Goal: Task Accomplishment & Management: Manage account settings

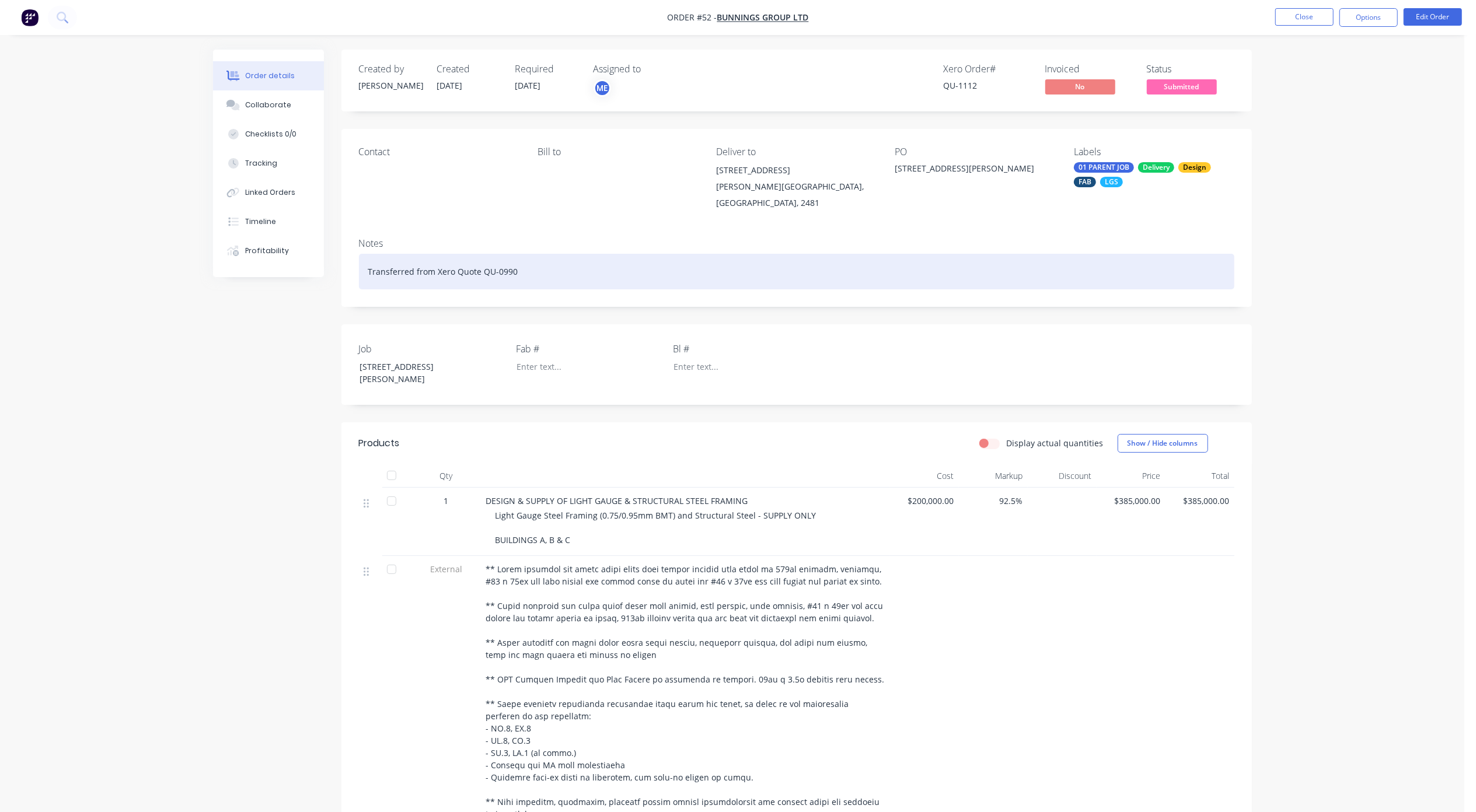
click at [498, 260] on div "Transferred from Xero Quote QU-0990" at bounding box center [797, 271] width 875 height 36
click at [525, 258] on div "Transferred from Xero Quote QU-0990" at bounding box center [797, 271] width 875 height 36
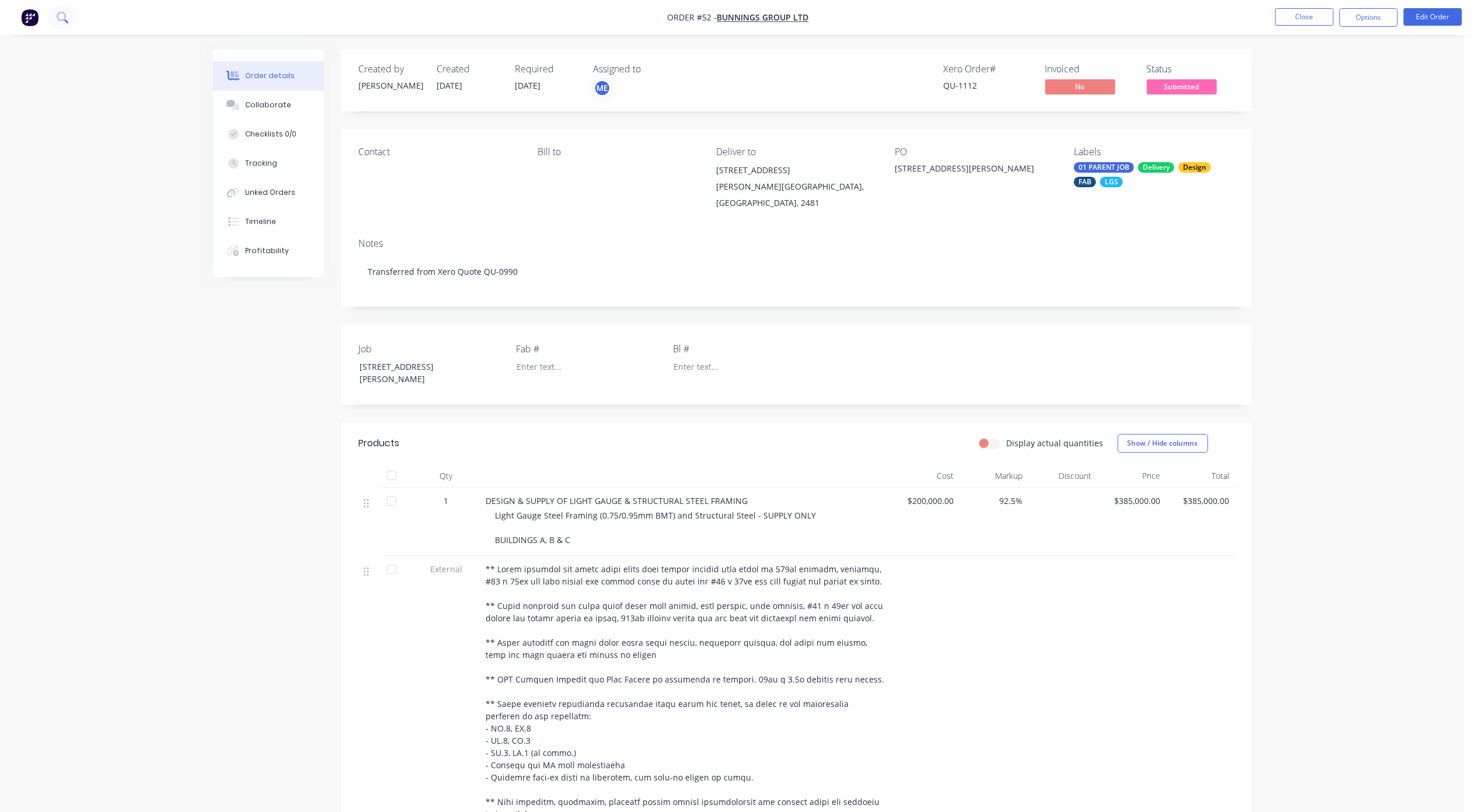
click at [59, 19] on icon at bounding box center [61, 16] width 9 height 9
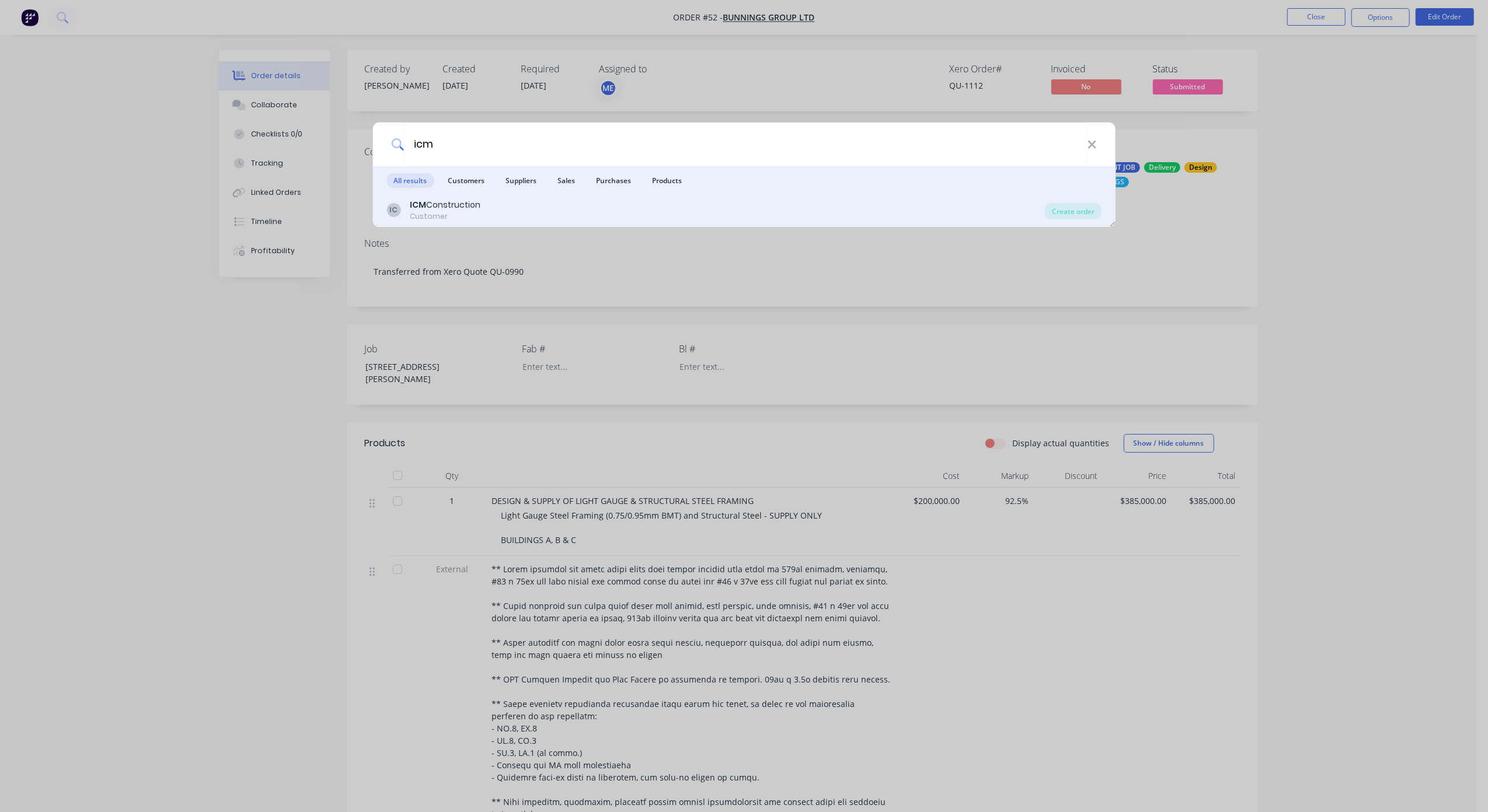
type input "icm"
click at [438, 204] on div "ICM Construction" at bounding box center [444, 205] width 71 height 12
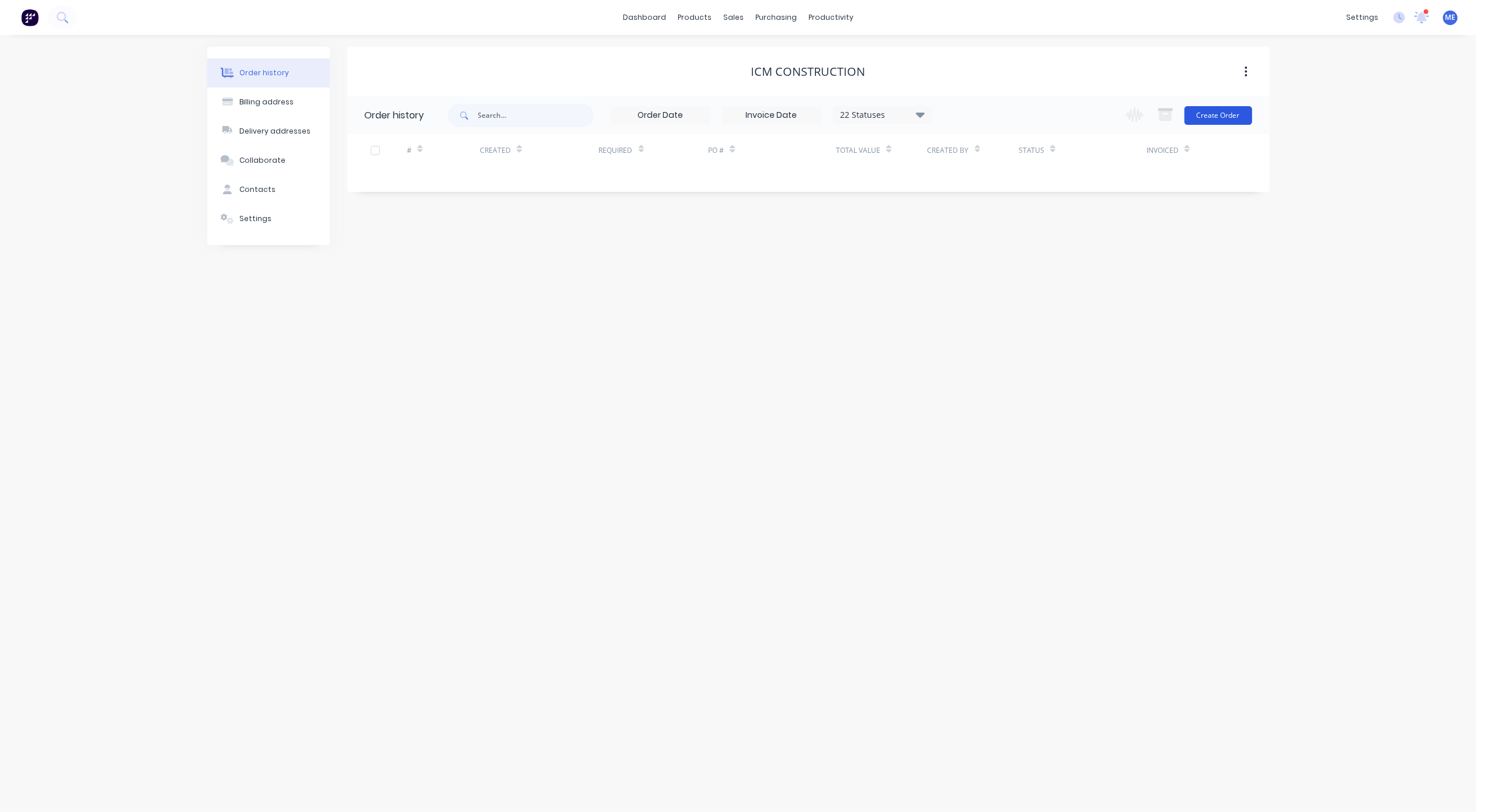
click at [1226, 114] on button "Create Order" at bounding box center [1218, 116] width 68 height 19
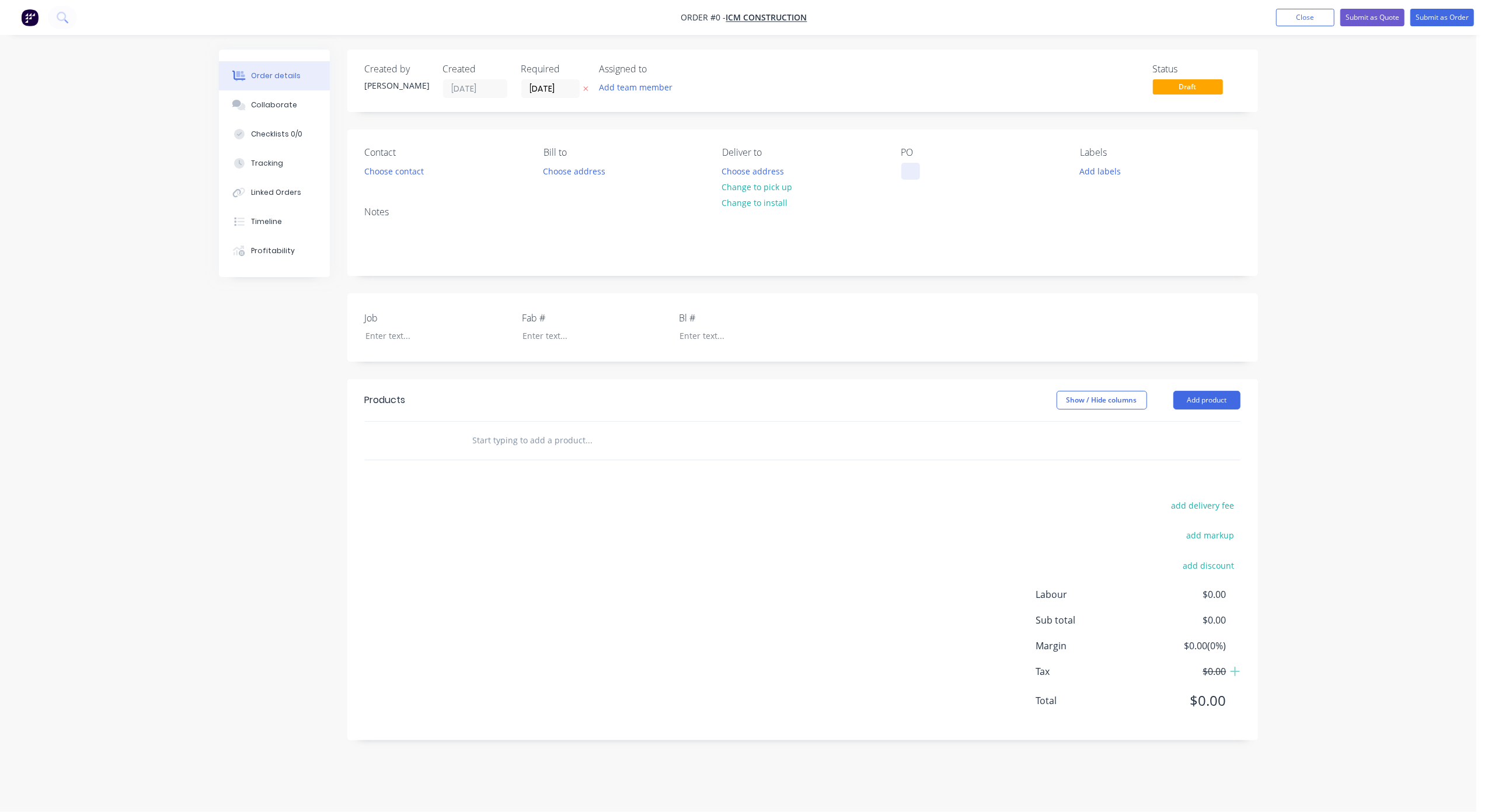
click at [907, 172] on div at bounding box center [911, 171] width 19 height 17
click at [919, 173] on div "YCARE - Mango Hill" at bounding box center [948, 171] width 93 height 17
copy div "YCARE - Mango Hill"
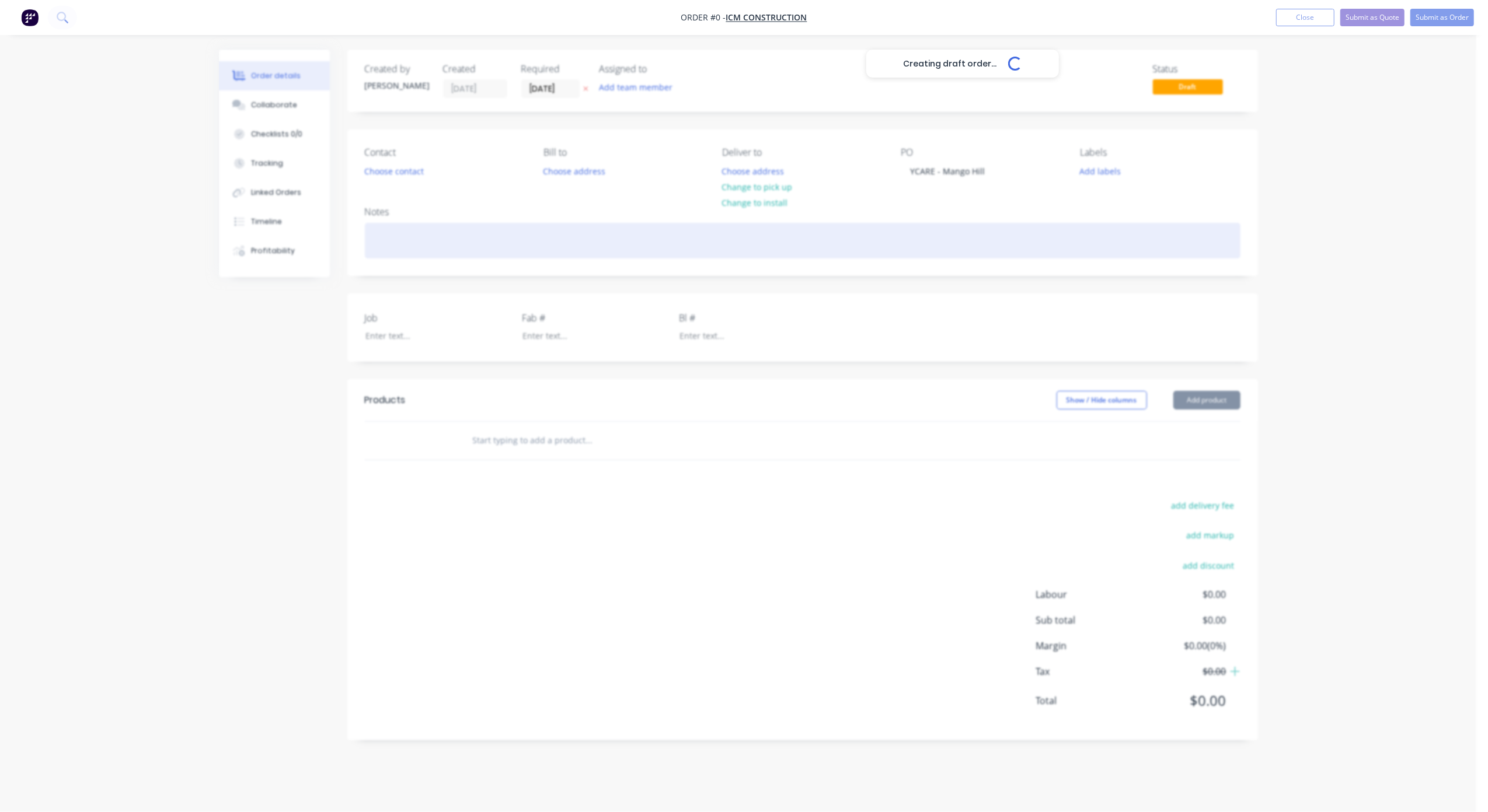
click at [401, 246] on div "Creating draft order... Loading... Order details Collaborate Checklists 0/0 Tra…" at bounding box center [738, 403] width 1063 height 708
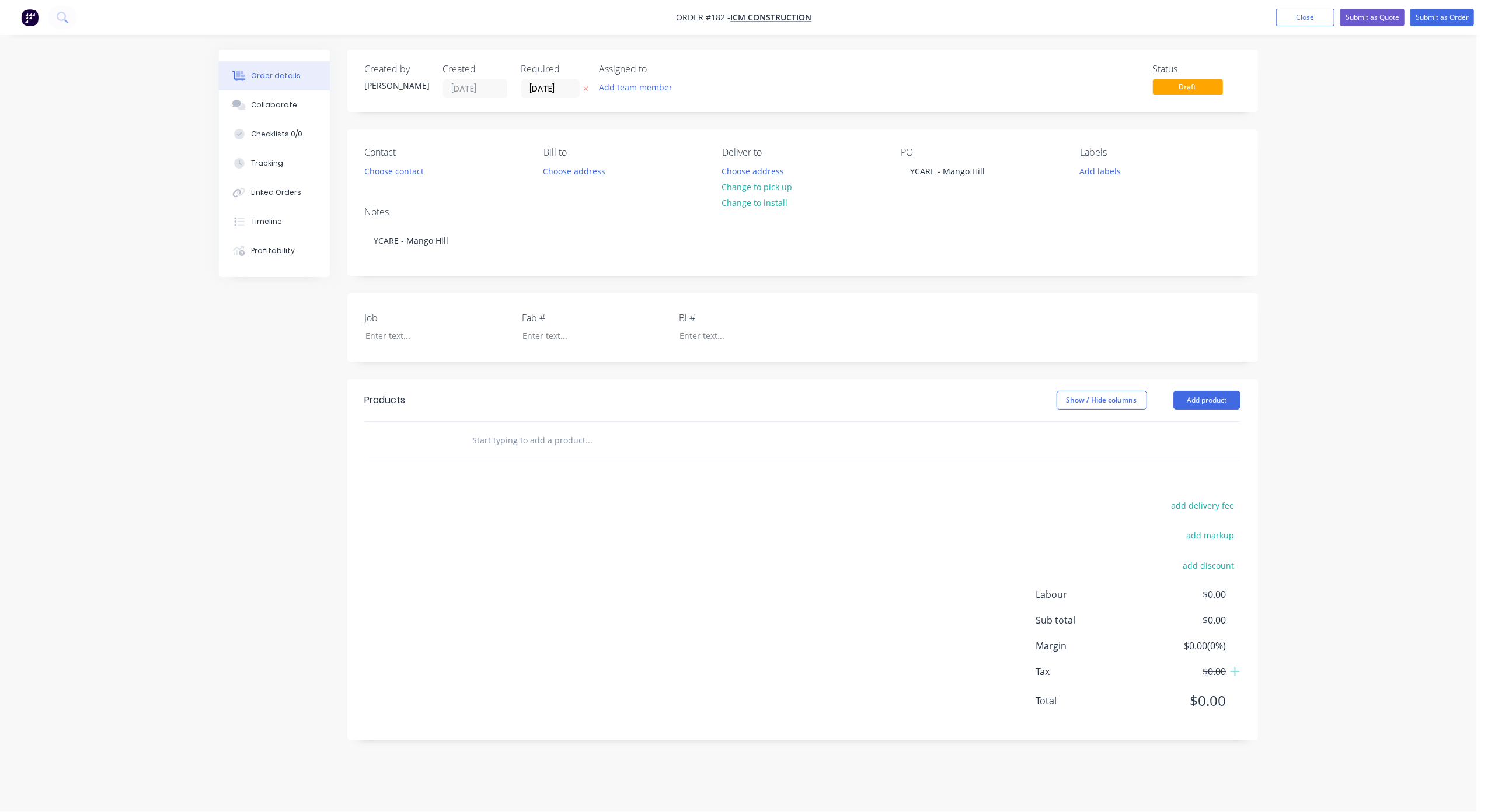
click at [389, 322] on label "Job" at bounding box center [438, 318] width 146 height 14
click at [396, 337] on div at bounding box center [429, 335] width 146 height 17
paste div
click at [546, 331] on div at bounding box center [586, 335] width 146 height 17
click at [255, 419] on div "Created by [PERSON_NAME] Created [DATE] Required [DATE] Assigned to Add team me…" at bounding box center [738, 403] width 1039 height 708
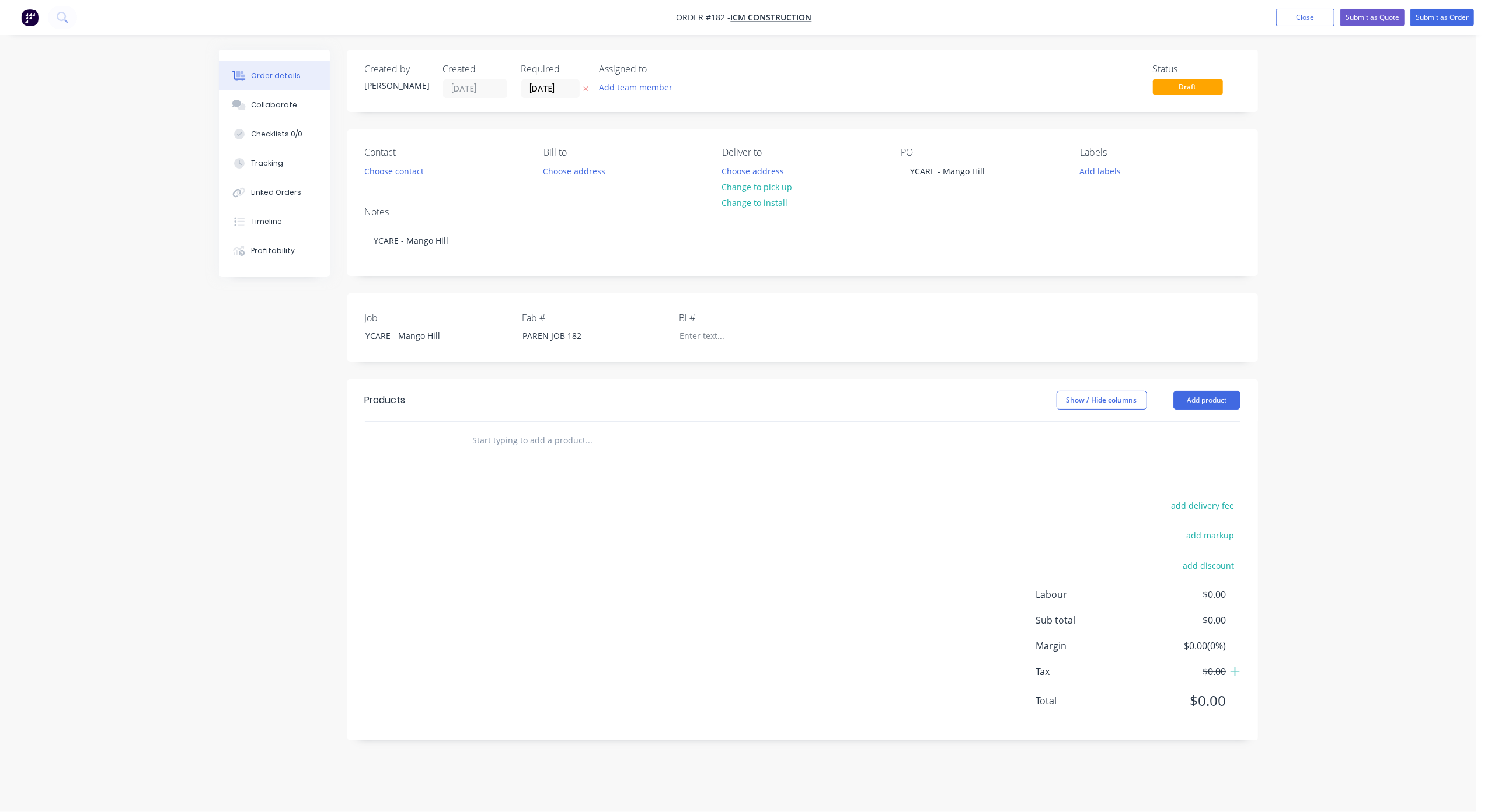
click at [568, 448] on input "text" at bounding box center [588, 441] width 233 height 23
click at [1189, 399] on button "Add product" at bounding box center [1207, 401] width 67 height 19
click at [1188, 459] on div "Basic product" at bounding box center [1185, 453] width 90 height 17
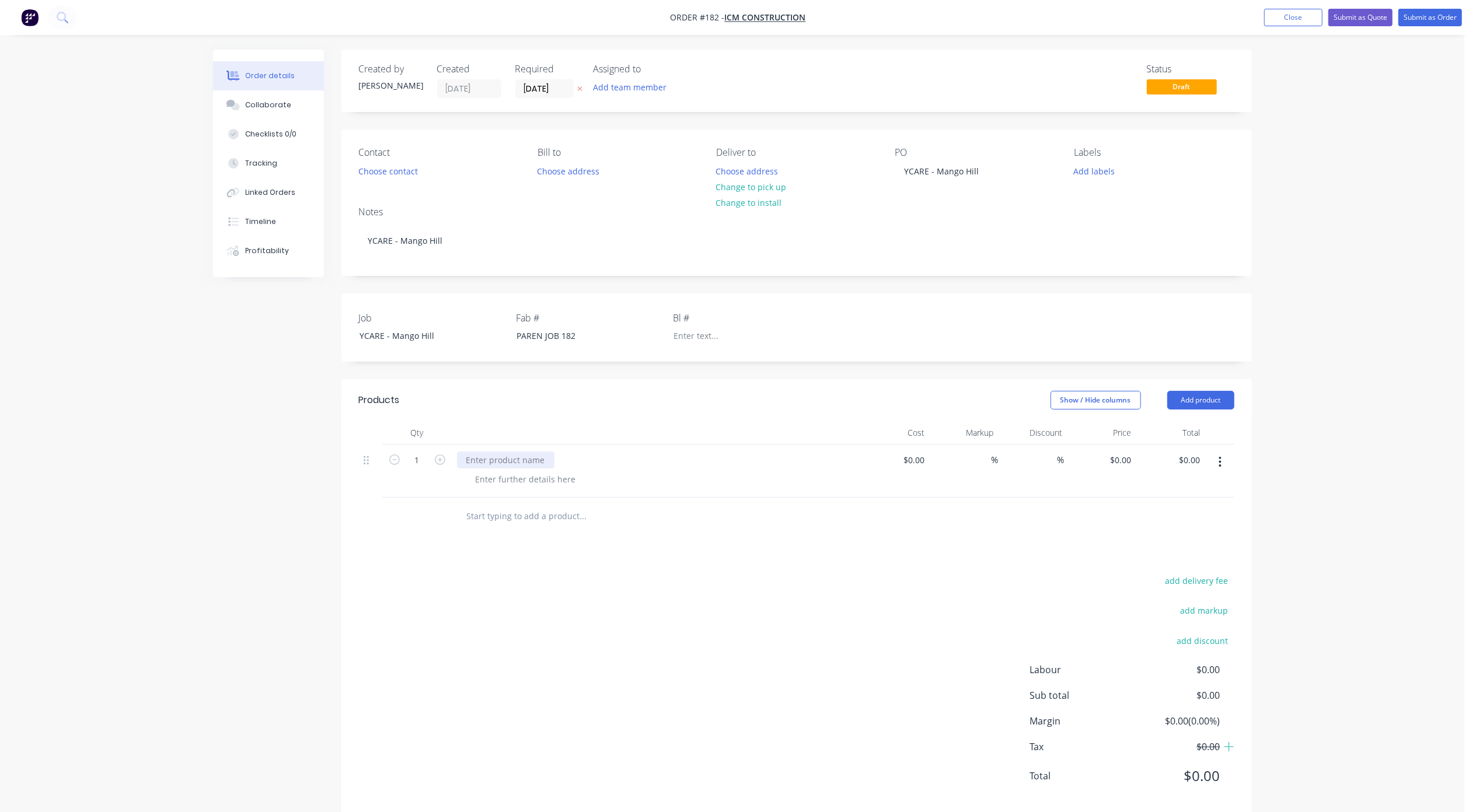
click at [503, 468] on div at bounding box center [505, 459] width 97 height 17
click at [1211, 466] on button "button" at bounding box center [1220, 462] width 28 height 21
click at [1175, 566] on div "Delete" at bounding box center [1179, 563] width 90 height 17
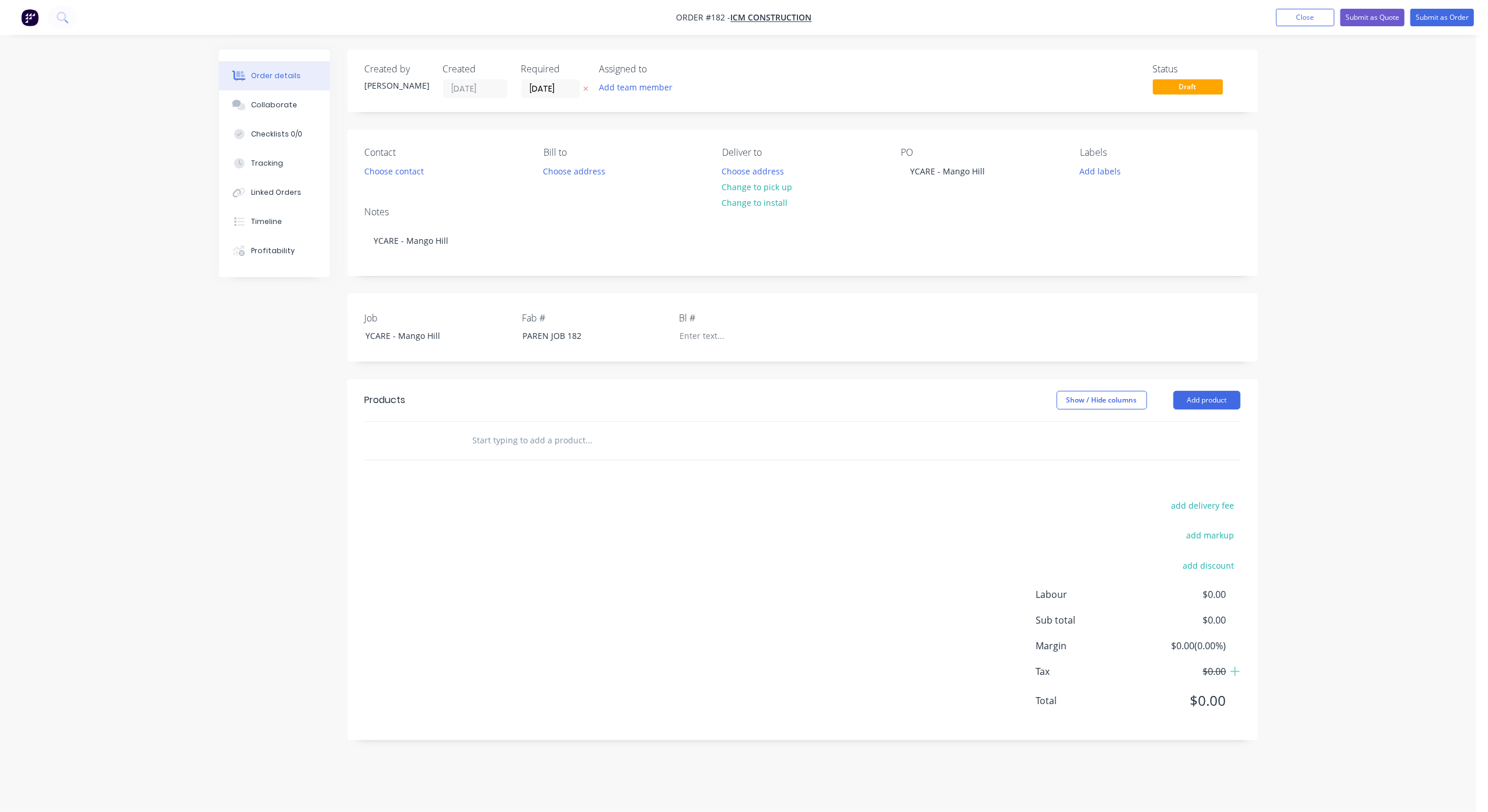
click at [544, 444] on input "text" at bounding box center [588, 441] width 233 height 23
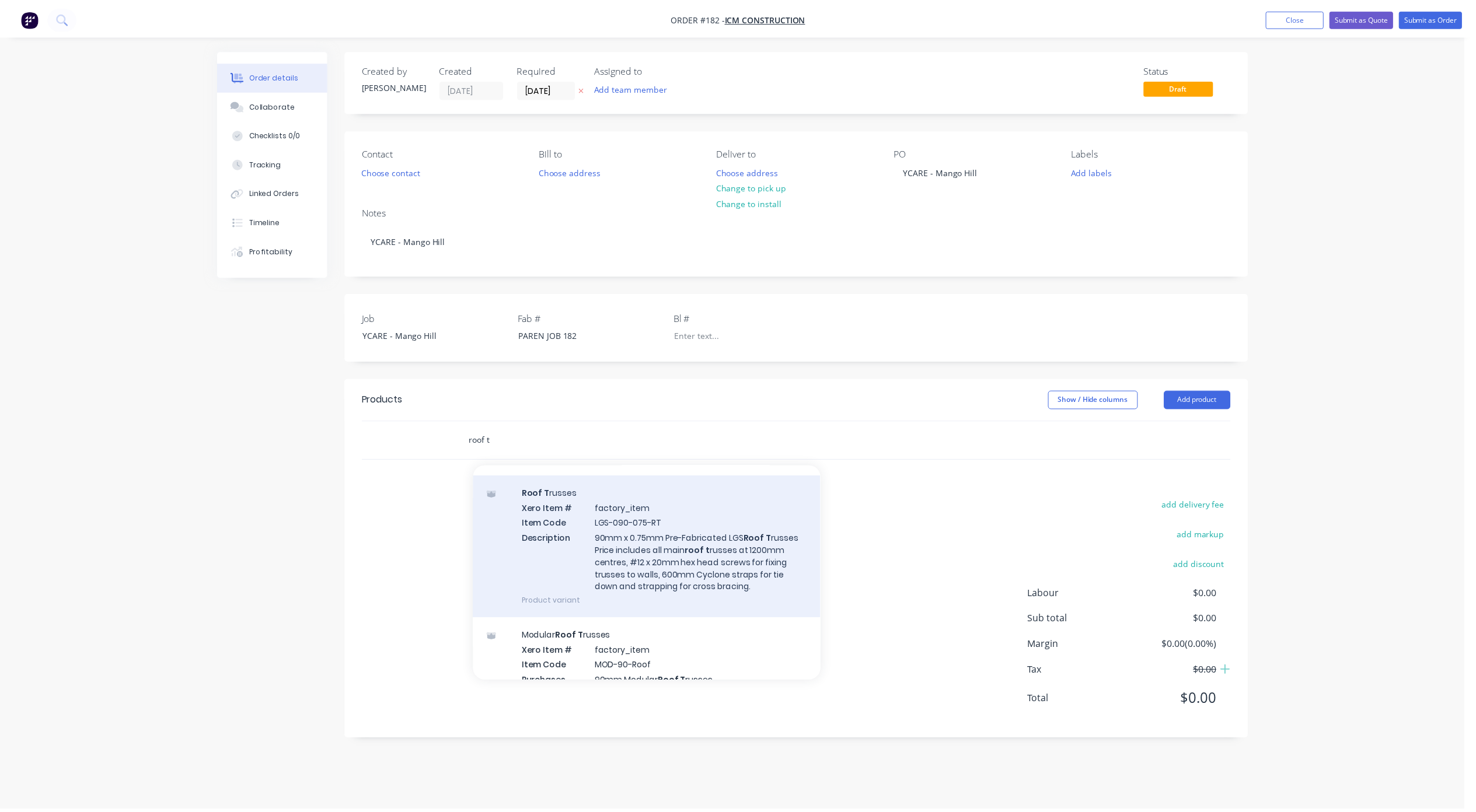
scroll to position [1011, 0]
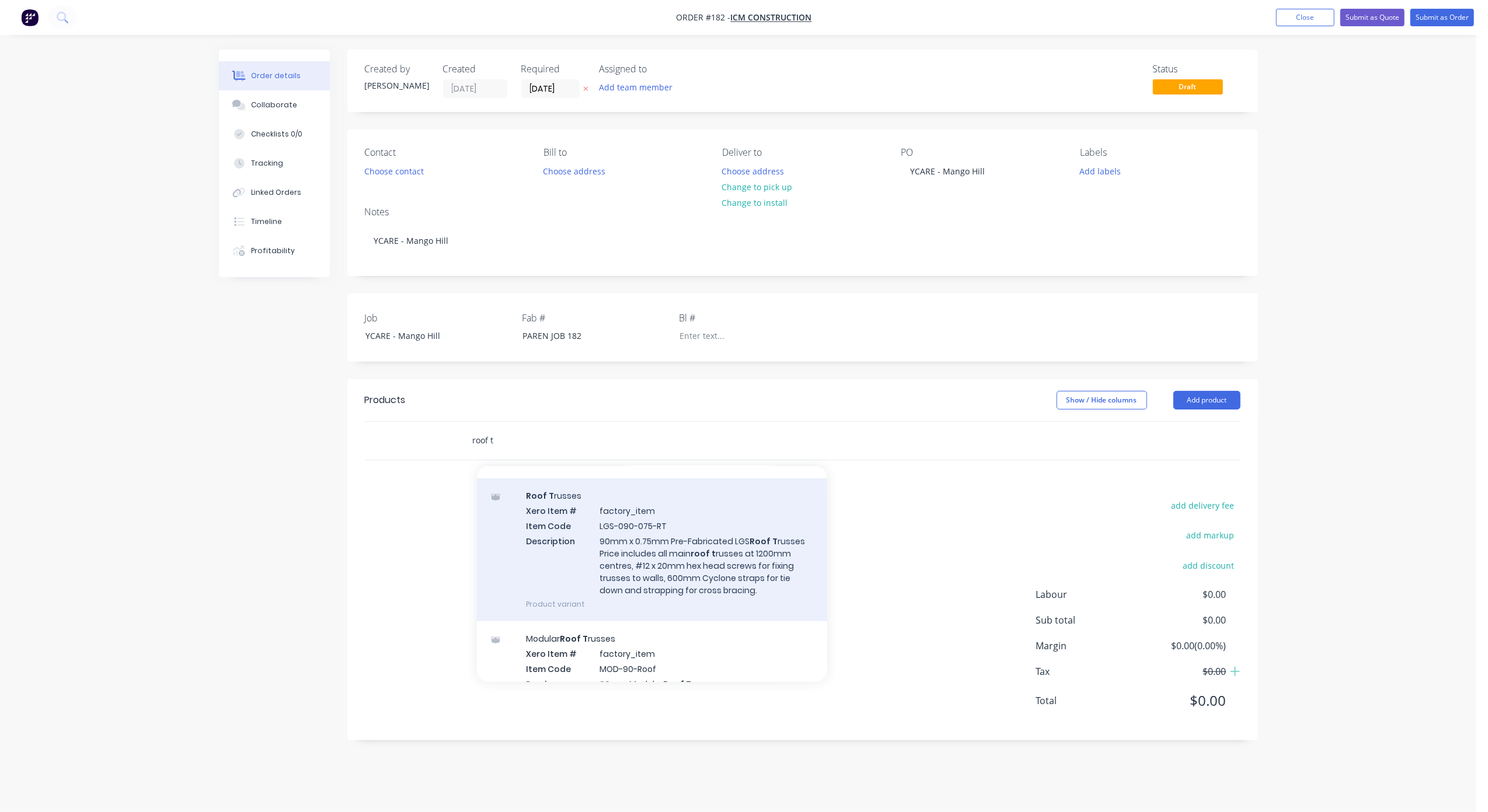
type input "roof t"
click at [685, 560] on div "Roof T russes Xero Item # factory_item Item Code LGS-090-075-RT Description 90m…" at bounding box center [652, 550] width 351 height 143
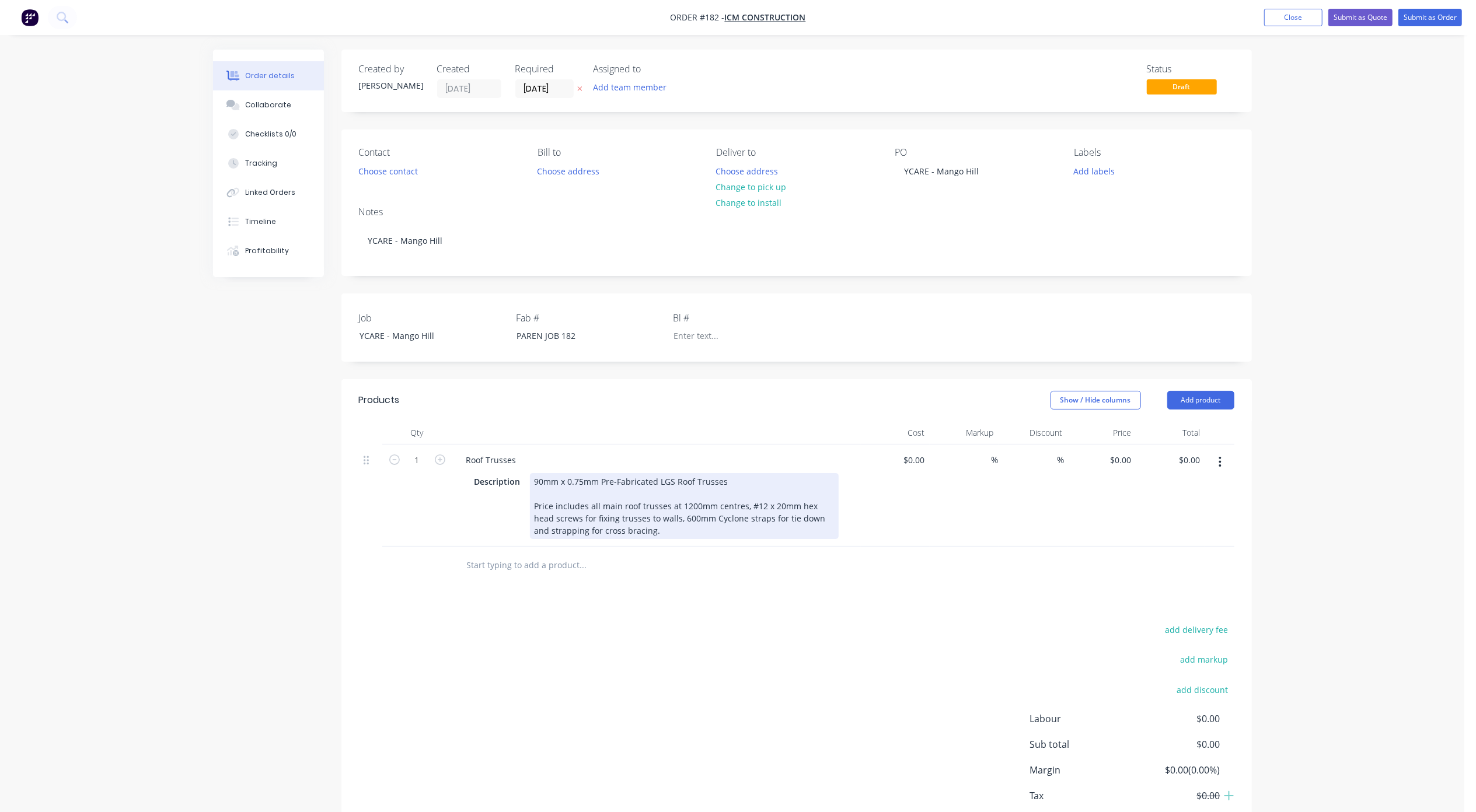
click at [685, 505] on div "90mm x 0.75mm Pre-Fabricated LGS Roof Trusses Price includes all main roof trus…" at bounding box center [684, 506] width 309 height 66
click at [677, 502] on div "90mm x 0.75mm Pre-Fabricated LGS Roof Trusses Price includes all main roof trus…" at bounding box center [684, 506] width 309 height 66
click at [755, 507] on div "90mm x 0.75mm Pre-Fabricated LGS Roof Trusses Price includes all main roof trus…" at bounding box center [684, 506] width 309 height 66
click at [729, 517] on div "90mm x 0.75mm Pre-Fabricated LGS Roof Trusses Price includes all main roof trus…" at bounding box center [684, 506] width 309 height 66
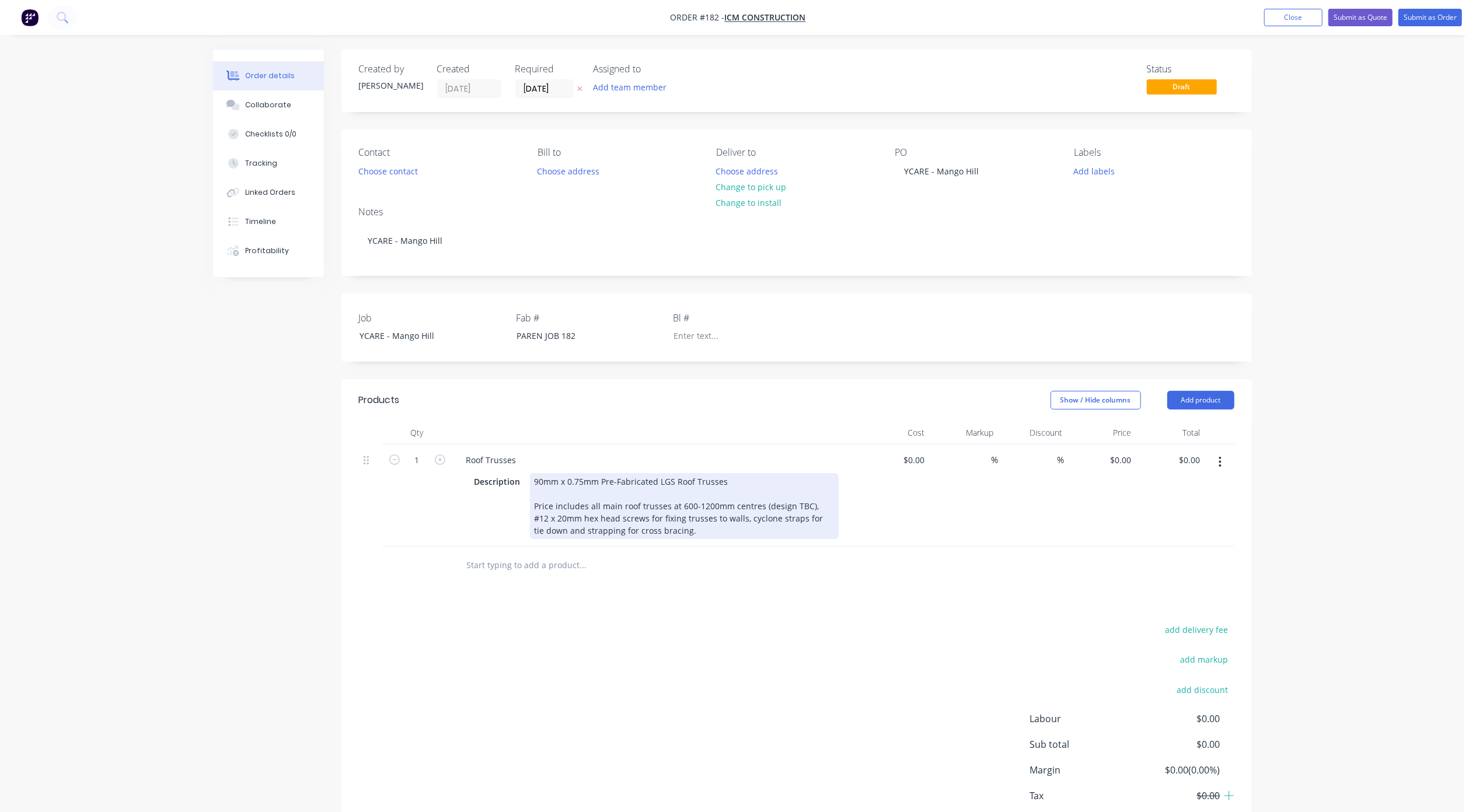
click at [720, 528] on div "90mm x 0.75mm Pre-Fabricated LGS Roof Trusses Price includes all main roof trus…" at bounding box center [684, 506] width 309 height 66
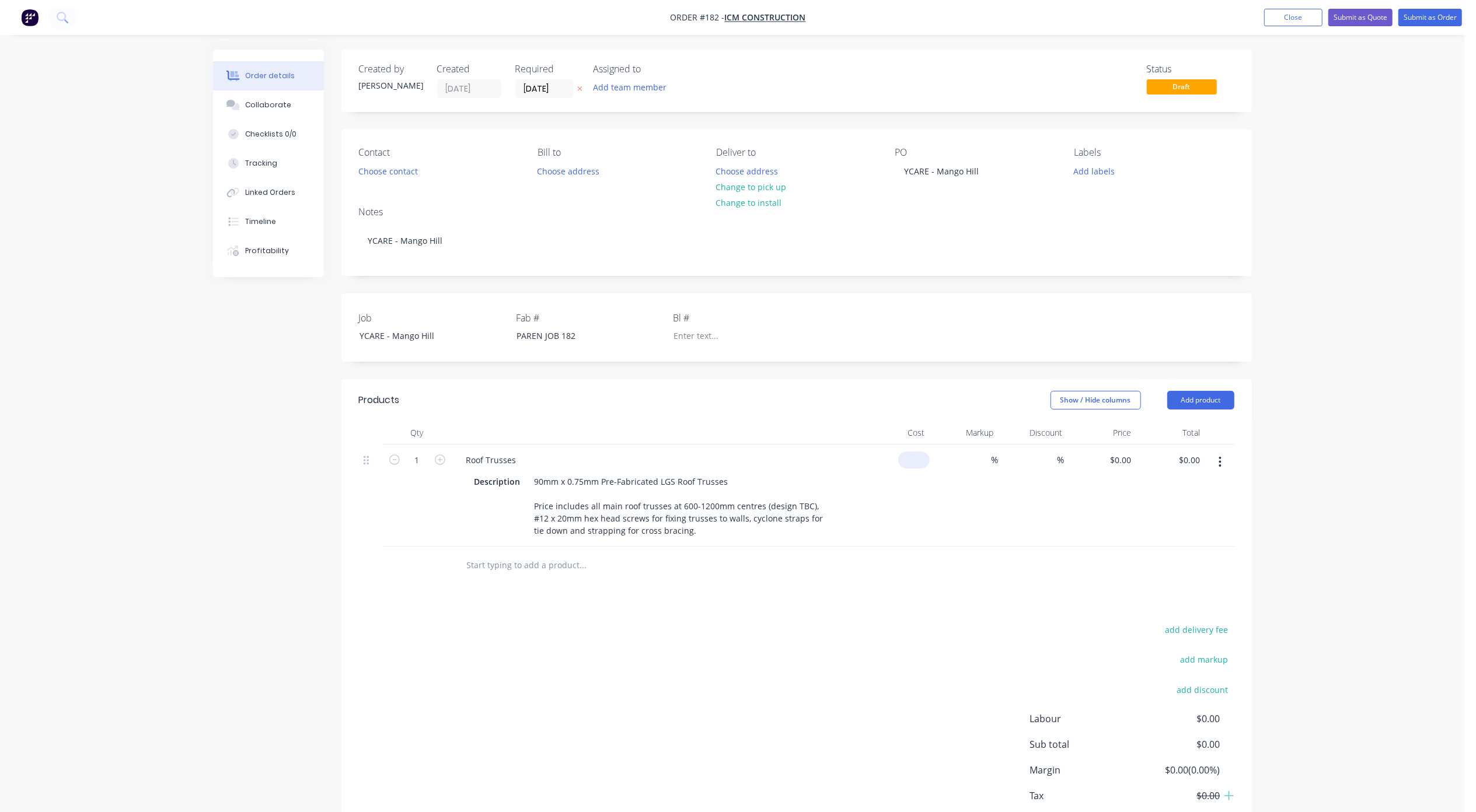
click at [909, 454] on div "$0.00" at bounding box center [895, 496] width 69 height 102
type input "$90,000.00"
click at [976, 458] on div "%" at bounding box center [986, 459] width 25 height 17
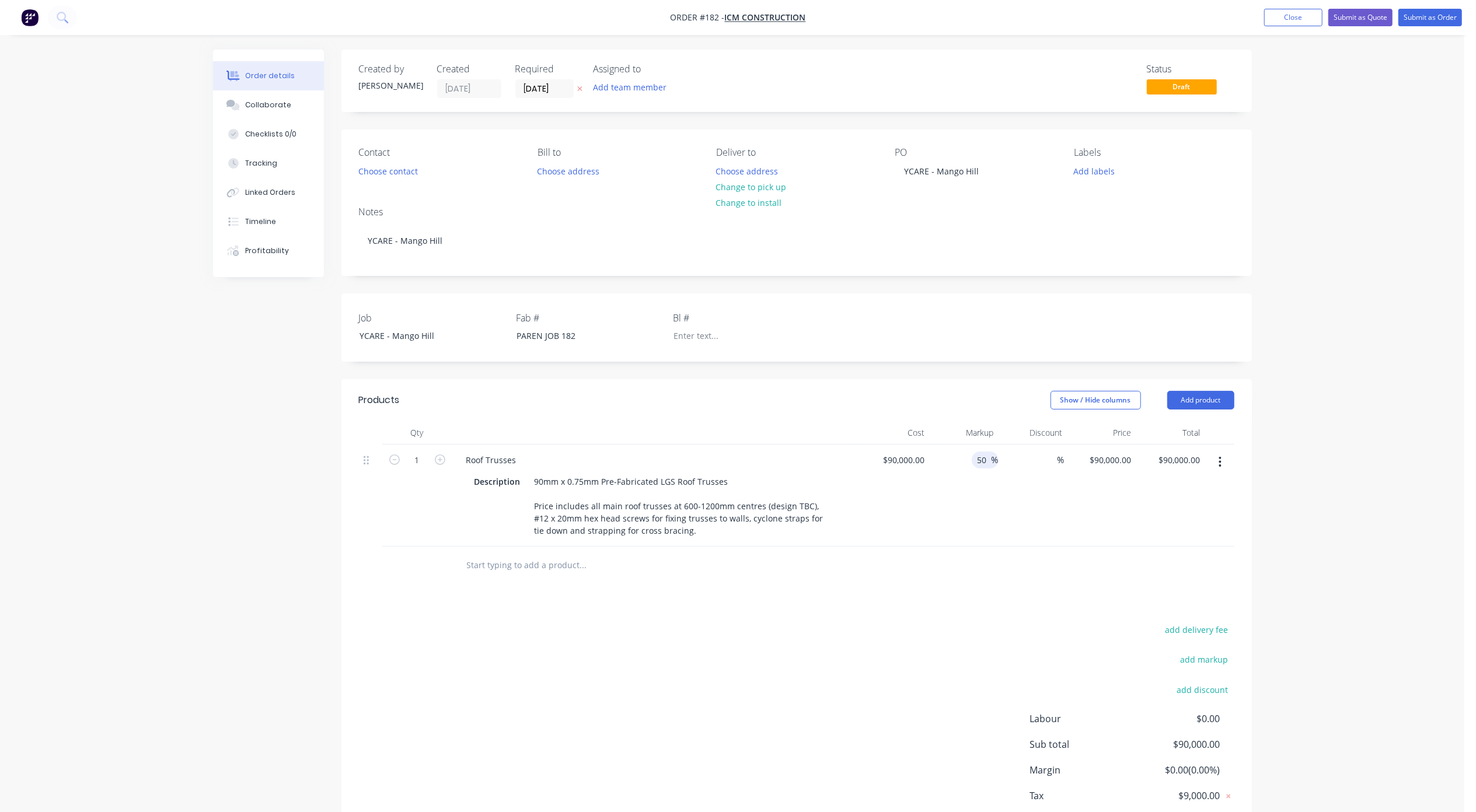
type input "50"
type input "$135,000.00"
click at [983, 463] on input "50" at bounding box center [984, 459] width 15 height 17
type input "55"
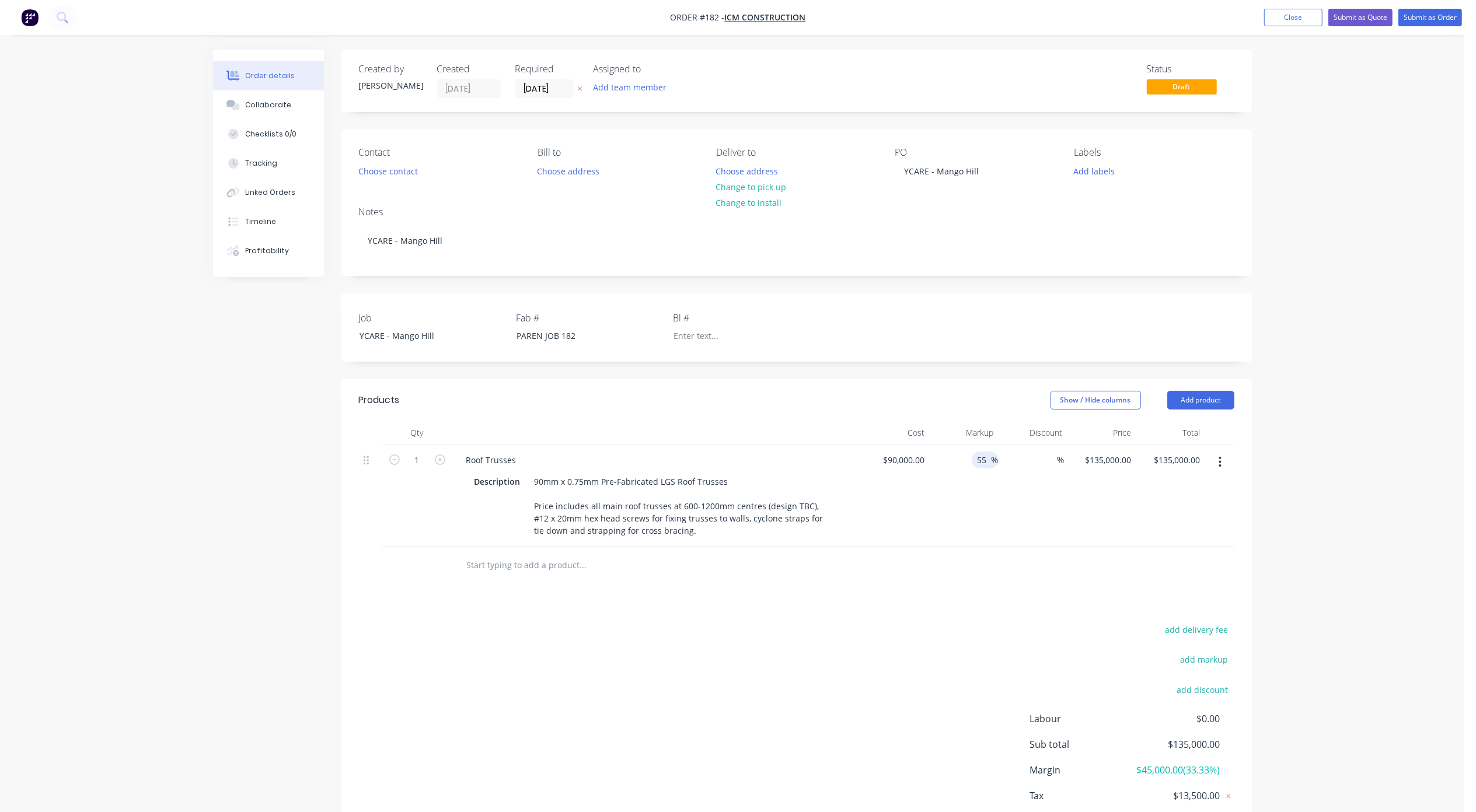
type input "$139,500.00"
click at [1359, 518] on div "Order details Collaborate Checklists 0/0 Tracking Linked Orders Timeline Profit…" at bounding box center [732, 441] width 1464 height 883
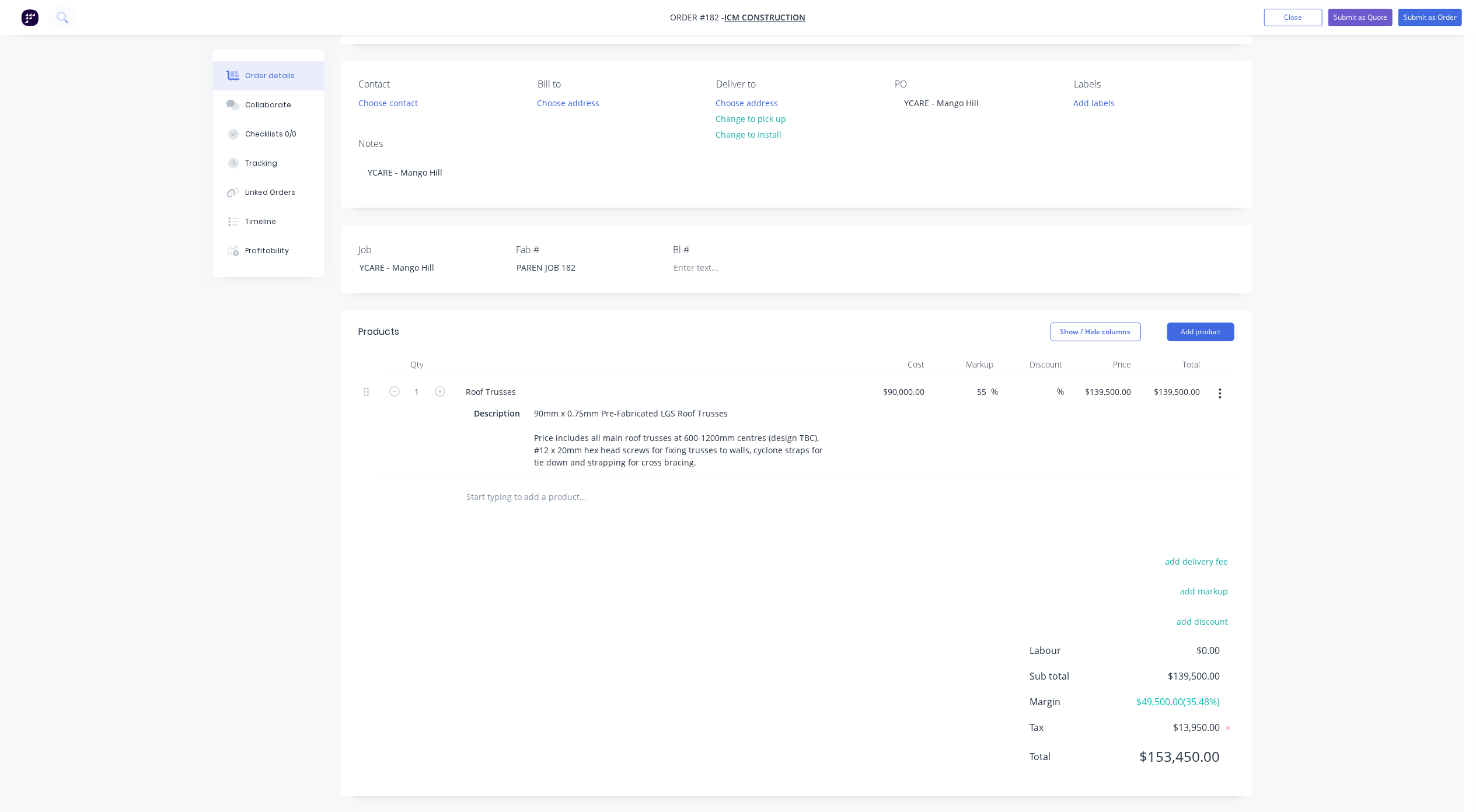
scroll to position [84, 0]
click at [544, 257] on div "PAREN JOB 182" at bounding box center [580, 265] width 146 height 17
click at [540, 257] on div "PAREN JOB 182" at bounding box center [580, 265] width 146 height 17
click at [239, 403] on div "Created by [PERSON_NAME] Created [DATE] Required [DATE] Assigned to Add team me…" at bounding box center [732, 395] width 1039 height 832
click at [533, 483] on input "text" at bounding box center [582, 495] width 233 height 23
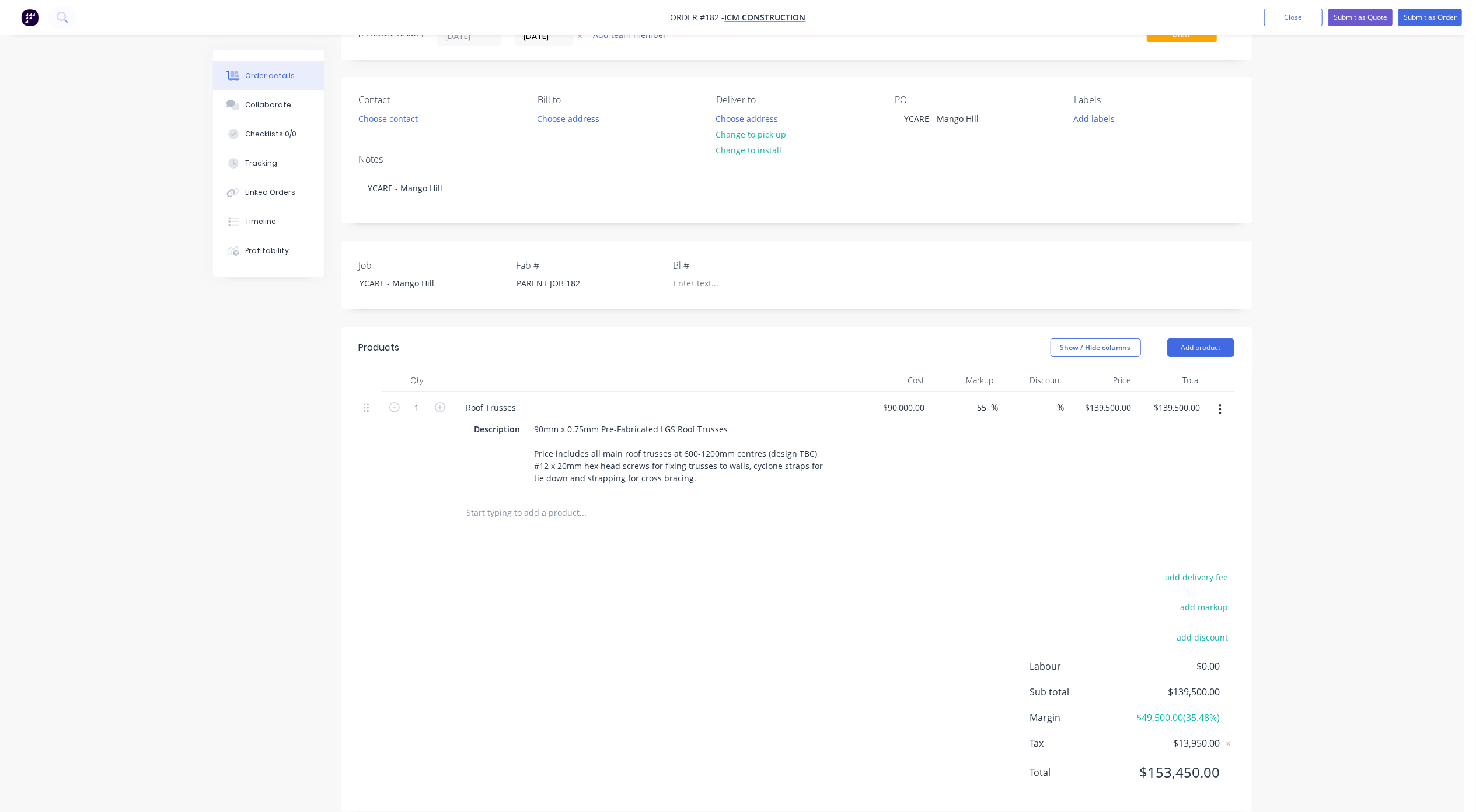
scroll to position [0, 0]
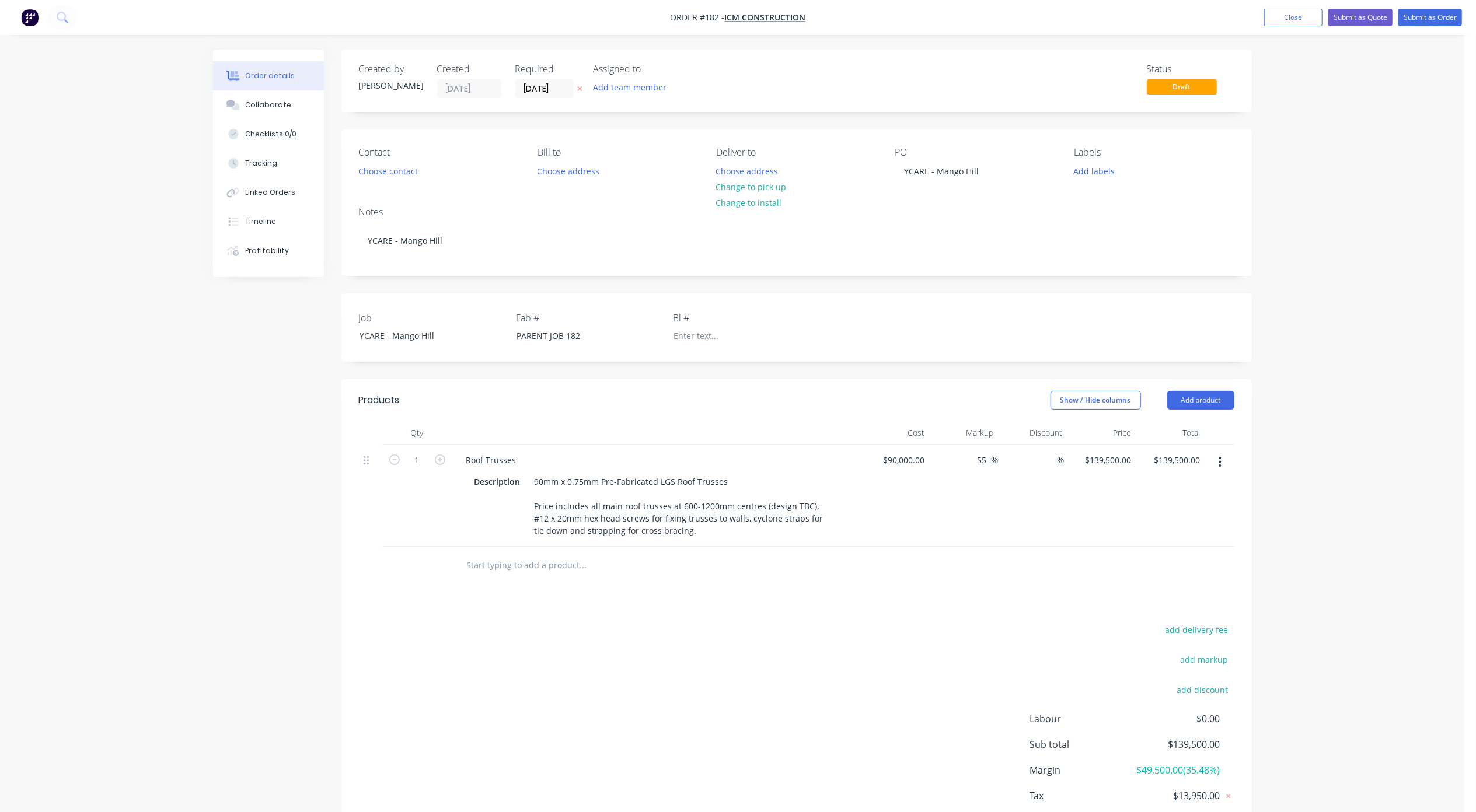
click at [160, 430] on div "Order details Collaborate Checklists 0/0 Tracking Linked Orders Timeline Profit…" at bounding box center [732, 441] width 1464 height 883
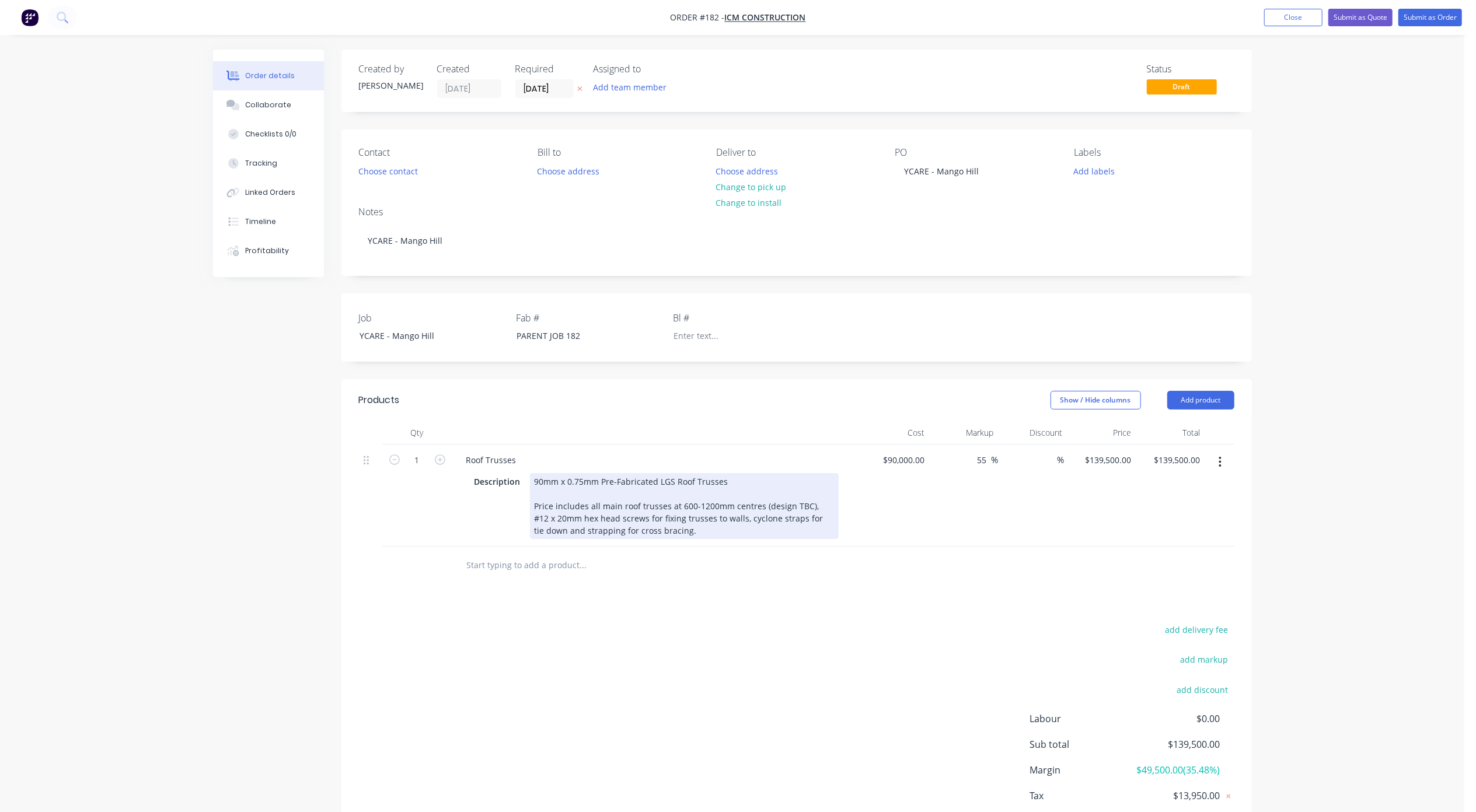
click at [561, 479] on div "90mm x 0.75mm Pre-Fabricated LGS Roof Trusses Price includes all main roof trus…" at bounding box center [684, 506] width 309 height 66
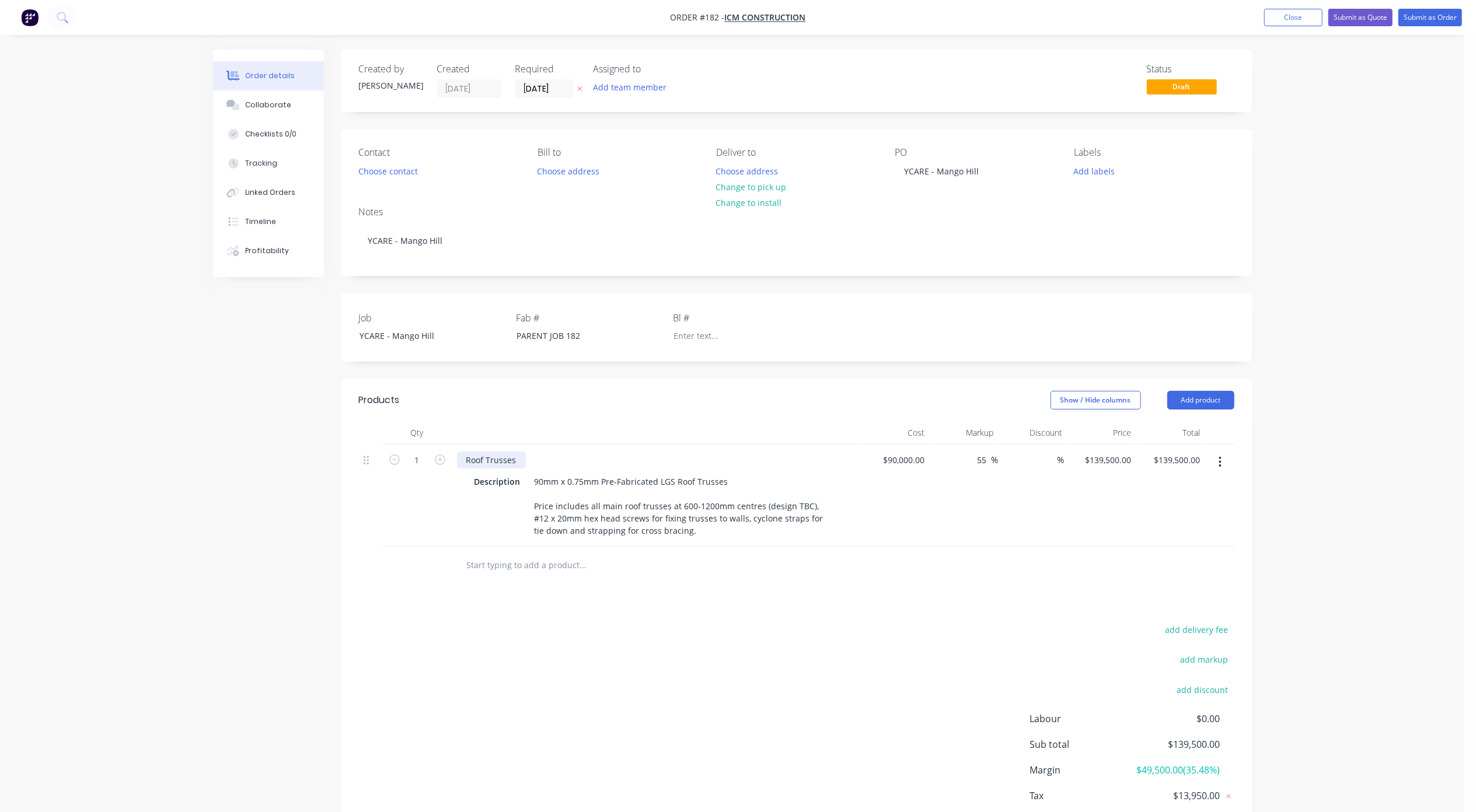
click at [511, 465] on div "Roof Trusses" at bounding box center [491, 459] width 69 height 17
click at [325, 598] on div "Created by [PERSON_NAME] Created [DATE] Required [DATE] Assigned to Add team me…" at bounding box center [732, 465] width 1039 height 832
click at [291, 559] on div "Created by [PERSON_NAME] Created [DATE] Required [DATE] Assigned to Add team me…" at bounding box center [732, 465] width 1039 height 832
click at [516, 566] on input "text" at bounding box center [582, 566] width 233 height 23
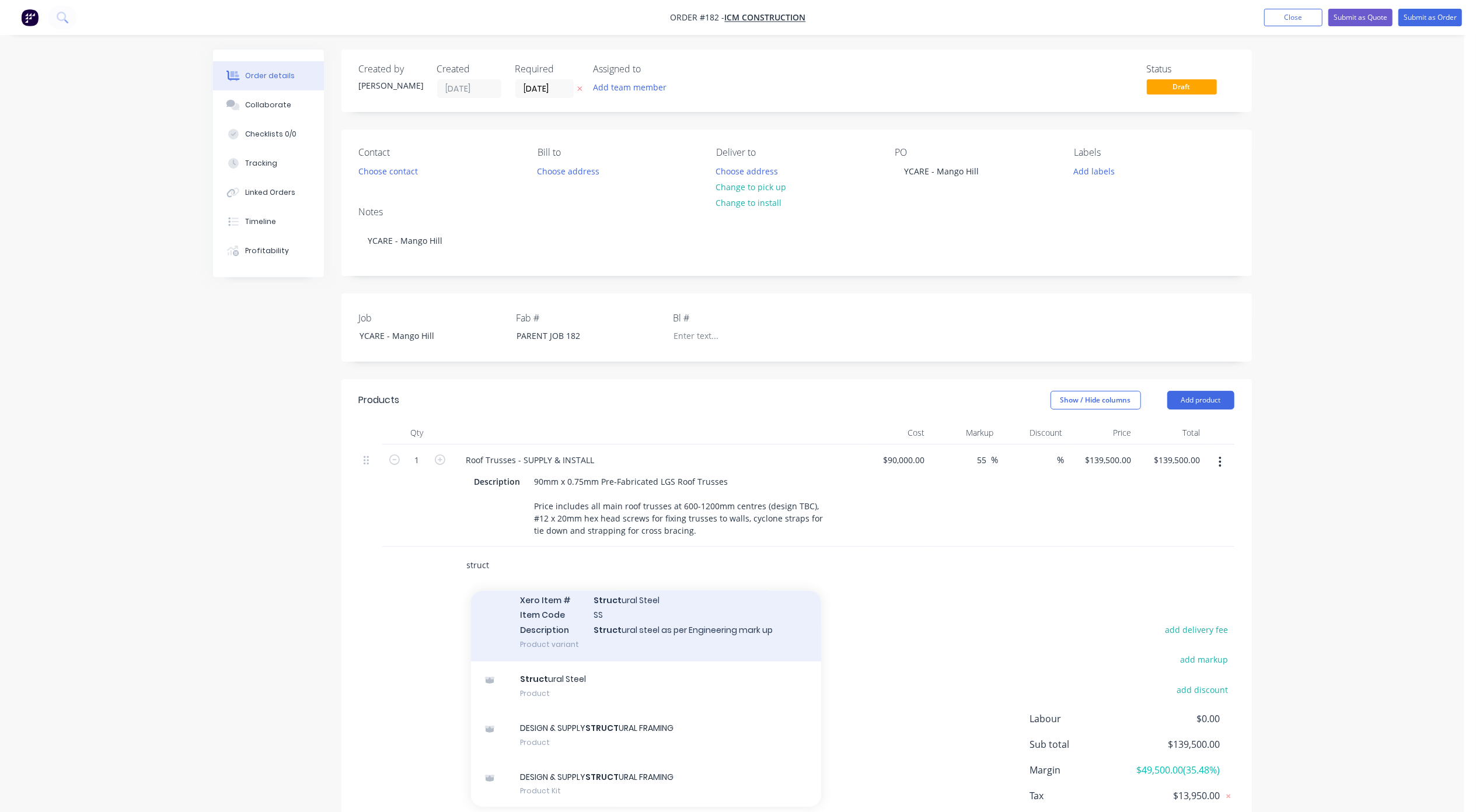
type input "struct"
click at [710, 640] on div "Struct ural Steel Xero Item # Struct ural Steel Item Code SS Description Struct…" at bounding box center [646, 614] width 350 height 94
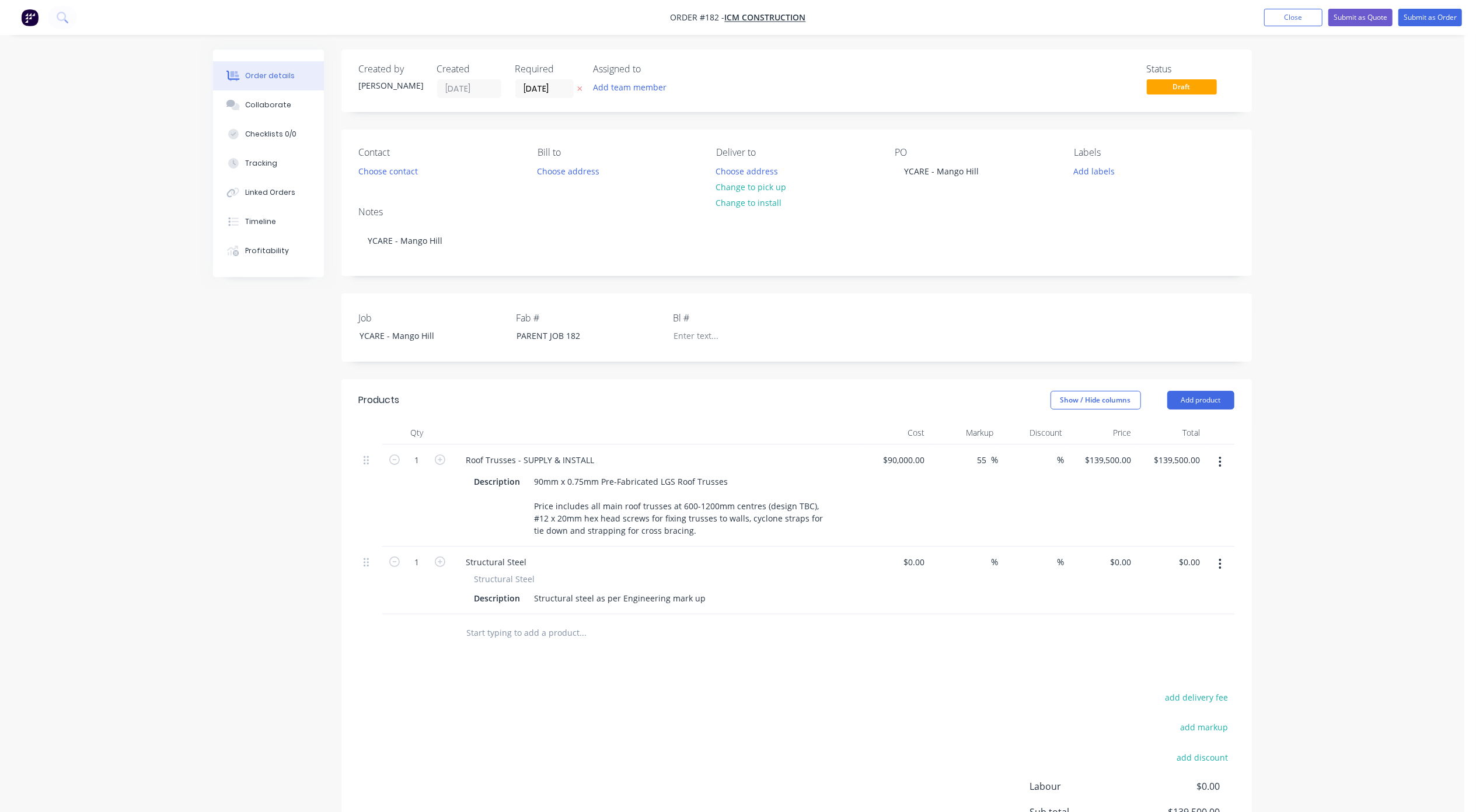
click at [490, 574] on span "Structural Steel" at bounding box center [505, 579] width 60 height 12
click at [569, 596] on div "Structural steel as per Engineering mark up" at bounding box center [620, 598] width 181 height 17
click at [644, 600] on div "Structural steel as per Engineering mark up" at bounding box center [620, 598] width 181 height 17
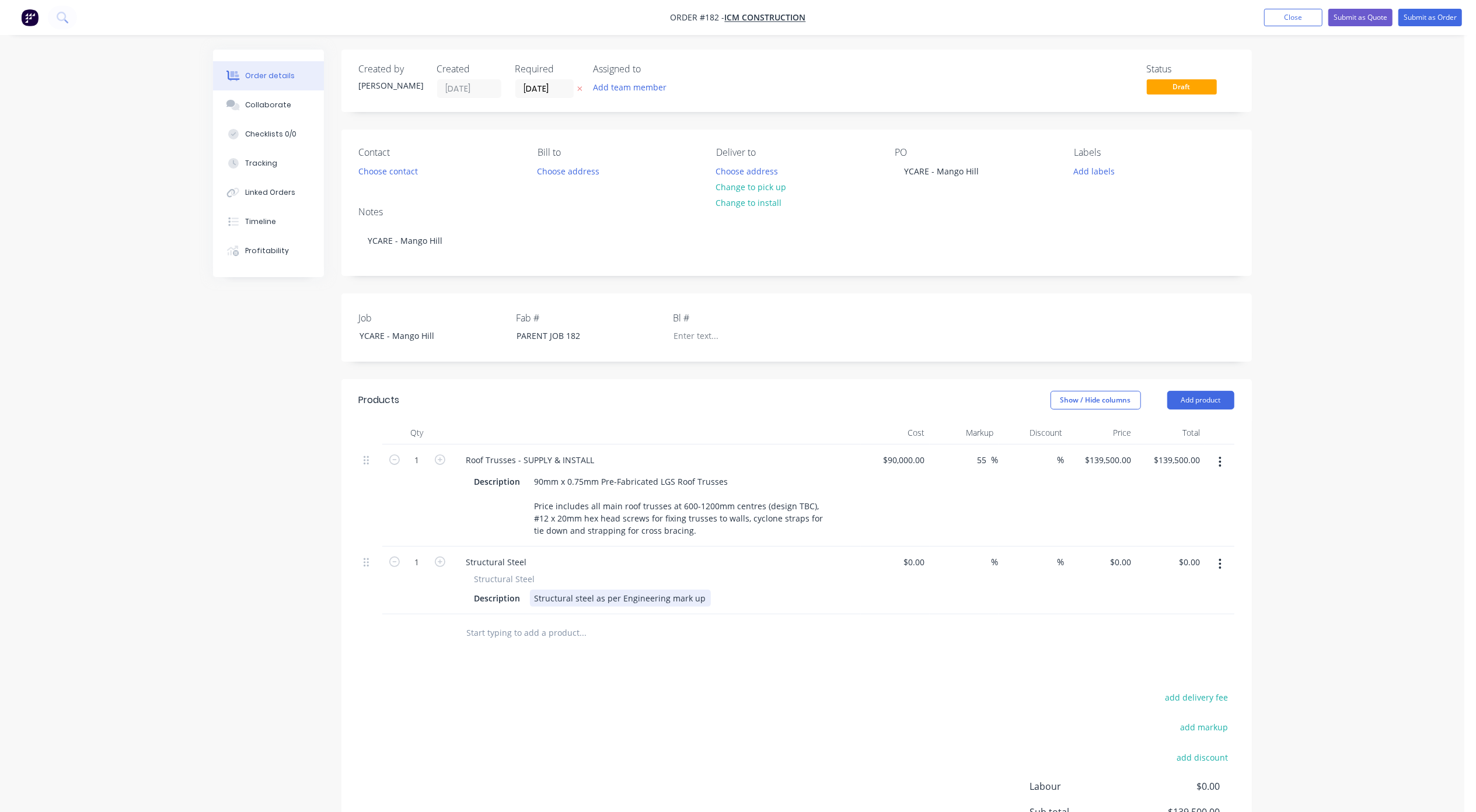
click at [641, 596] on div "Structural steel as per Engineering mark up" at bounding box center [620, 598] width 181 height 17
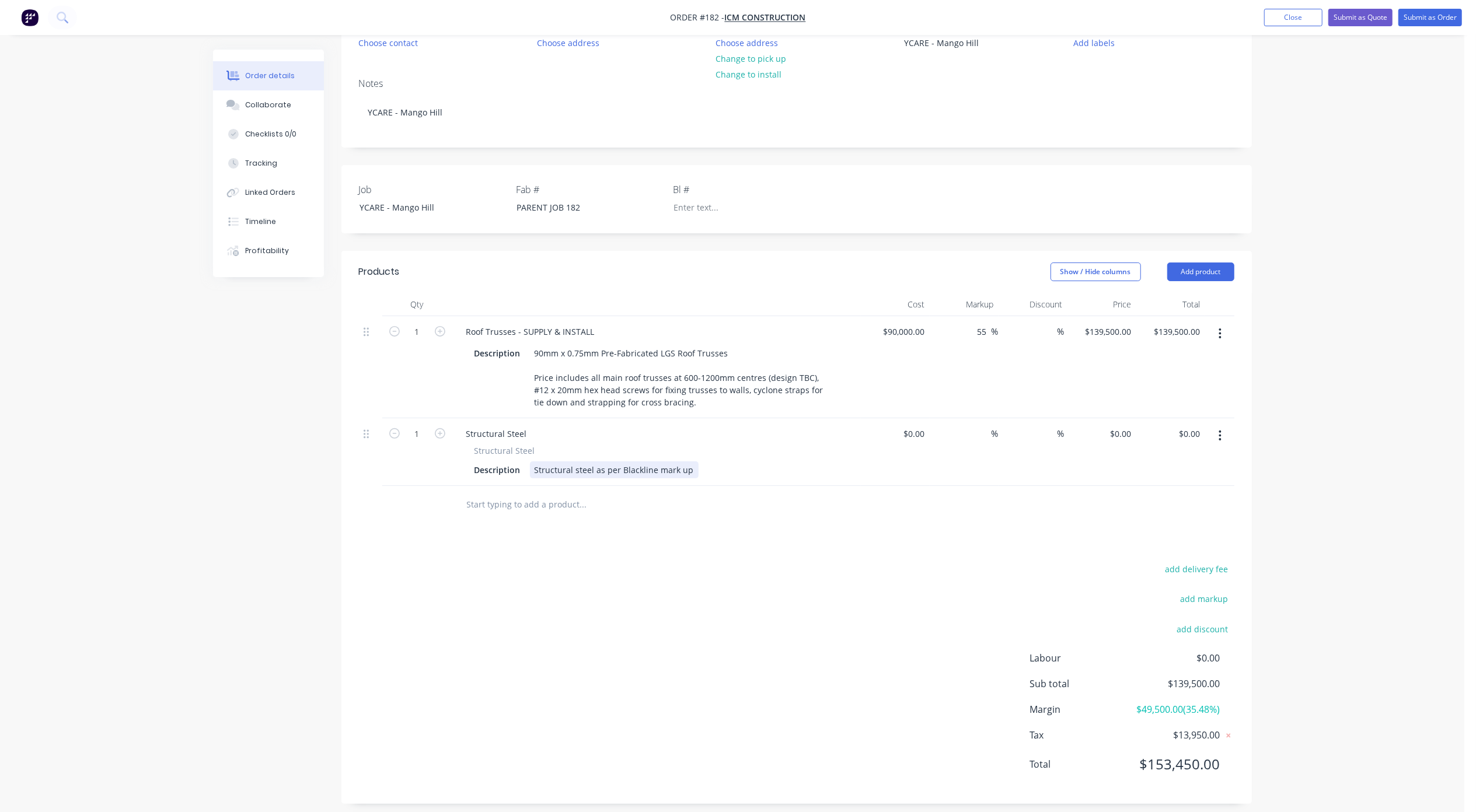
scroll to position [153, 0]
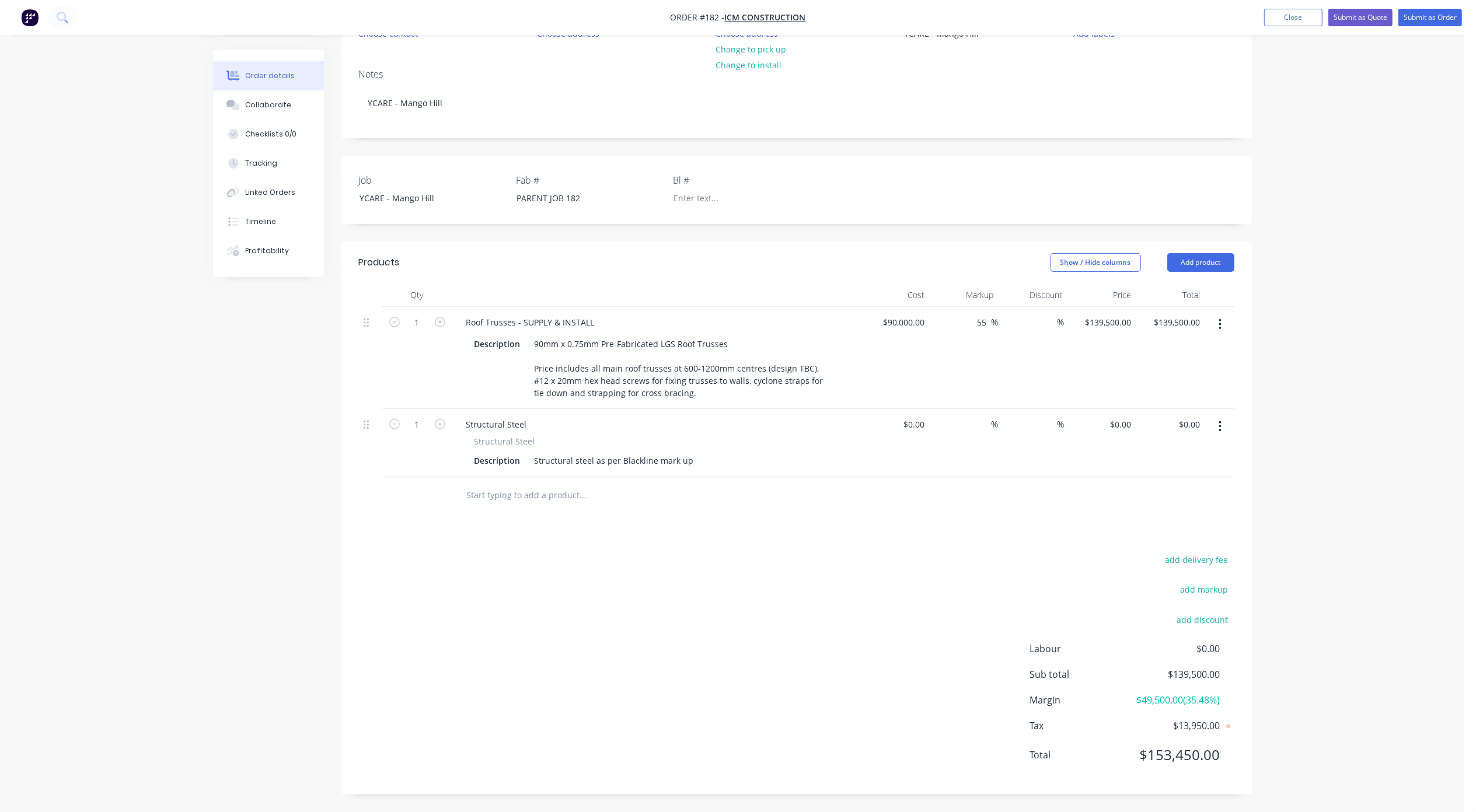
click at [1308, 609] on div "Order details Collaborate Checklists 0/0 Tracking Linked Orders Timeline Profit…" at bounding box center [732, 337] width 1464 height 950
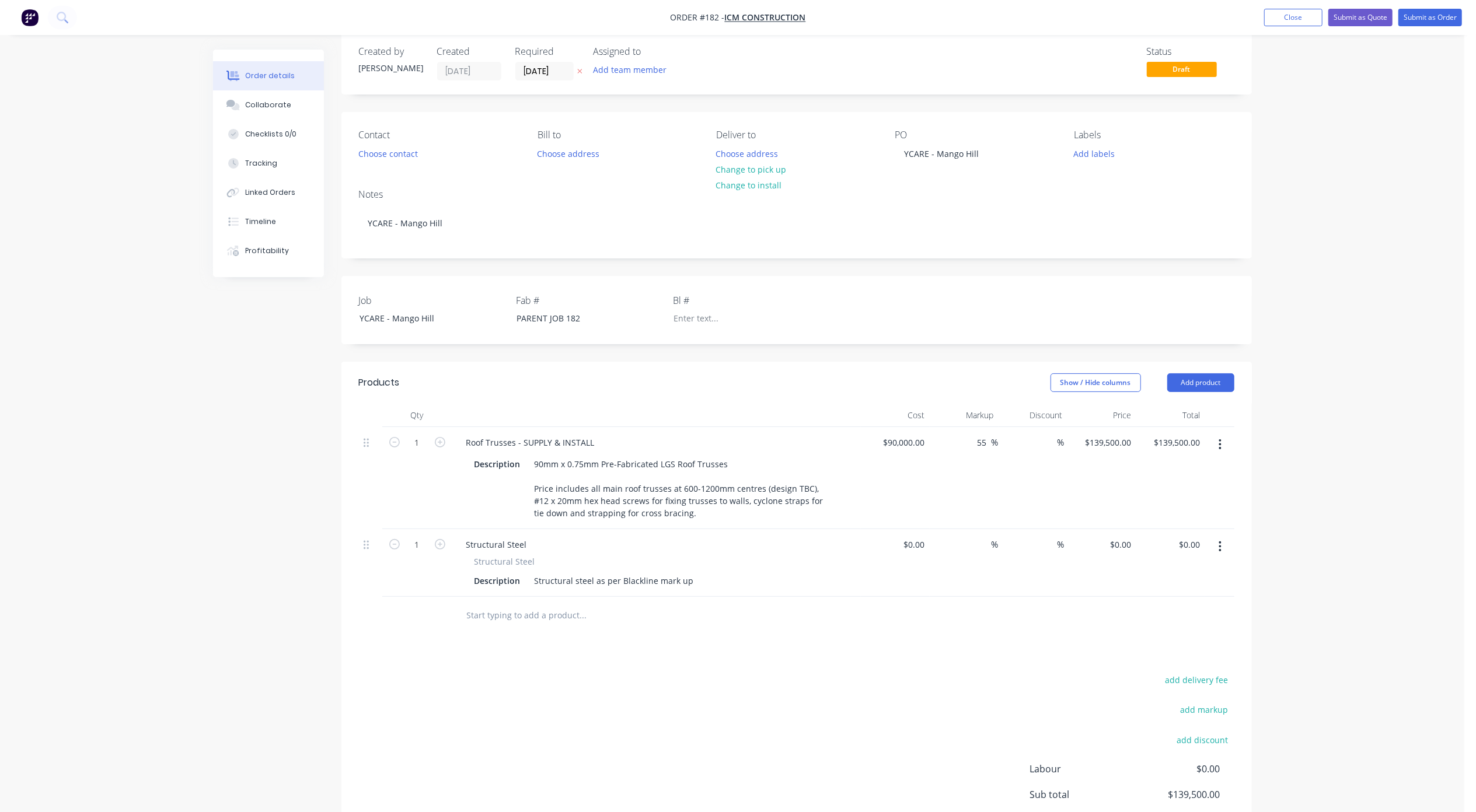
scroll to position [0, 0]
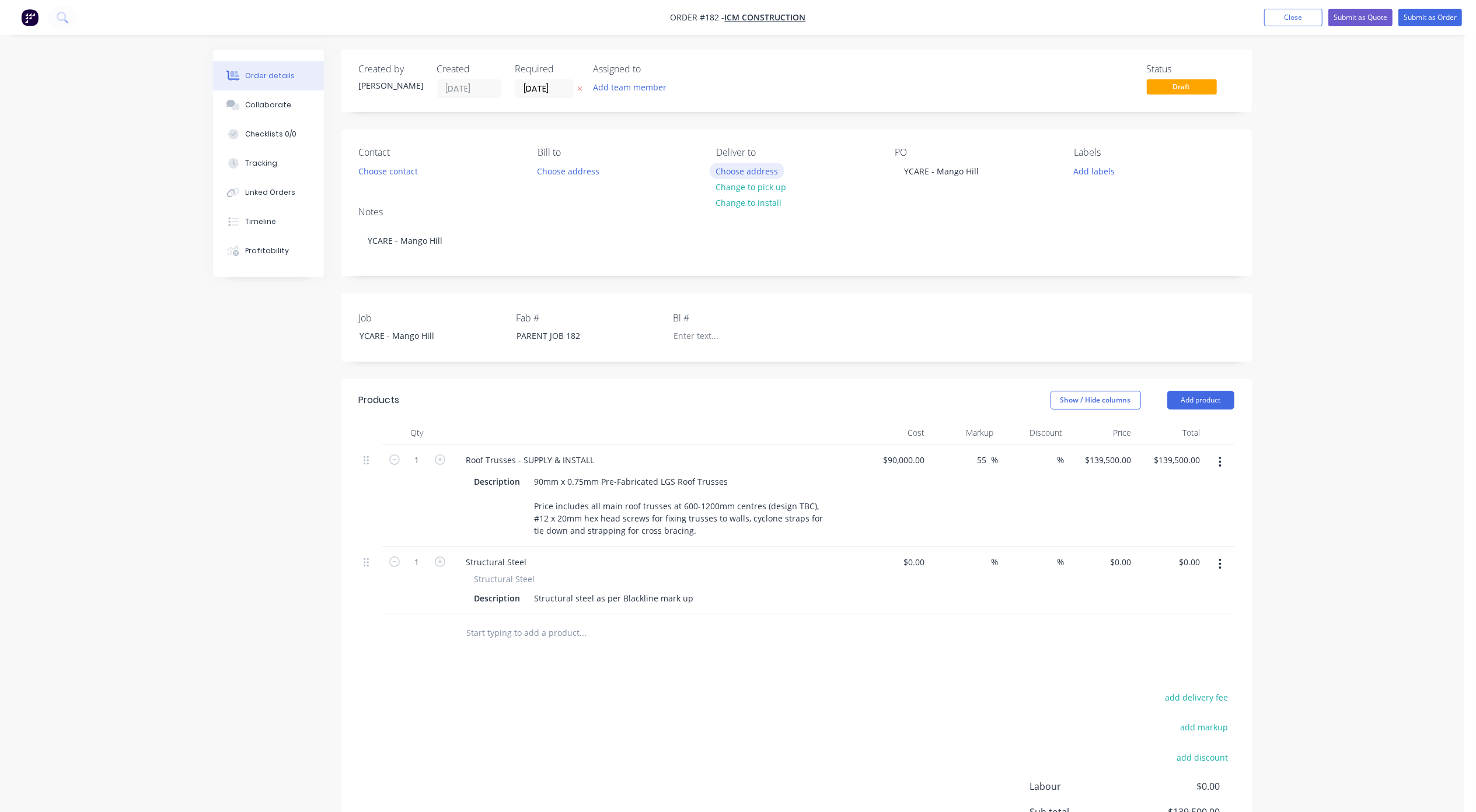
click at [744, 170] on button "Choose address" at bounding box center [747, 171] width 75 height 16
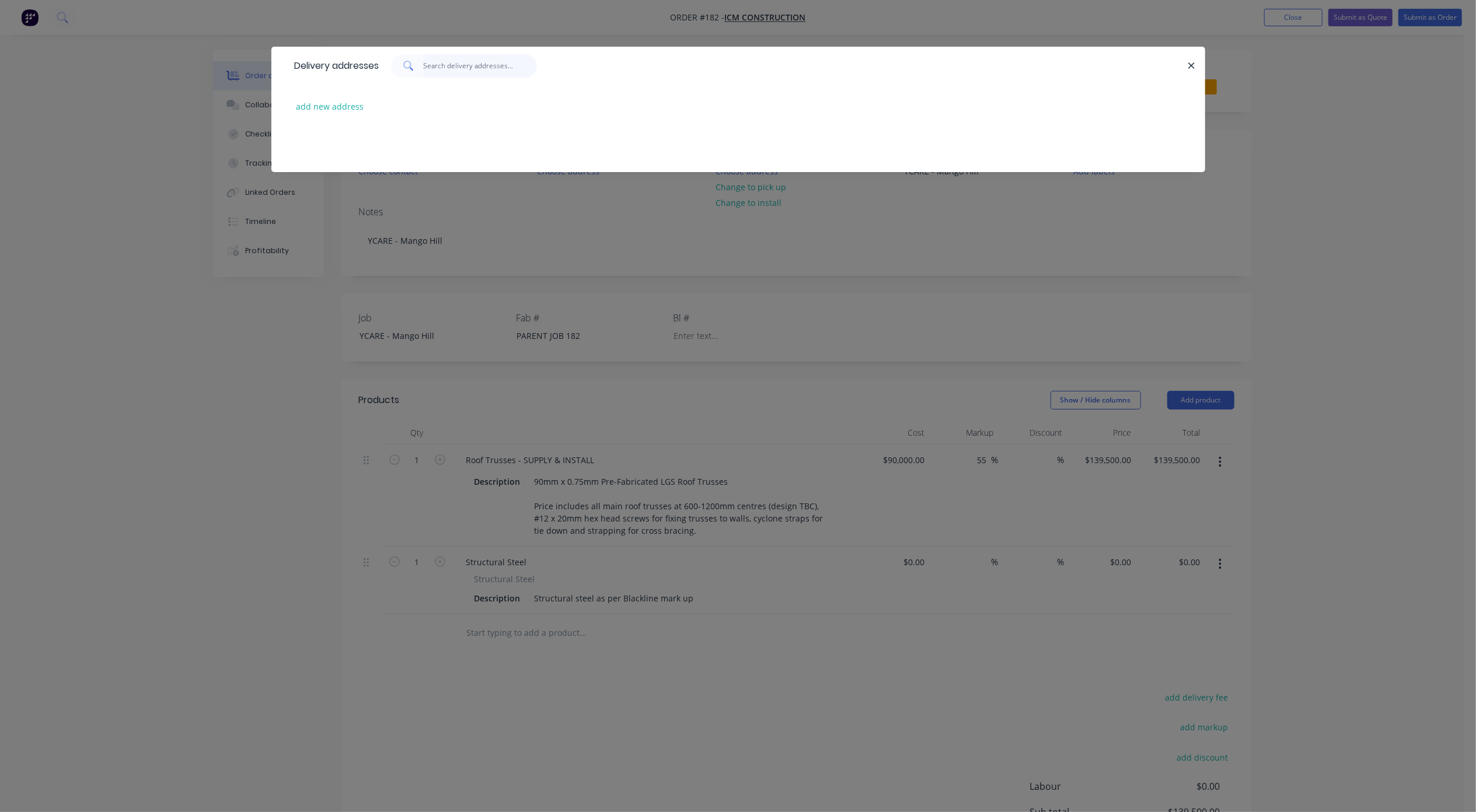
click at [446, 69] on input "text" at bounding box center [480, 66] width 114 height 23
drag, startPoint x: 369, startPoint y: 99, endPoint x: 339, endPoint y: 102, distance: 30.1
click at [357, 102] on div "add new address" at bounding box center [738, 106] width 899 height 44
click at [339, 102] on button "add new address" at bounding box center [330, 107] width 80 height 16
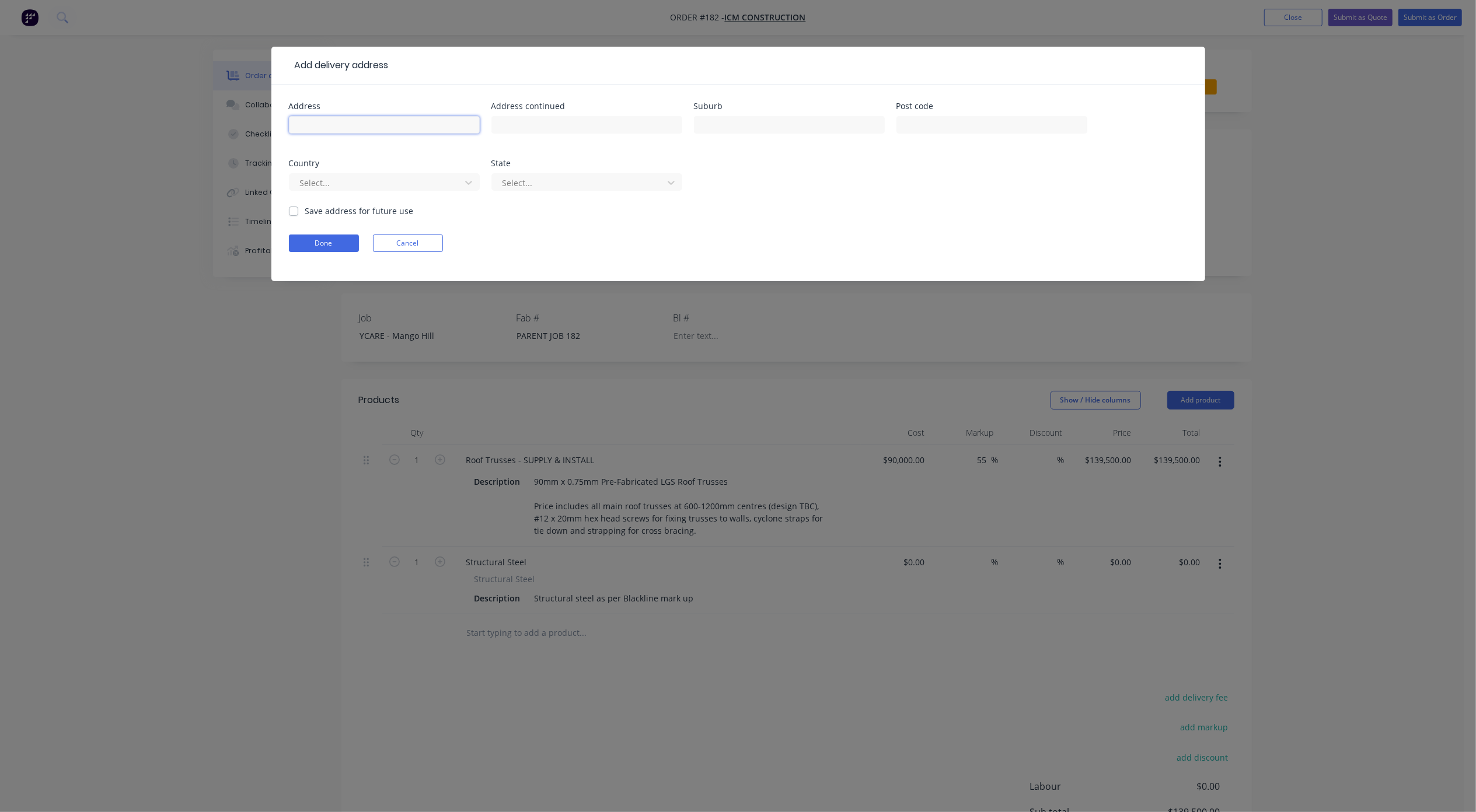
click at [370, 124] on input "text" at bounding box center [384, 125] width 190 height 17
type input "[STREET_ADDRESS][PERSON_NAME]"
type input "Mango Hill"
type input "4509"
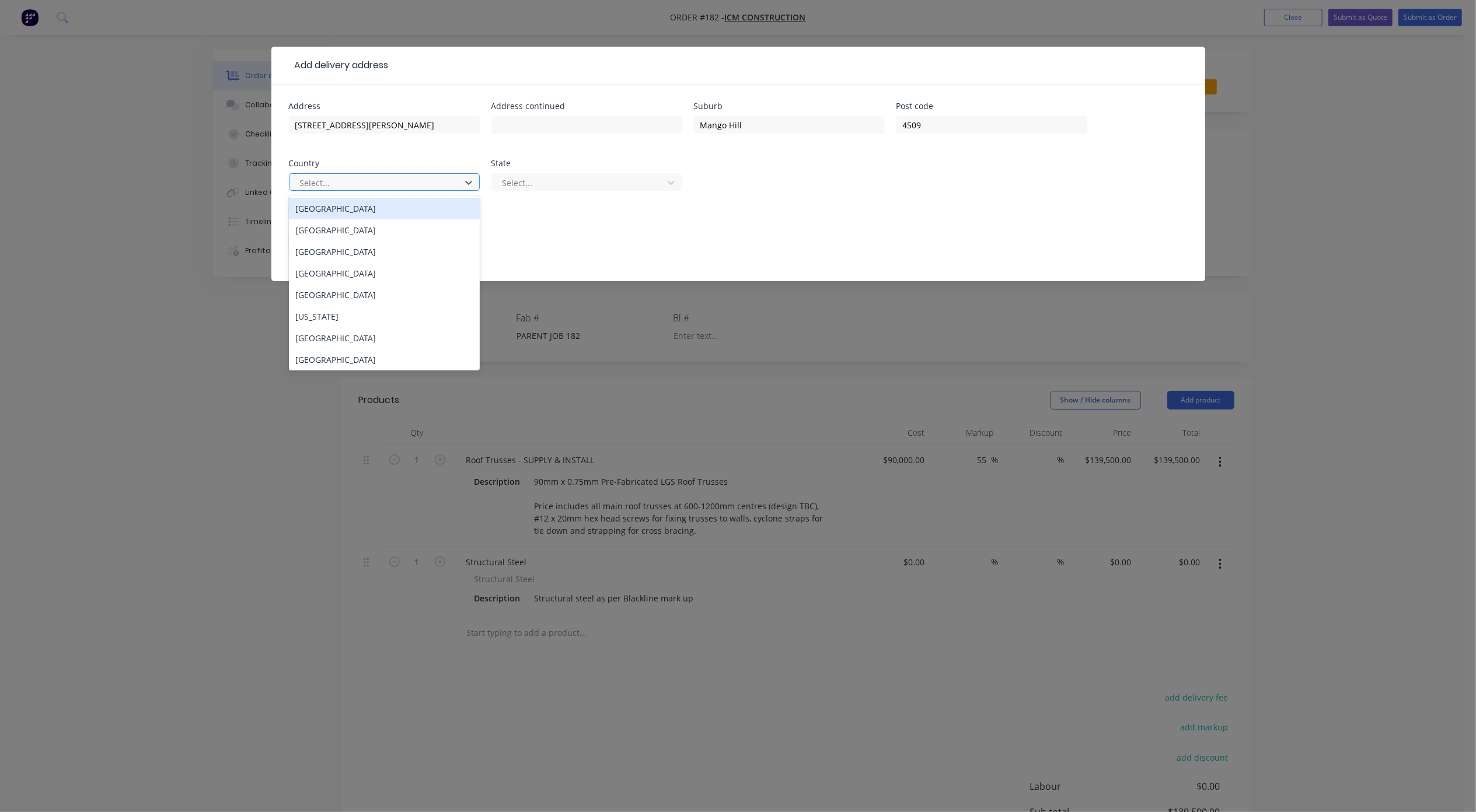
click at [329, 180] on div at bounding box center [377, 183] width 156 height 15
click at [342, 209] on div "[GEOGRAPHIC_DATA]" at bounding box center [384, 209] width 190 height 22
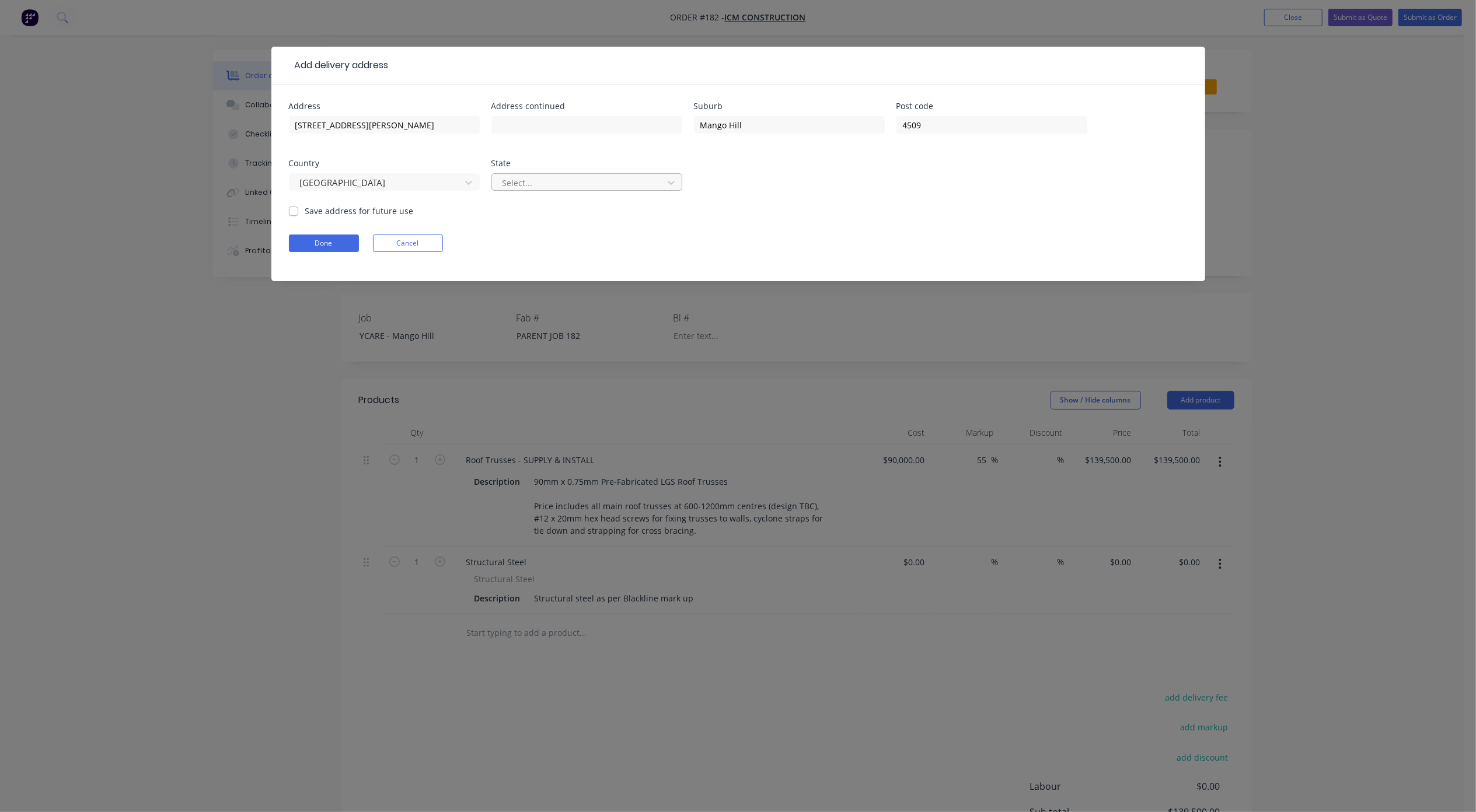
click at [505, 176] on div at bounding box center [579, 183] width 156 height 15
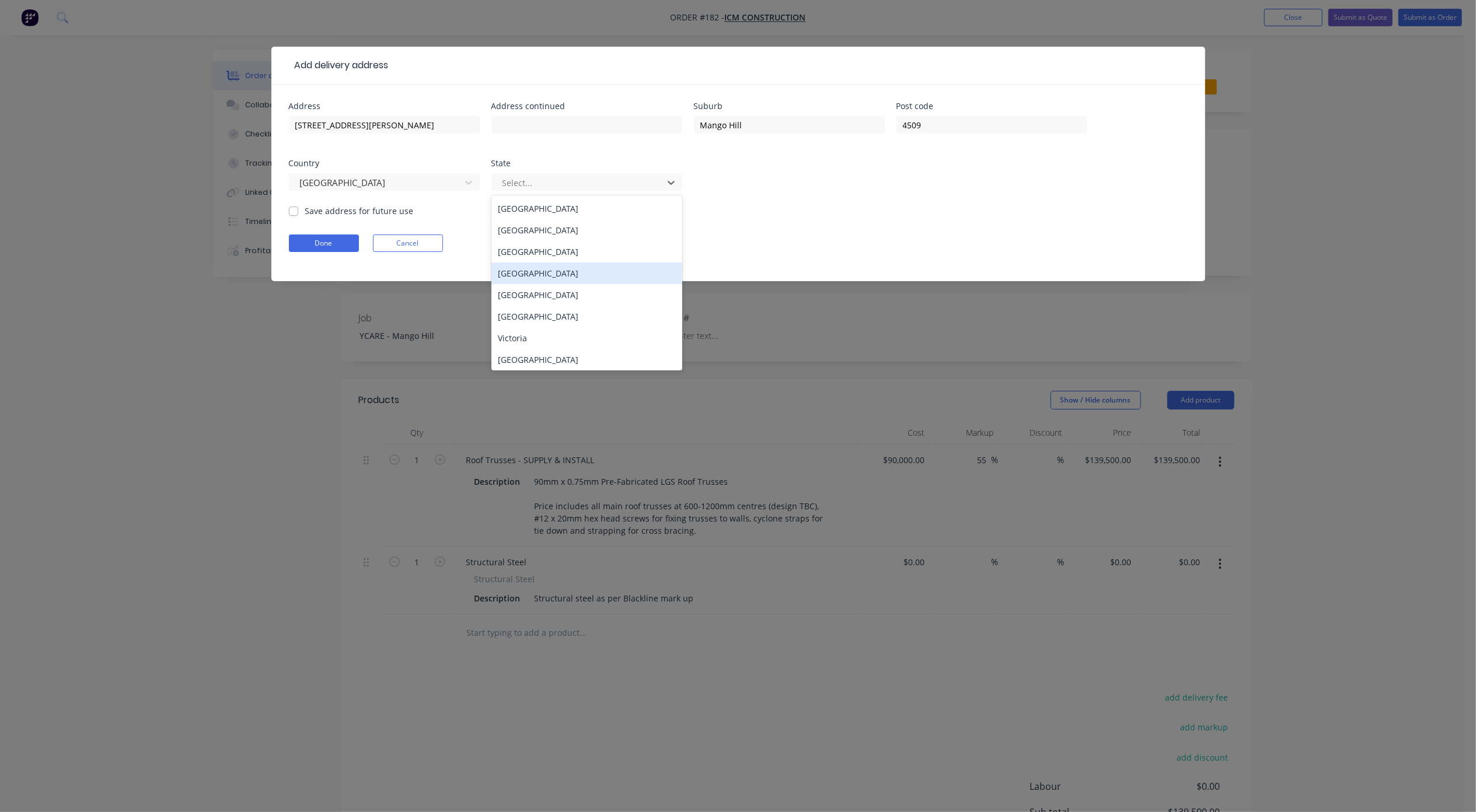
click at [540, 276] on div "[GEOGRAPHIC_DATA]" at bounding box center [587, 273] width 190 height 22
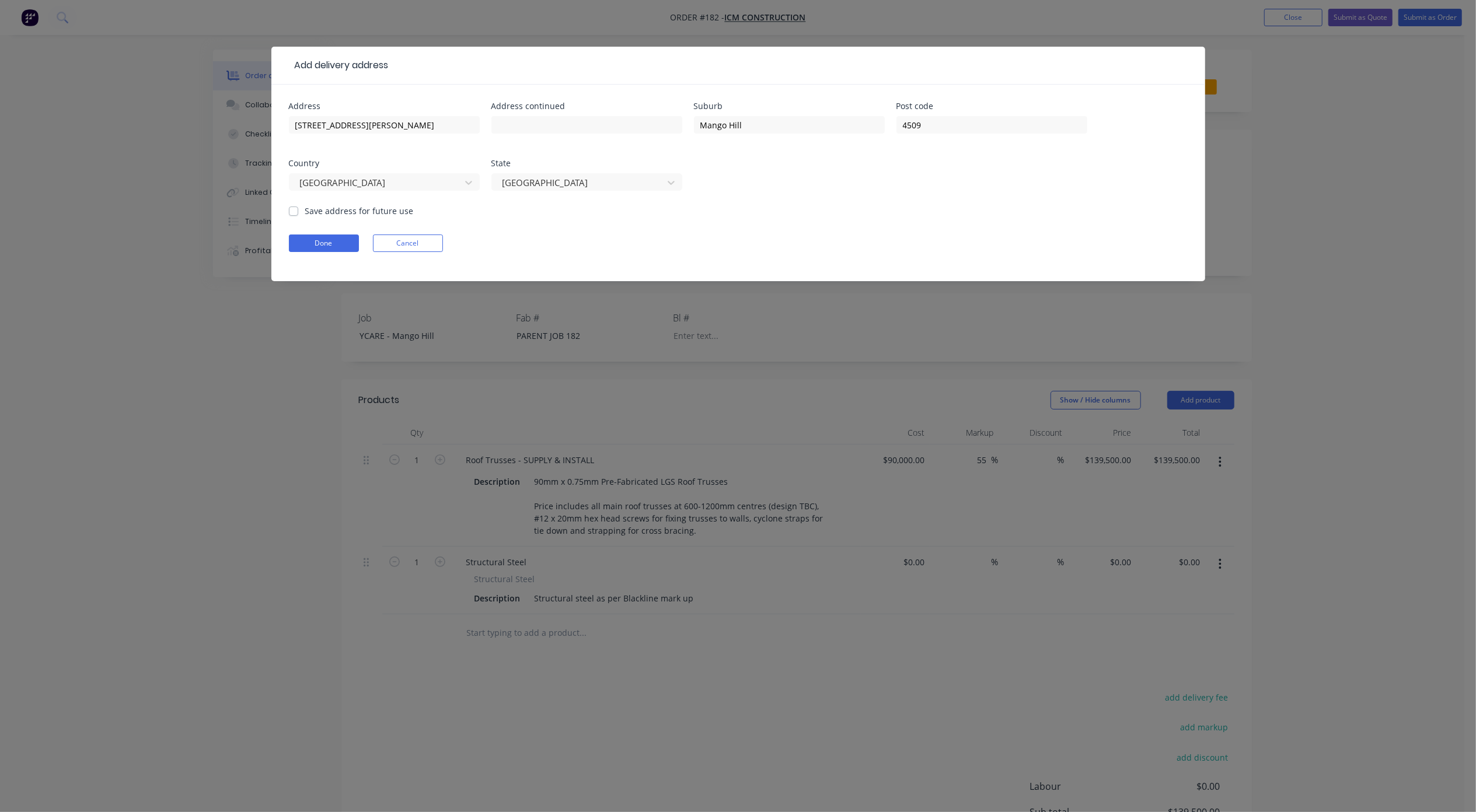
click at [346, 209] on label "Save address for future use" at bounding box center [359, 211] width 108 height 12
click at [298, 209] on input "Save address for future use" at bounding box center [293, 210] width 9 height 11
checkbox input "true"
click at [334, 246] on button "Done" at bounding box center [324, 244] width 70 height 17
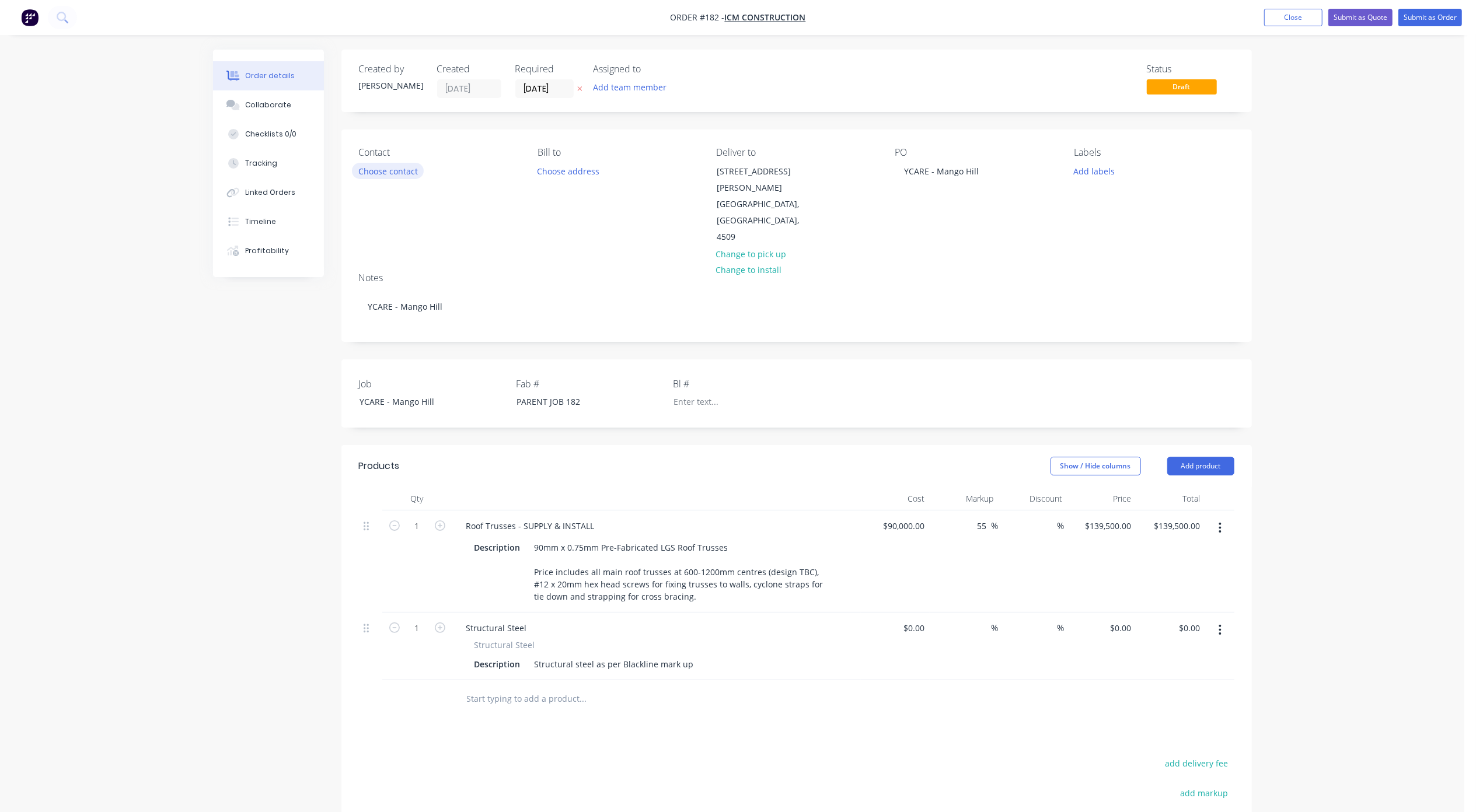
click at [401, 169] on button "Choose contact" at bounding box center [388, 171] width 72 height 16
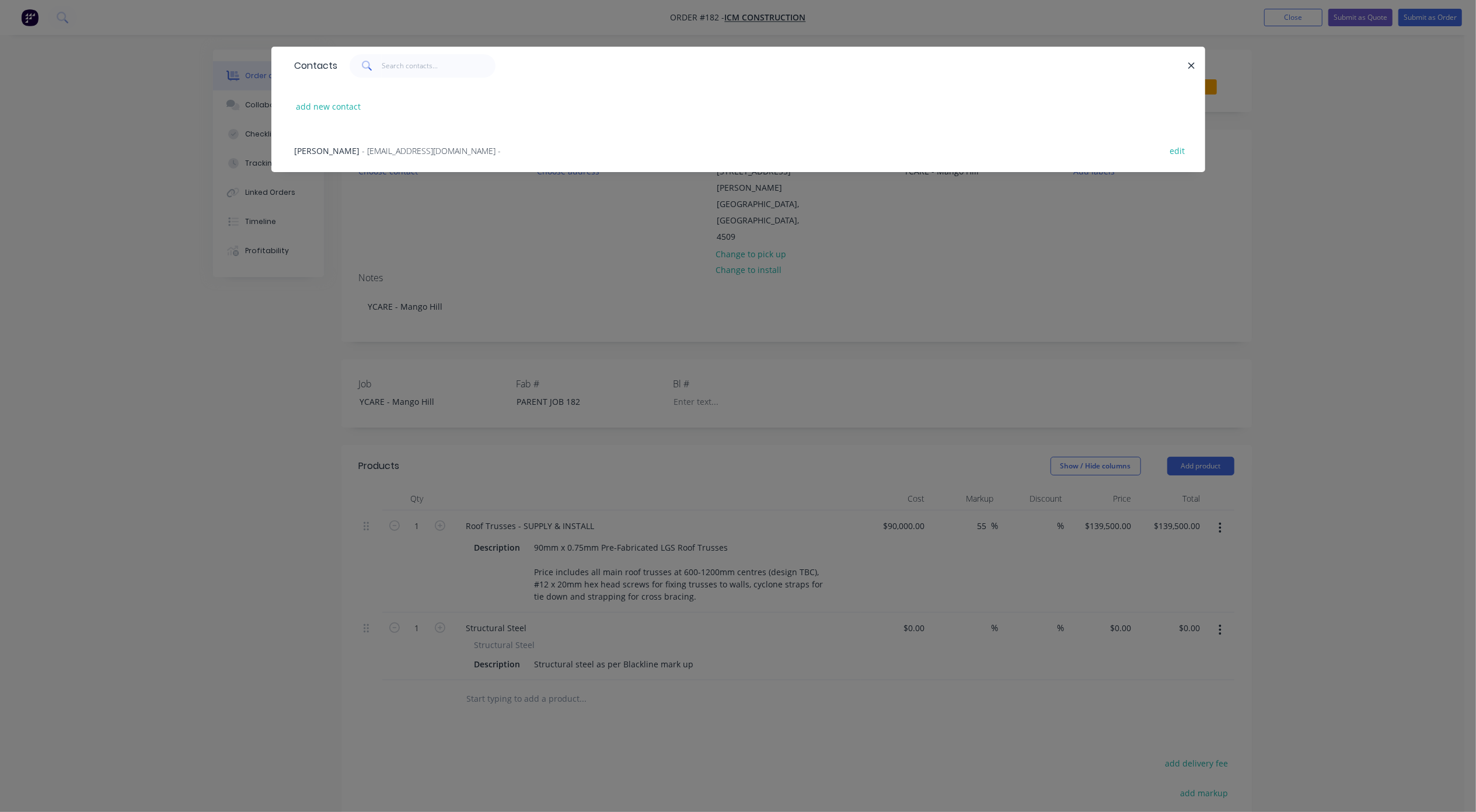
click at [332, 149] on span "[PERSON_NAME]" at bounding box center [327, 150] width 65 height 11
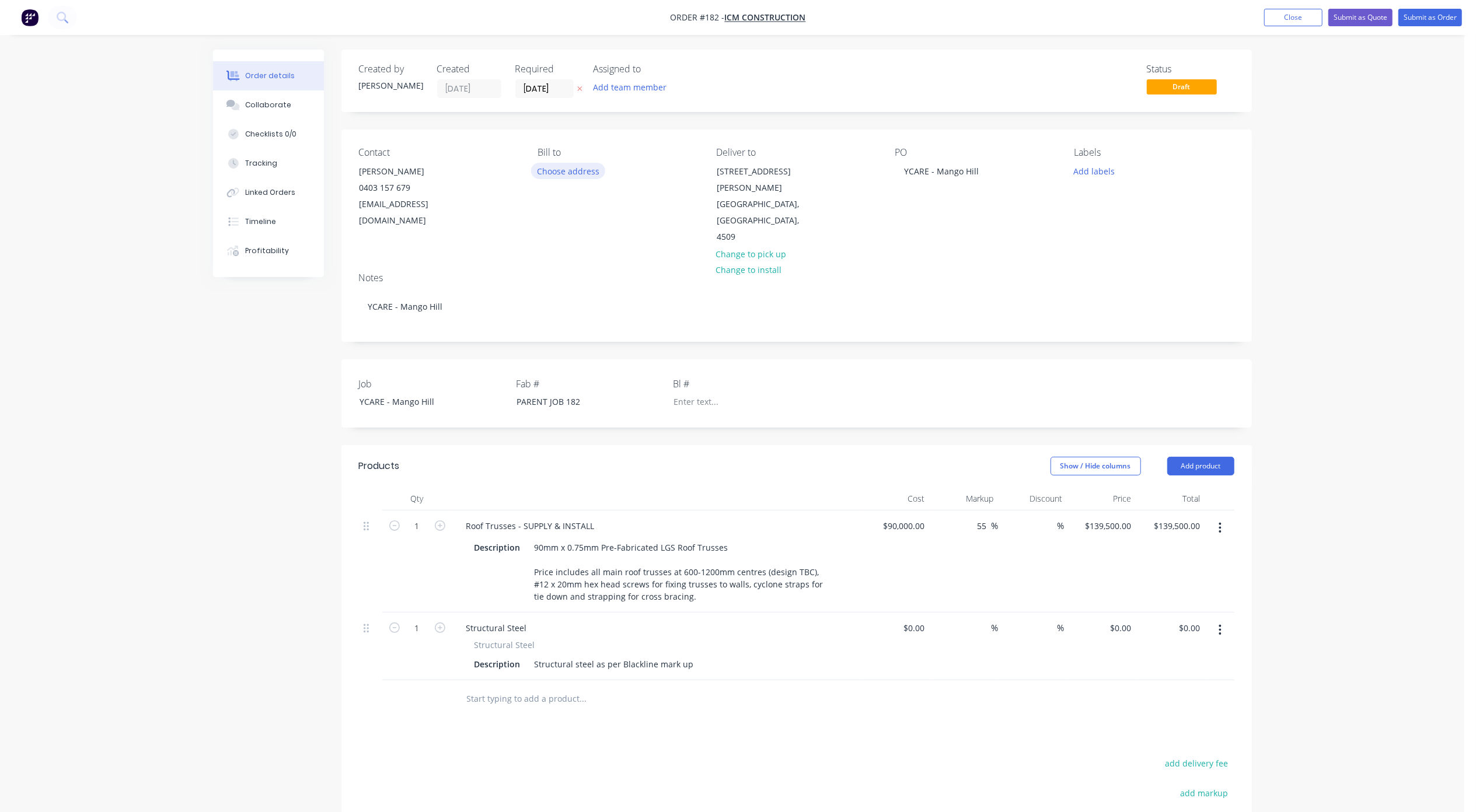
click at [563, 176] on button "Choose address" at bounding box center [568, 171] width 75 height 16
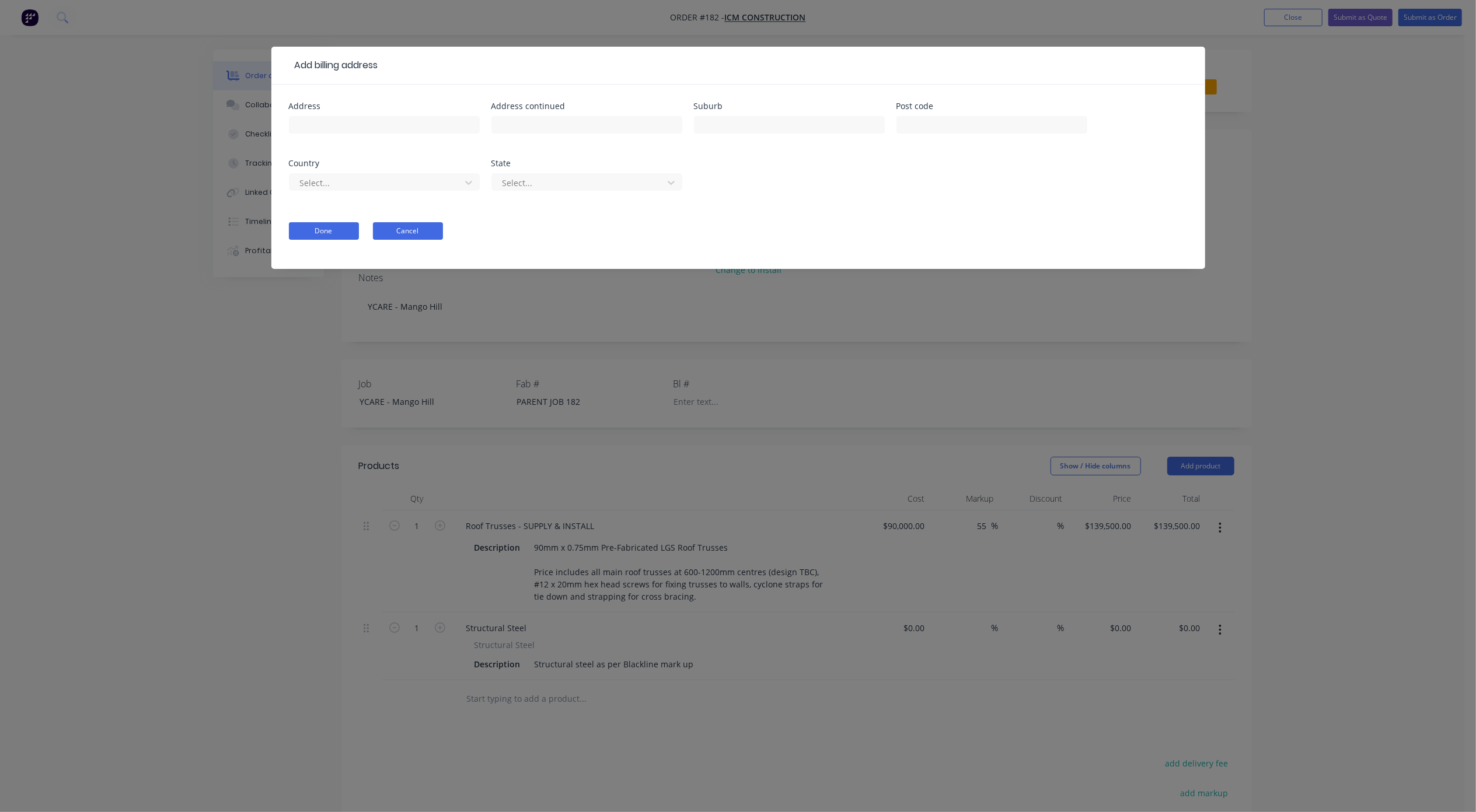
click at [409, 232] on button "Cancel" at bounding box center [408, 231] width 70 height 17
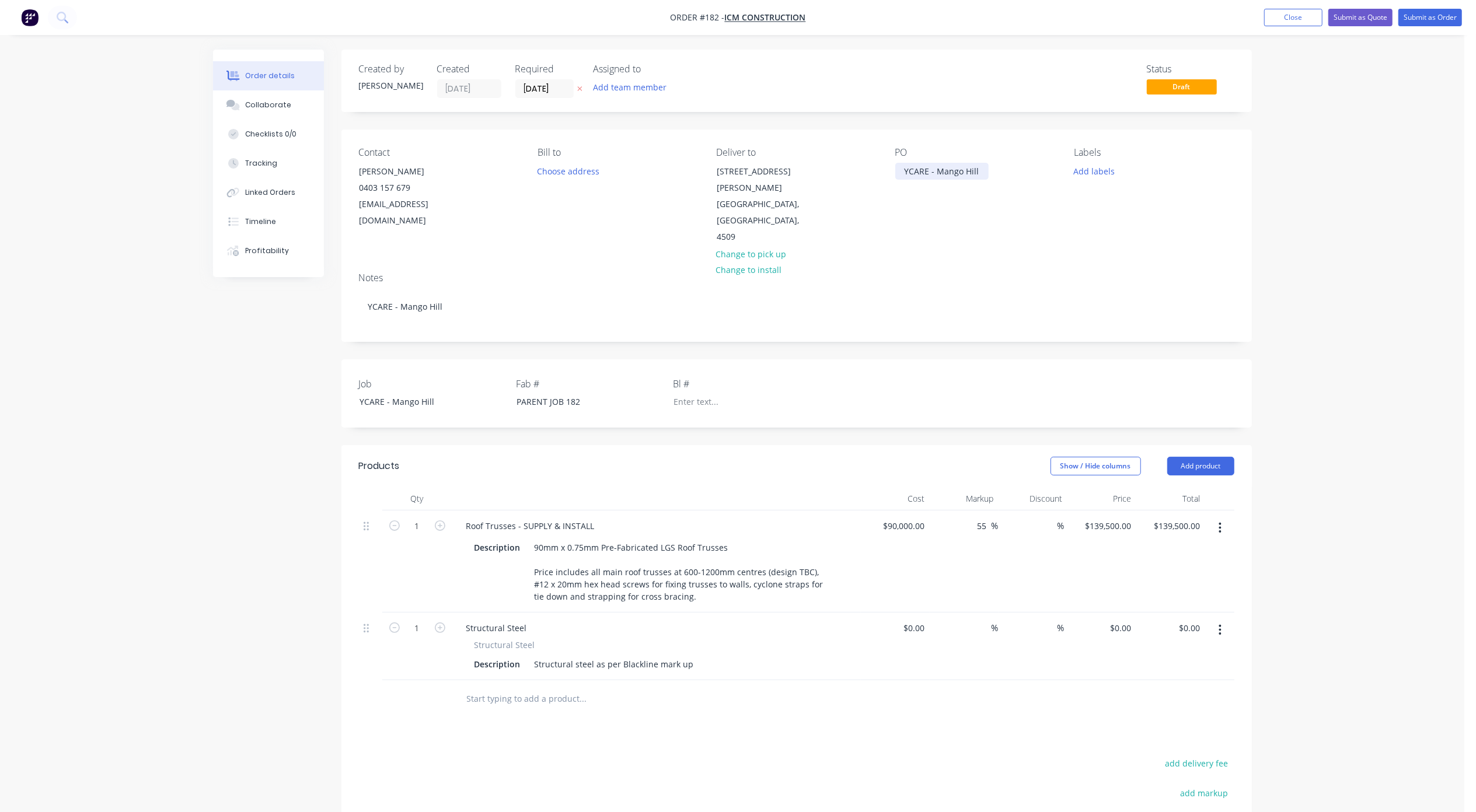
click at [930, 171] on div "YCARE - Mango Hill" at bounding box center [942, 171] width 93 height 17
click at [995, 172] on div "YCARE - Mango Hill Roof Trusses Supply & Install" at bounding box center [961, 177] width 132 height 29
click at [1327, 297] on div "Order details Collaborate Checklists 0/0 Tracking Linked Orders Timeline Profit…" at bounding box center [732, 507] width 1464 height 1016
click at [987, 182] on div "YCARE - Mango Hill | Roof Trusses Supply & Install" at bounding box center [961, 177] width 132 height 29
click at [1003, 188] on div "YCARE - Mango Hill | Roof Trusses Supply & Install" at bounding box center [961, 177] width 132 height 29
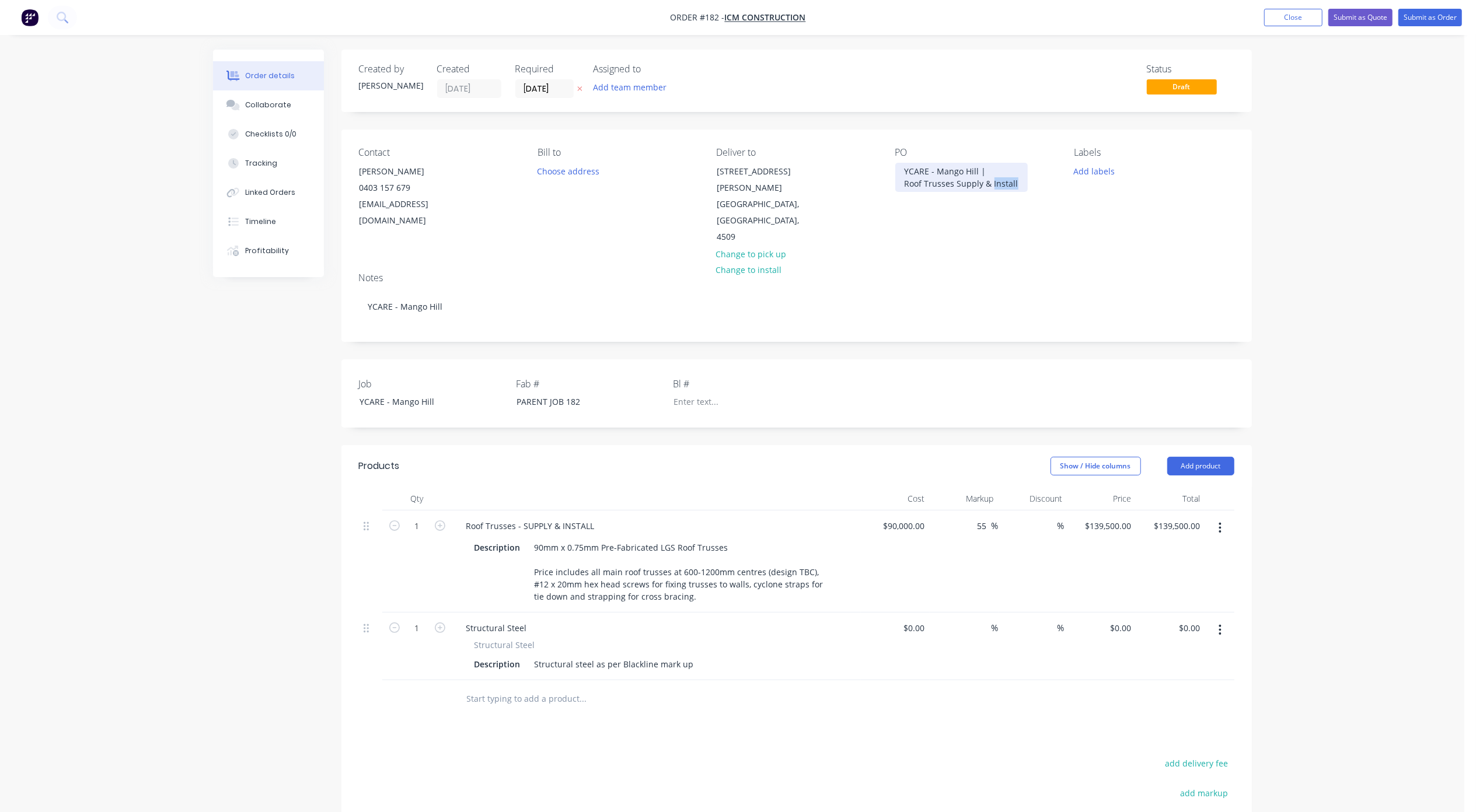
click at [1003, 188] on div "YCARE - Mango Hill | Roof Trusses Supply & Install" at bounding box center [961, 177] width 132 height 29
click at [976, 180] on div "YCARE - Roof Trusses Supply & Install [GEOGRAPHIC_DATA] |" at bounding box center [968, 177] width 146 height 29
click at [1019, 182] on div "YCARE - Mango Hill | Roof Trusses Supply & Install" at bounding box center [961, 177] width 132 height 29
drag, startPoint x: 1019, startPoint y: 183, endPoint x: 902, endPoint y: 164, distance: 118.5
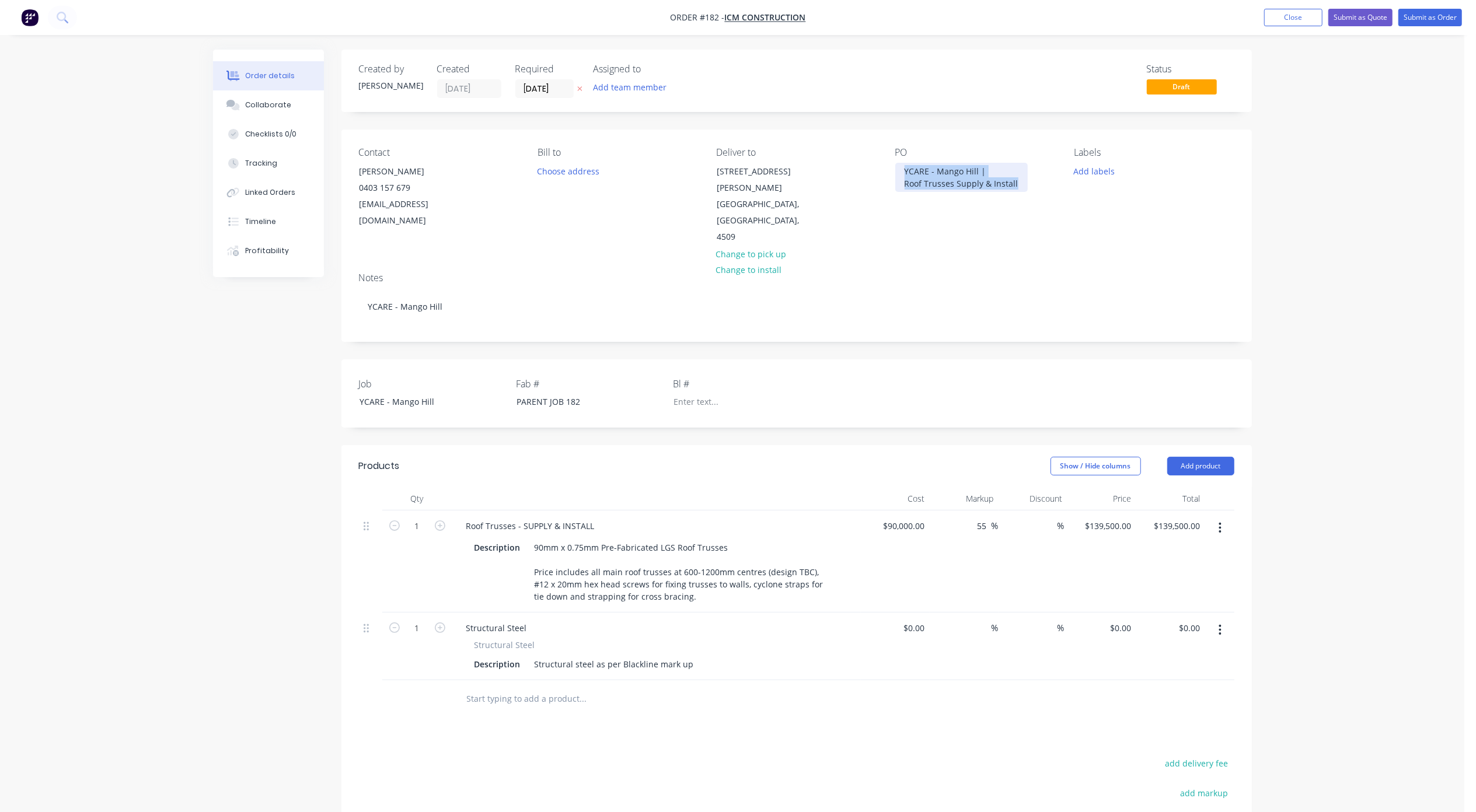
click at [902, 164] on div "YCARE - Mango Hill | Roof Trusses Supply & Install" at bounding box center [961, 177] width 132 height 29
copy div "YCARE - Mango Hill | Roof Trusses Supply & Install"
click at [396, 393] on div "YCARE - Mango Hill" at bounding box center [423, 401] width 146 height 17
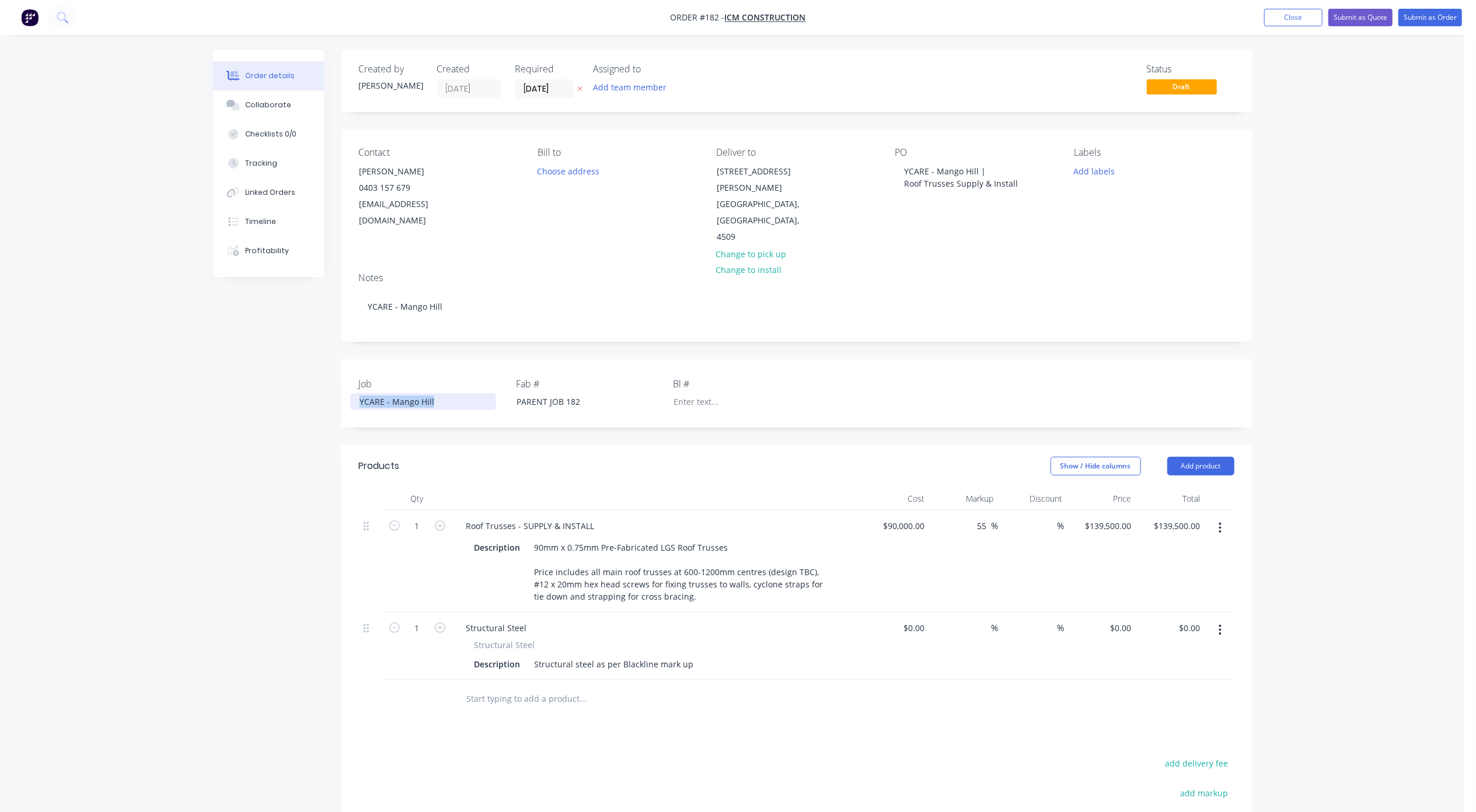
click at [396, 393] on div "YCARE - Mango Hill" at bounding box center [423, 401] width 146 height 17
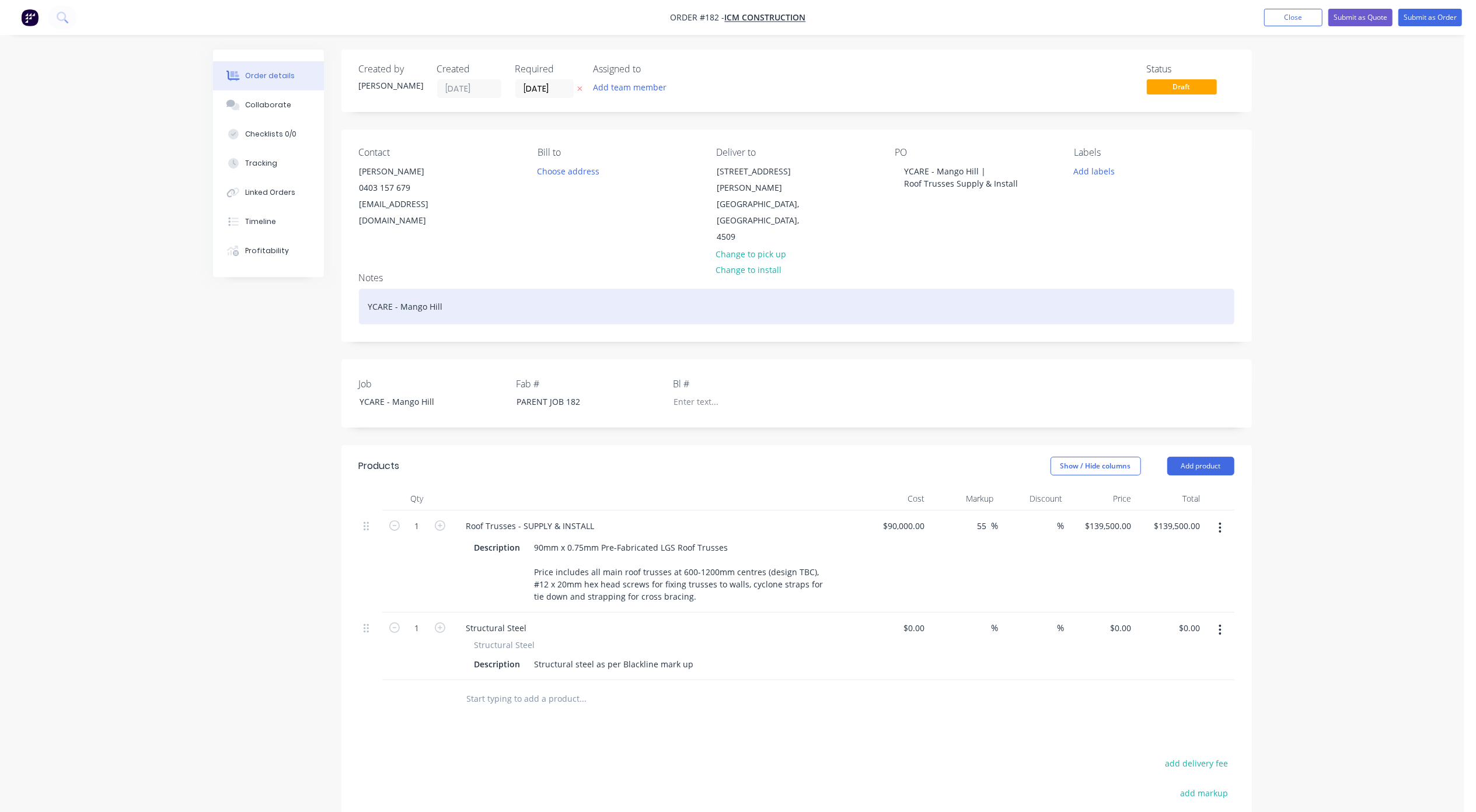
click at [418, 289] on div "YCARE - Mango Hill" at bounding box center [797, 306] width 875 height 36
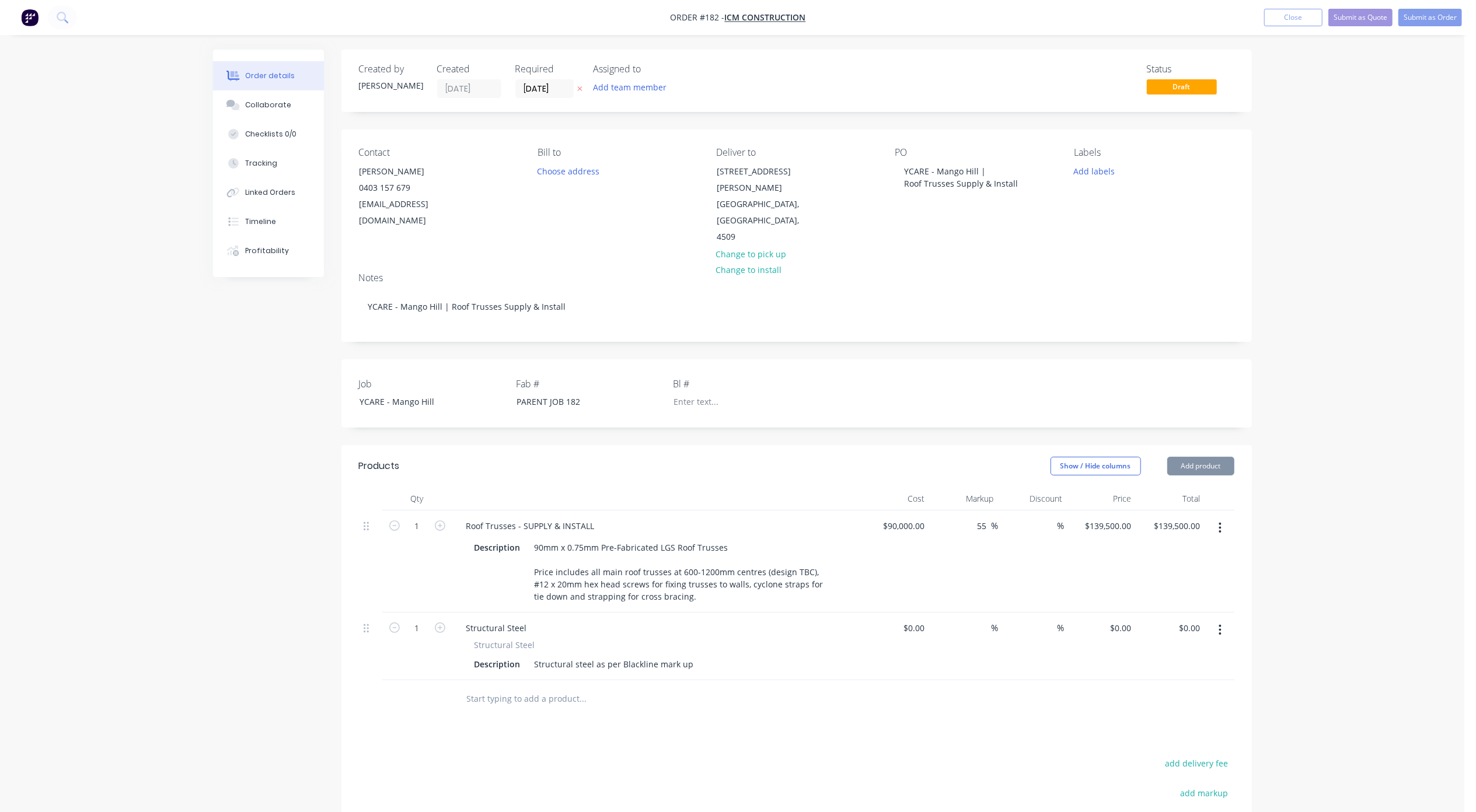
click at [179, 443] on div "Order details Collaborate Checklists 0/0 Tracking Linked Orders Timeline Profit…" at bounding box center [732, 507] width 1464 height 1016
click at [634, 84] on button "Add team member" at bounding box center [630, 87] width 86 height 16
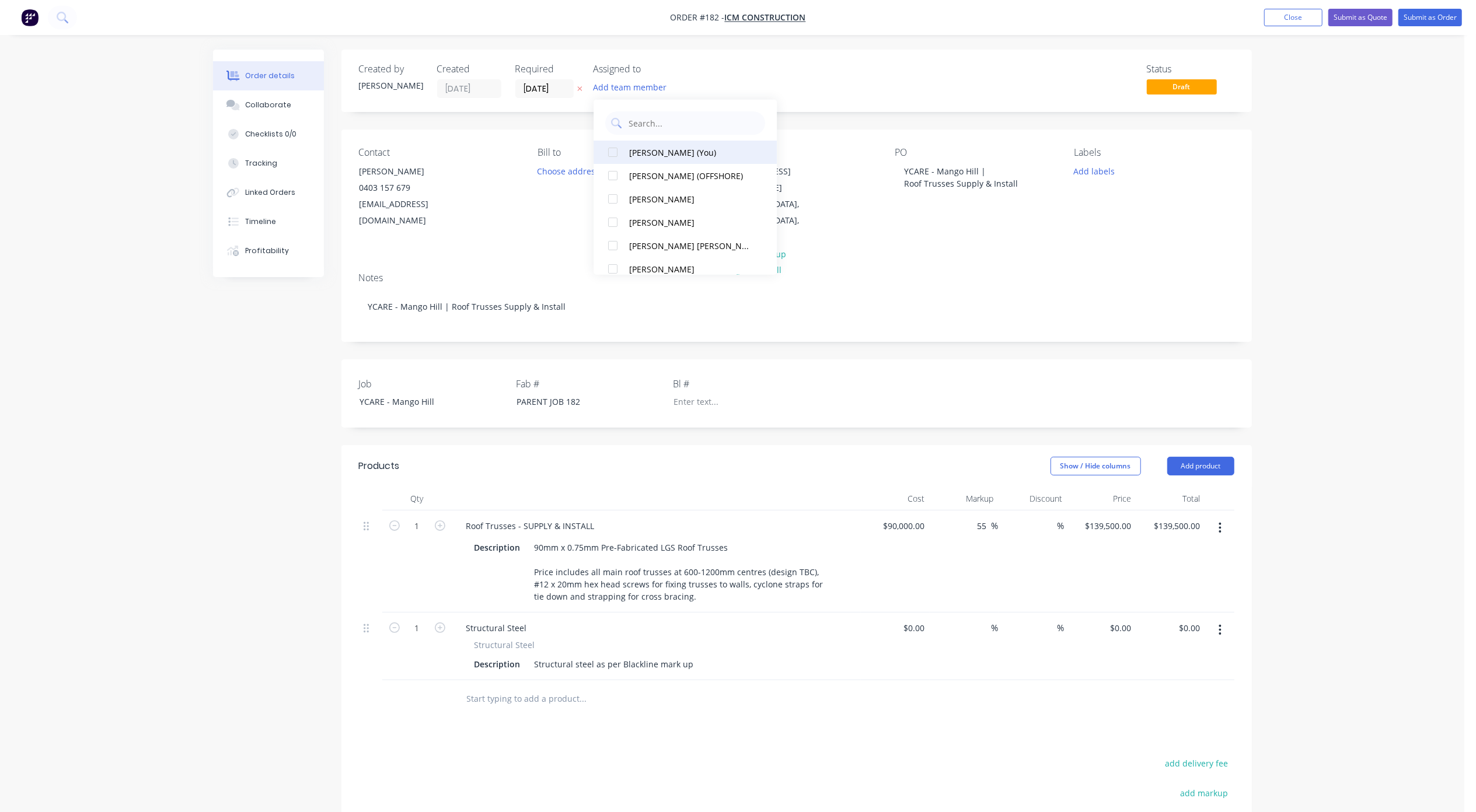
click at [613, 148] on div at bounding box center [613, 152] width 23 height 23
click at [316, 407] on div "Created by [PERSON_NAME] Created [DATE] Required [DATE] Assigned to ME Status D…" at bounding box center [732, 532] width 1039 height 966
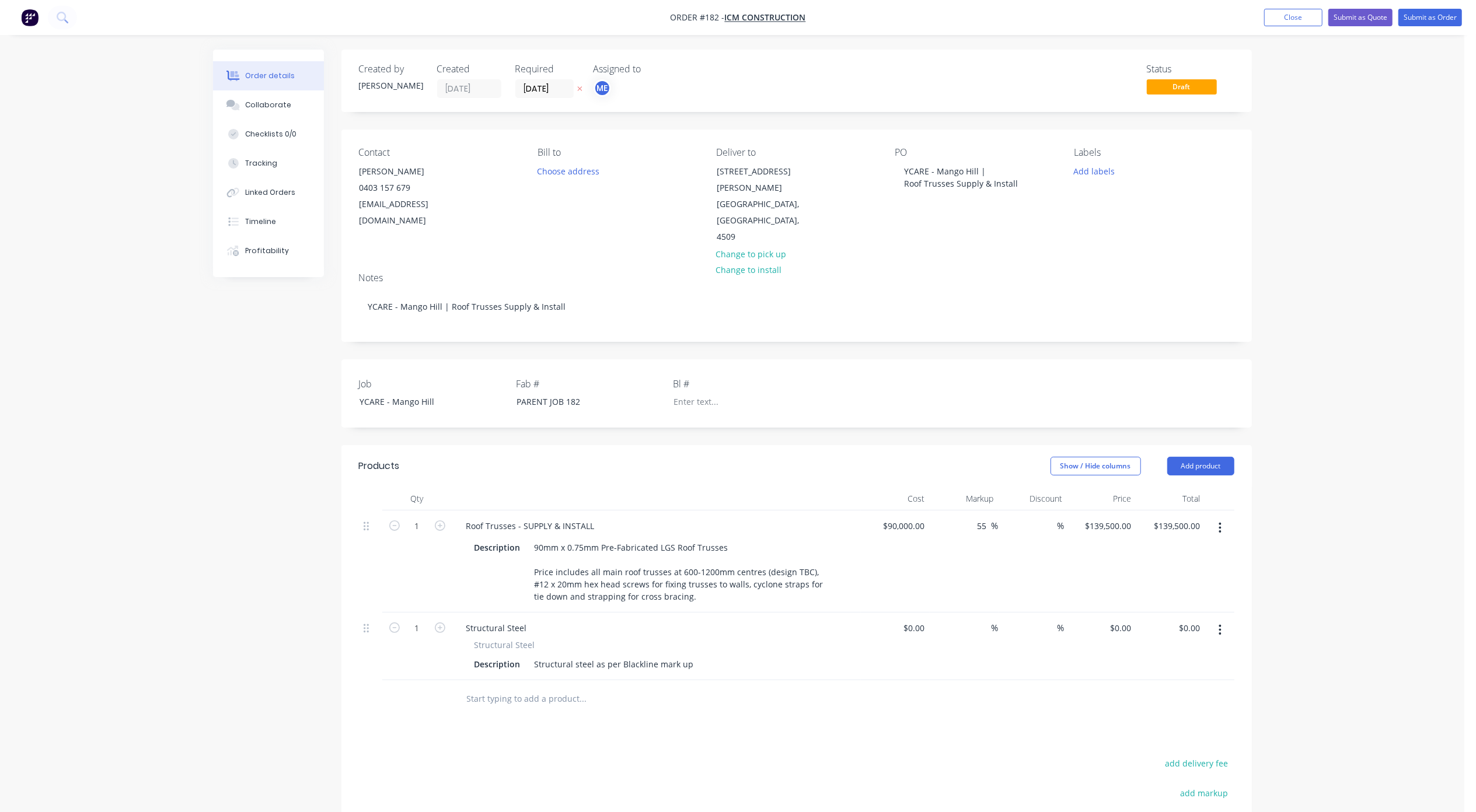
click at [1338, 212] on div "Order details Collaborate Checklists 0/0 Tracking Linked Orders Timeline Profit…" at bounding box center [732, 507] width 1464 height 1016
click at [1101, 177] on button "Add labels" at bounding box center [1094, 171] width 54 height 16
click at [1094, 273] on div at bounding box center [1095, 276] width 23 height 23
click at [1098, 318] on div at bounding box center [1095, 317] width 23 height 23
click at [1096, 342] on div at bounding box center [1095, 340] width 23 height 23
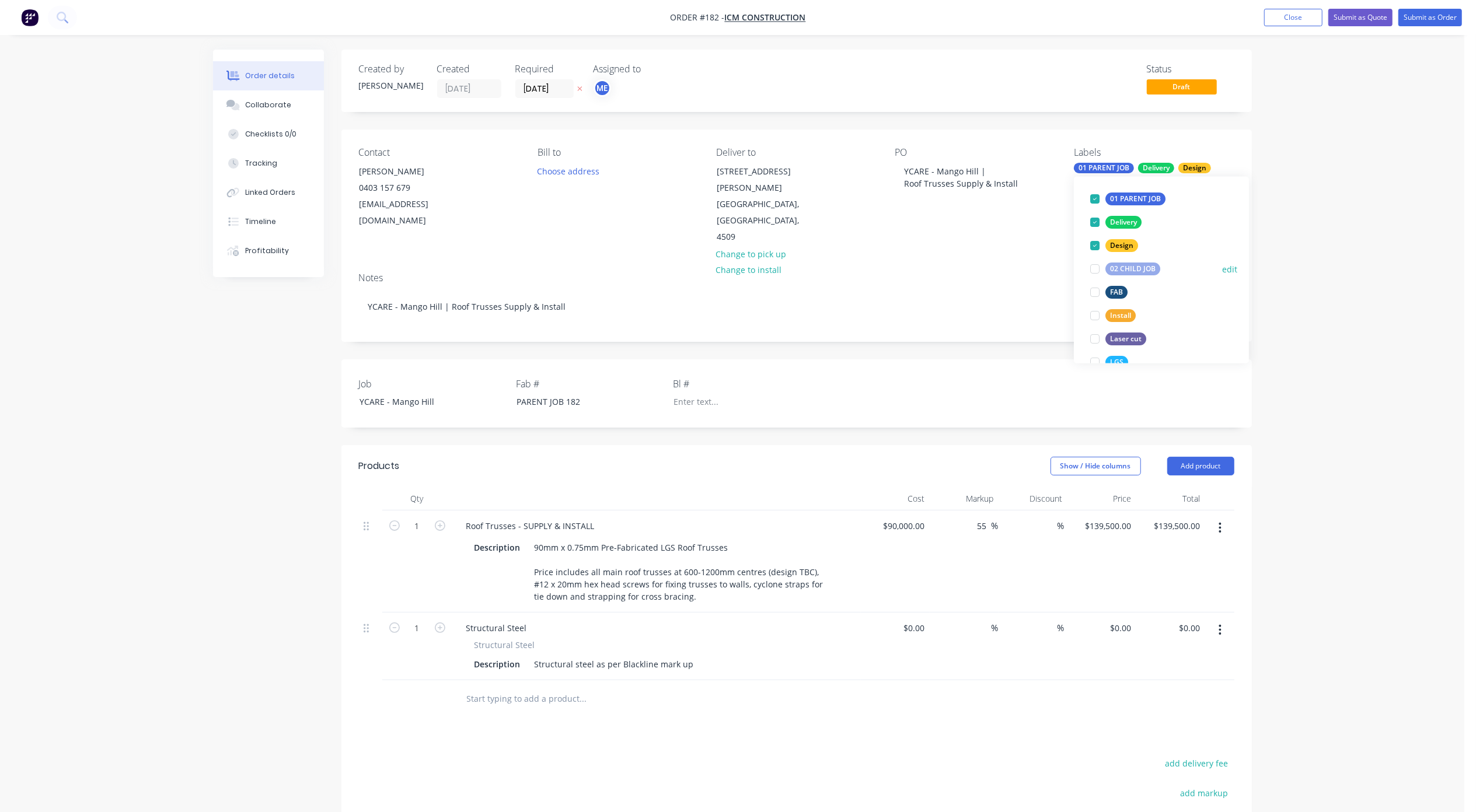
scroll to position [78, 0]
click at [1095, 286] on div at bounding box center [1095, 286] width 23 height 23
click at [1095, 325] on div at bounding box center [1095, 323] width 23 height 23
click at [1095, 369] on div at bounding box center [1095, 371] width 23 height 23
click at [1343, 304] on div "Order details Collaborate Checklists 0/0 Tracking Linked Orders Timeline Profit…" at bounding box center [732, 507] width 1464 height 1016
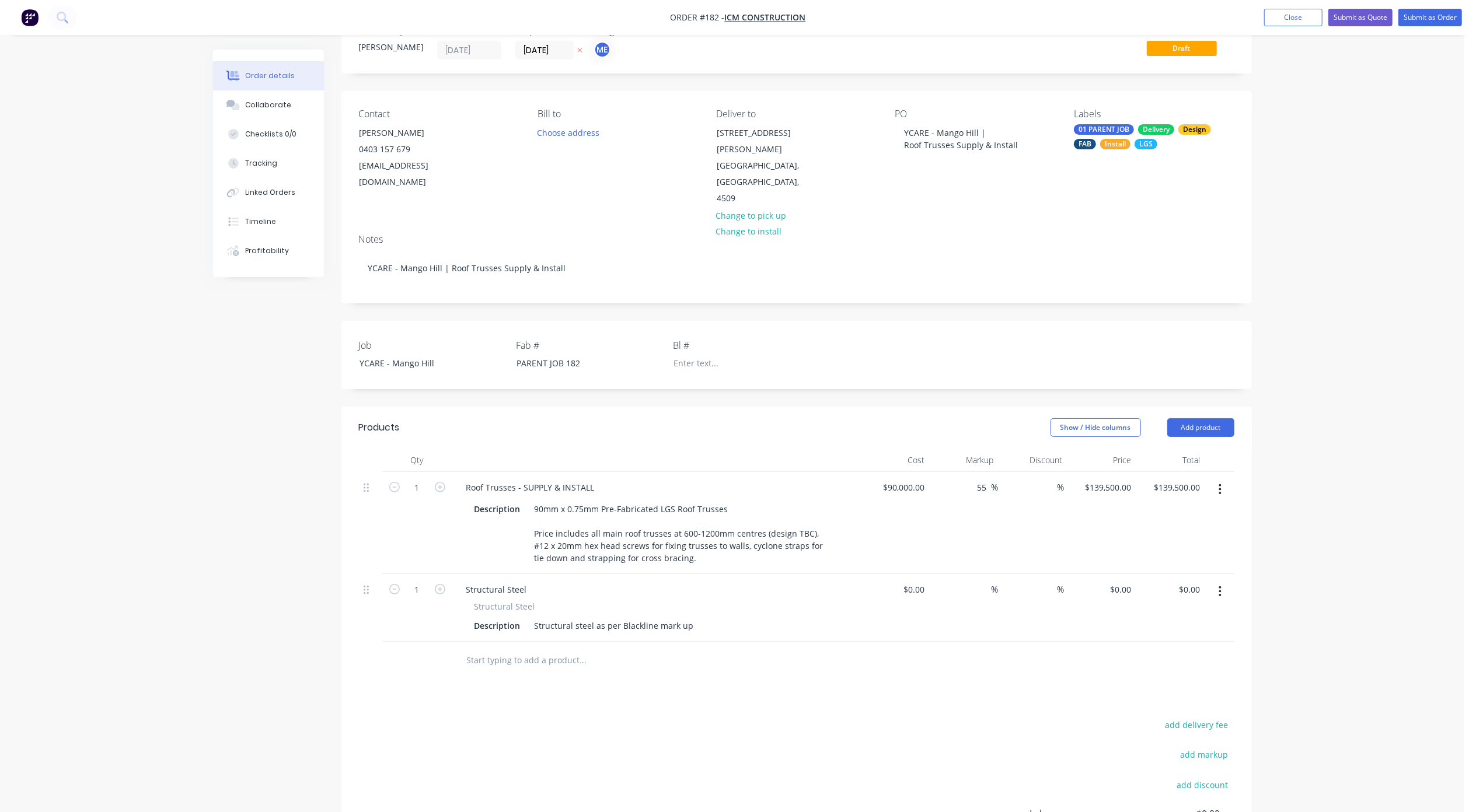
scroll to position [0, 0]
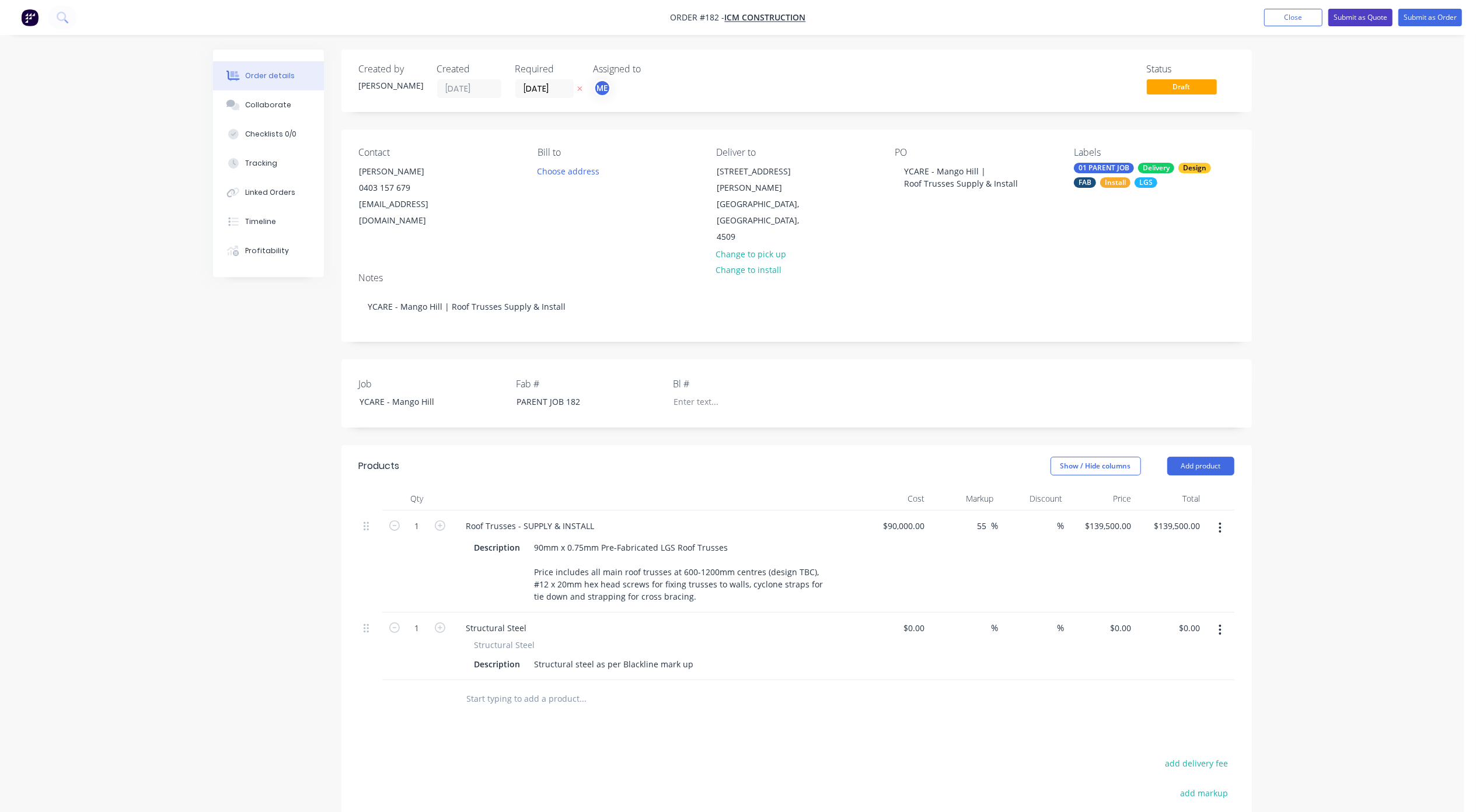
click at [1371, 17] on button "Submit as Quote" at bounding box center [1360, 17] width 64 height 17
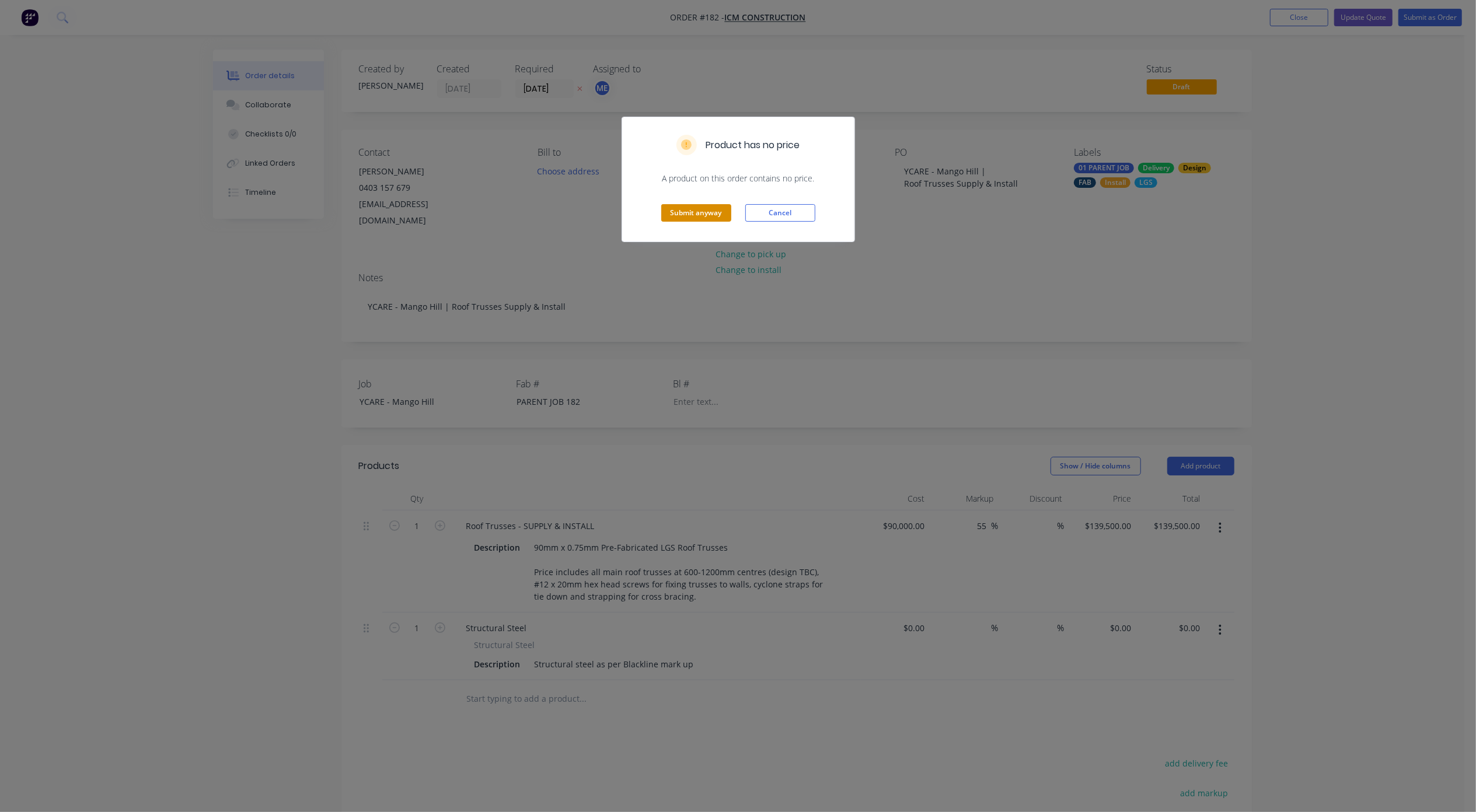
click at [712, 217] on button "Submit anyway" at bounding box center [696, 213] width 70 height 17
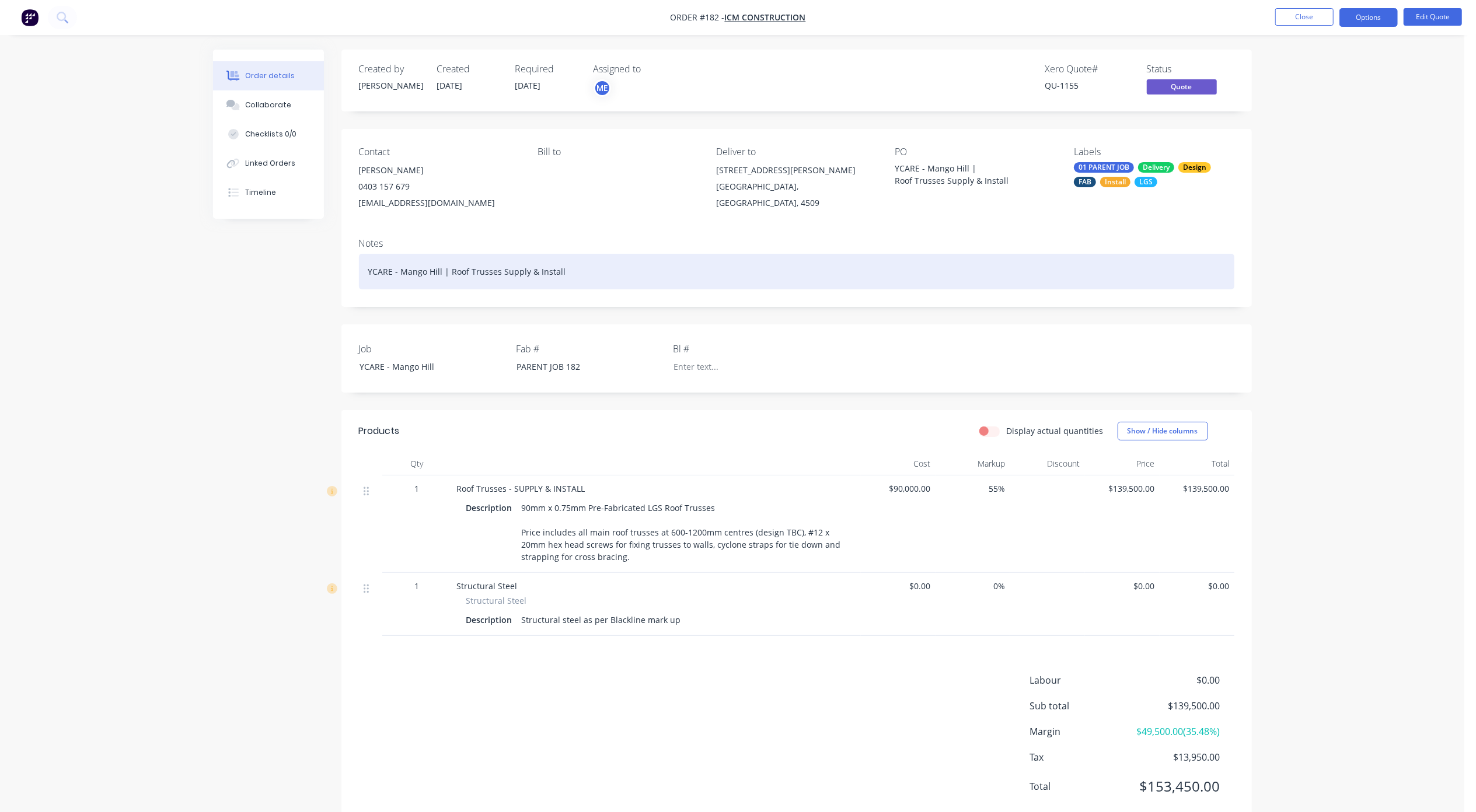
click at [569, 286] on div "YCARE - Mango Hill | Roof Trusses Supply & Install" at bounding box center [797, 271] width 875 height 36
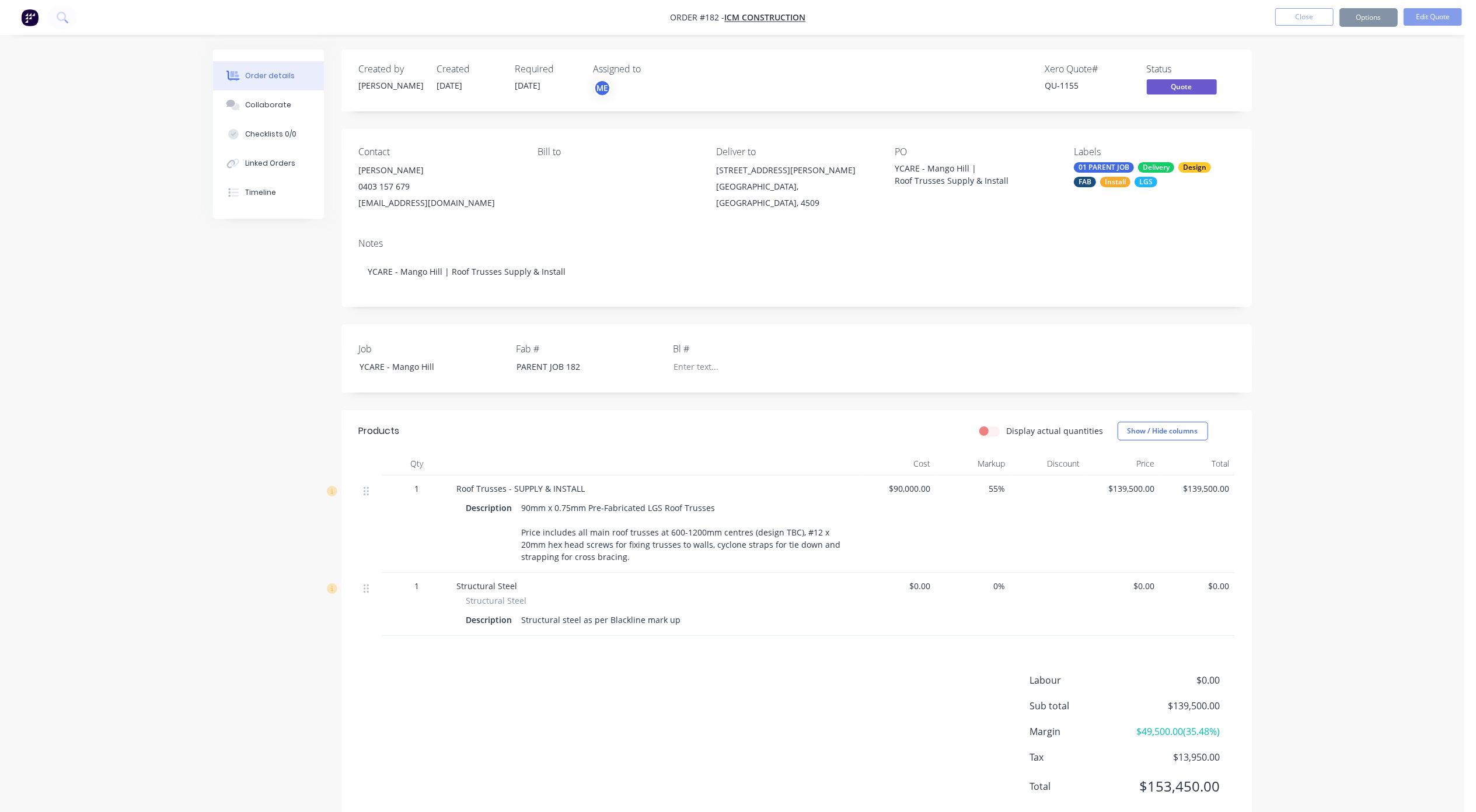
click at [1384, 176] on div "Order details Collaborate Checklists 0/0 Linked Orders Timeline Order details C…" at bounding box center [732, 422] width 1464 height 844
click at [1359, 20] on button "Options" at bounding box center [1368, 17] width 58 height 19
click at [1427, 73] on div "Order details Collaborate Checklists 0/0 Linked Orders Timeline Order details C…" at bounding box center [732, 422] width 1464 height 844
click at [1365, 17] on button "Options" at bounding box center [1368, 17] width 58 height 19
click at [1427, 62] on div "Order details Collaborate Checklists 0/0 Linked Orders Timeline Order details C…" at bounding box center [732, 422] width 1464 height 844
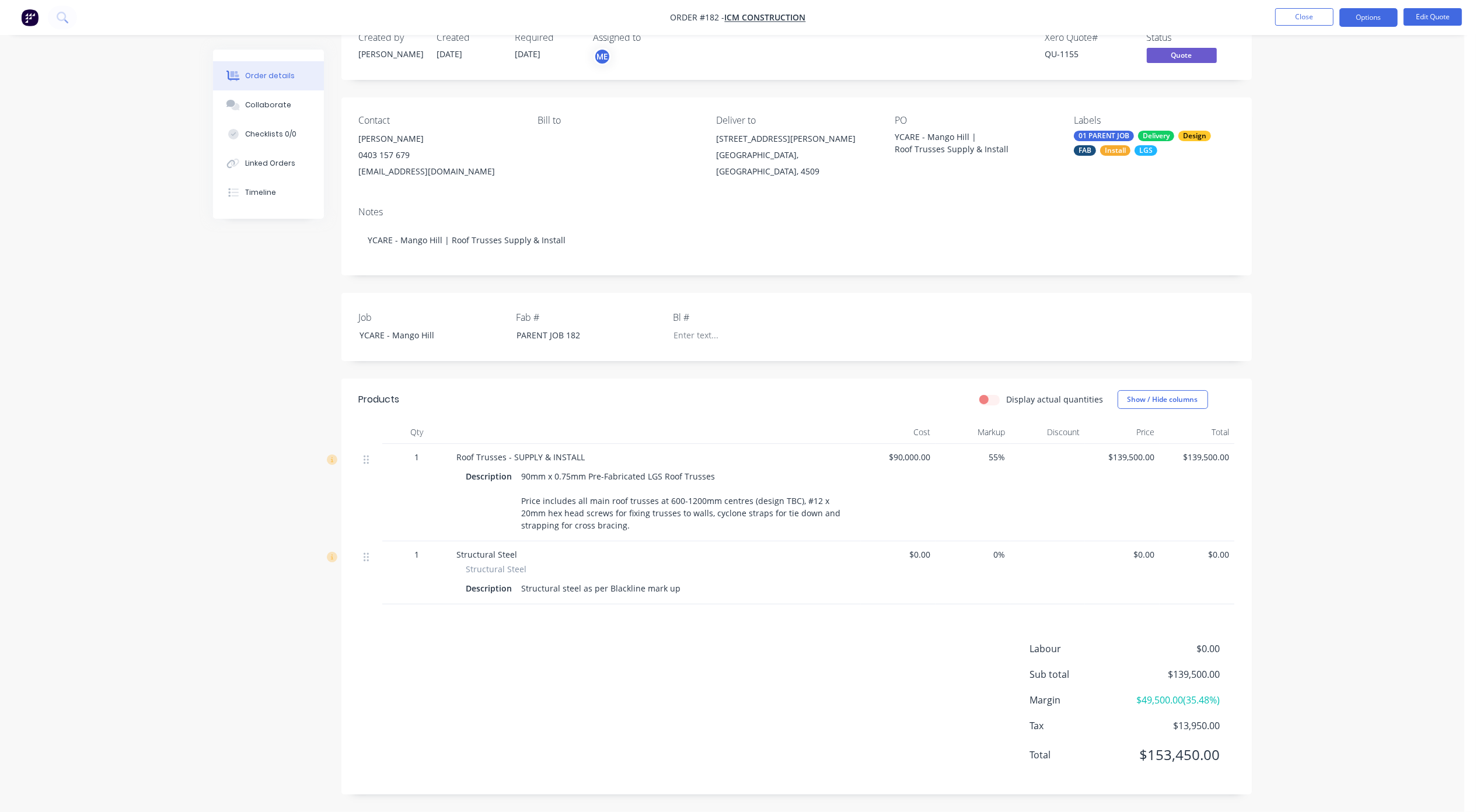
scroll to position [47, 0]
click at [1291, 17] on button "Close" at bounding box center [1304, 17] width 58 height 17
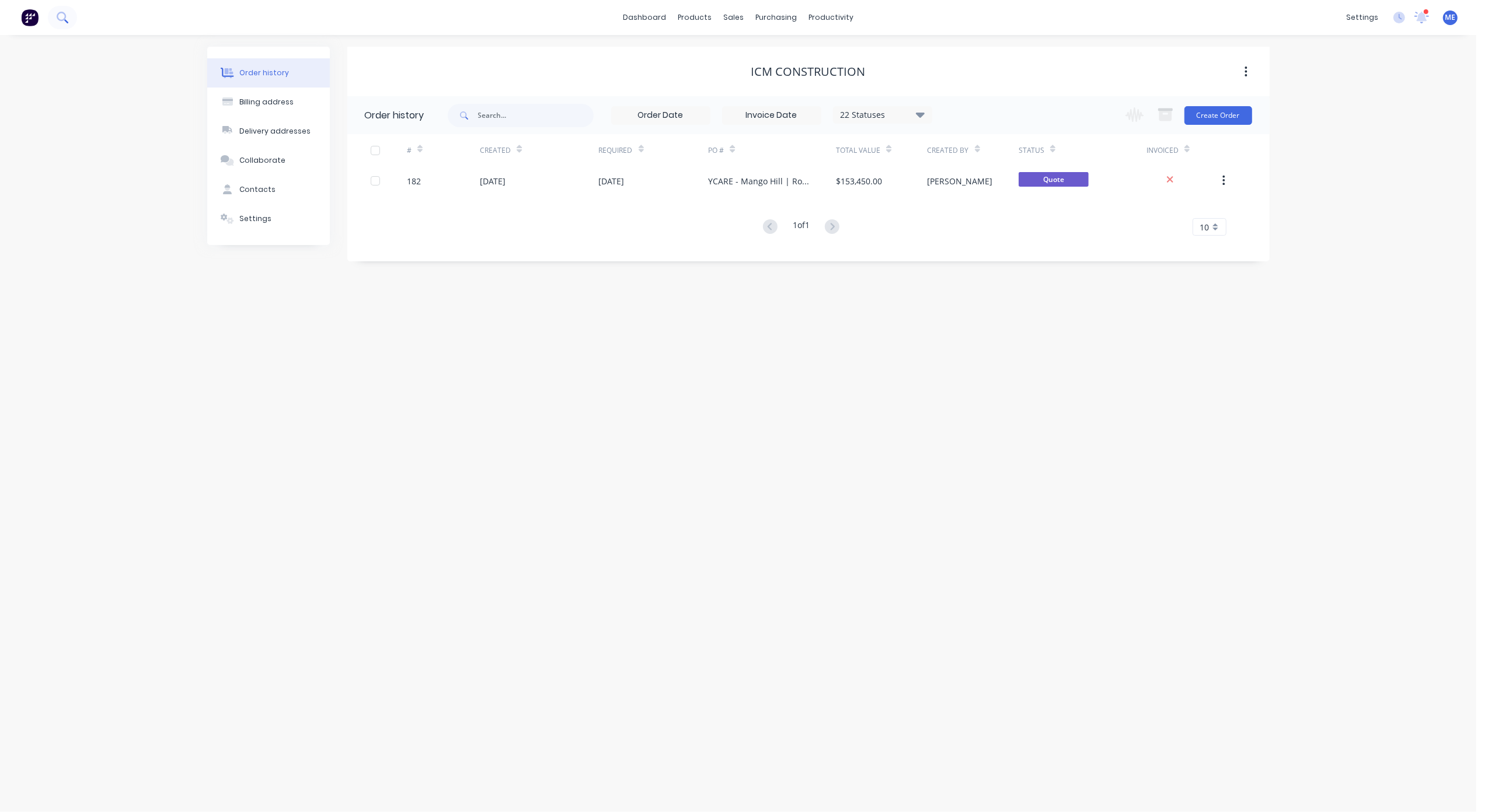
click at [49, 17] on button at bounding box center [63, 17] width 29 height 23
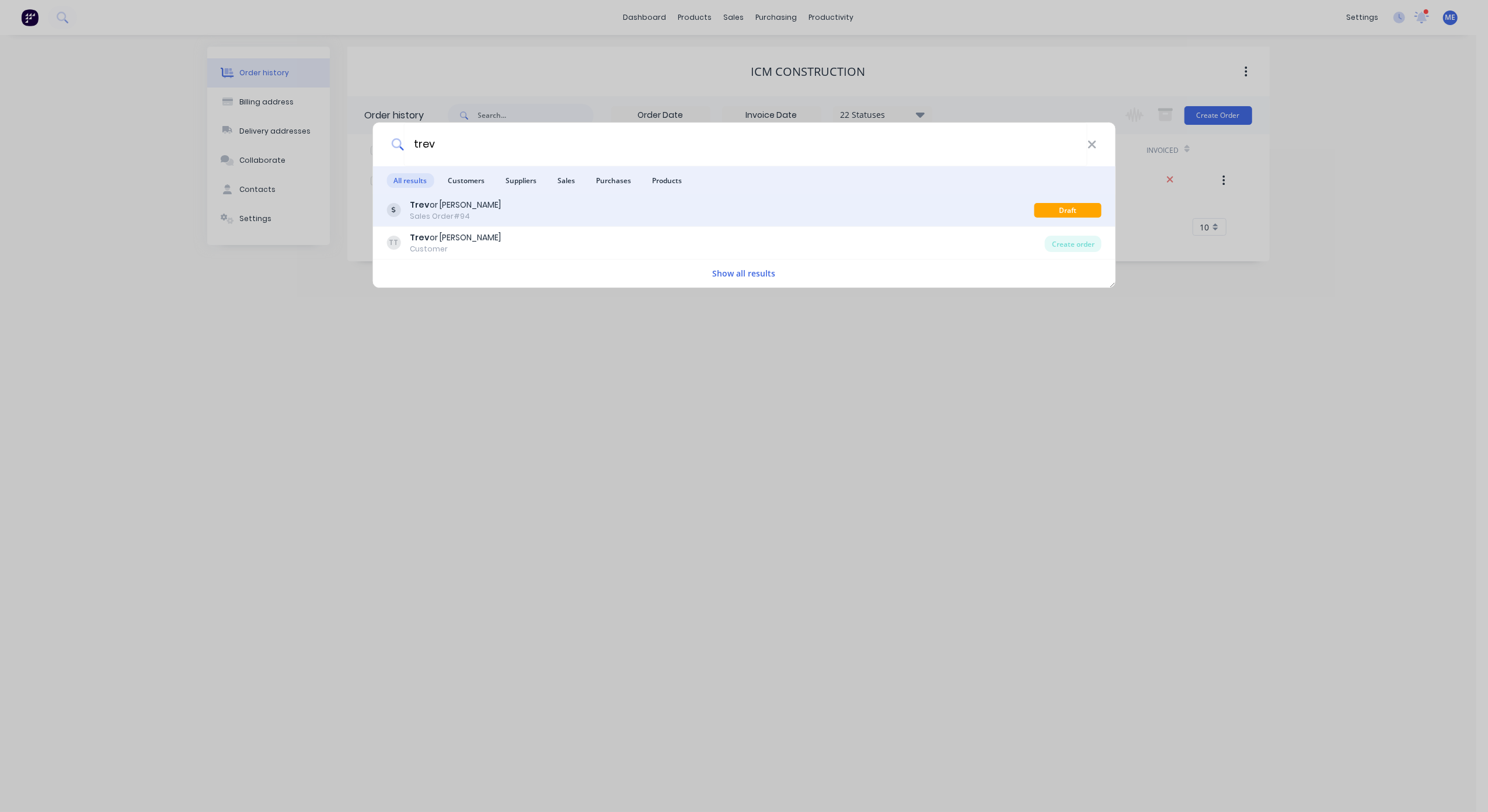
type input "trev"
click at [454, 209] on div "Trev or [PERSON_NAME]" at bounding box center [455, 205] width 91 height 12
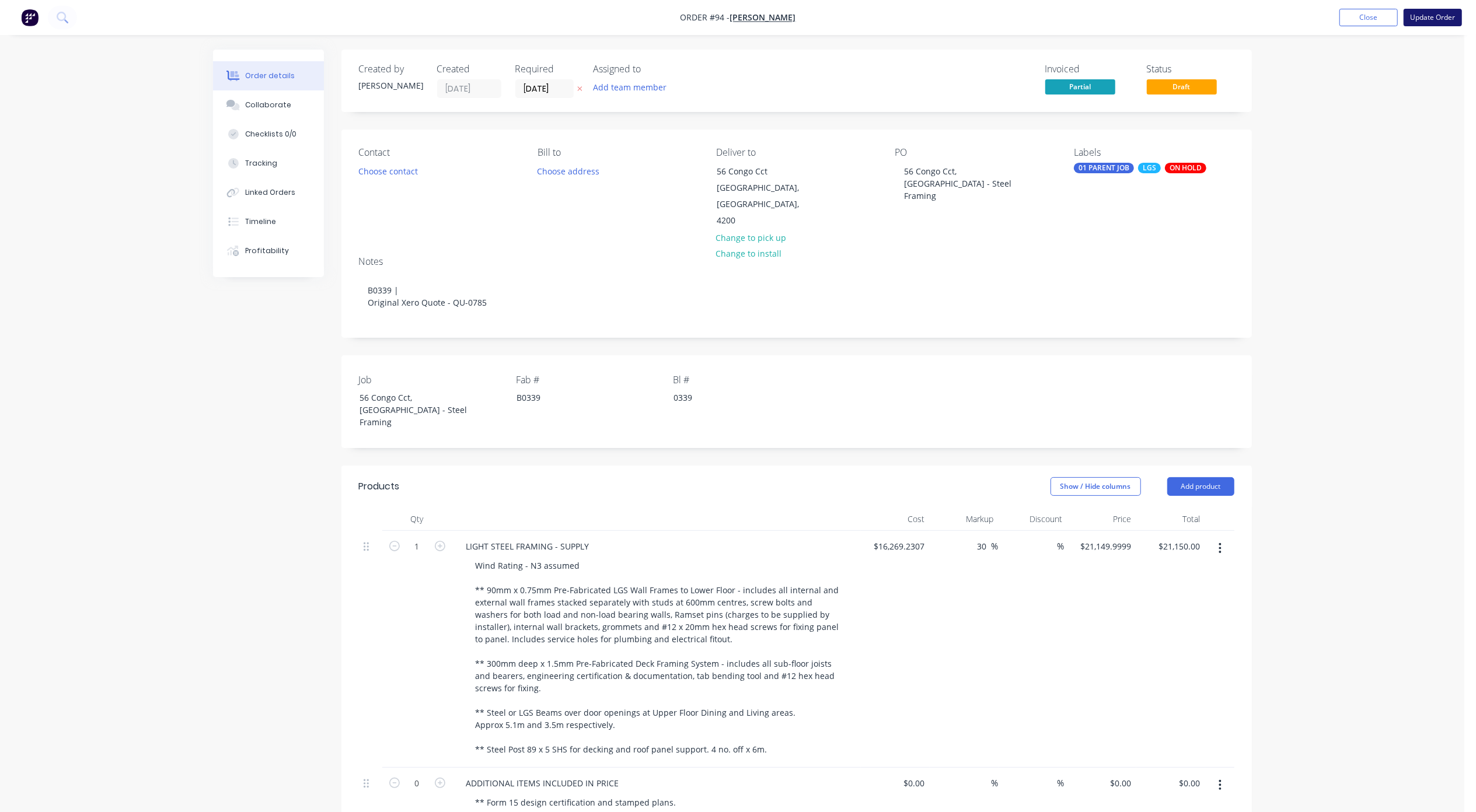
click at [1430, 10] on button "Update Order" at bounding box center [1432, 17] width 58 height 17
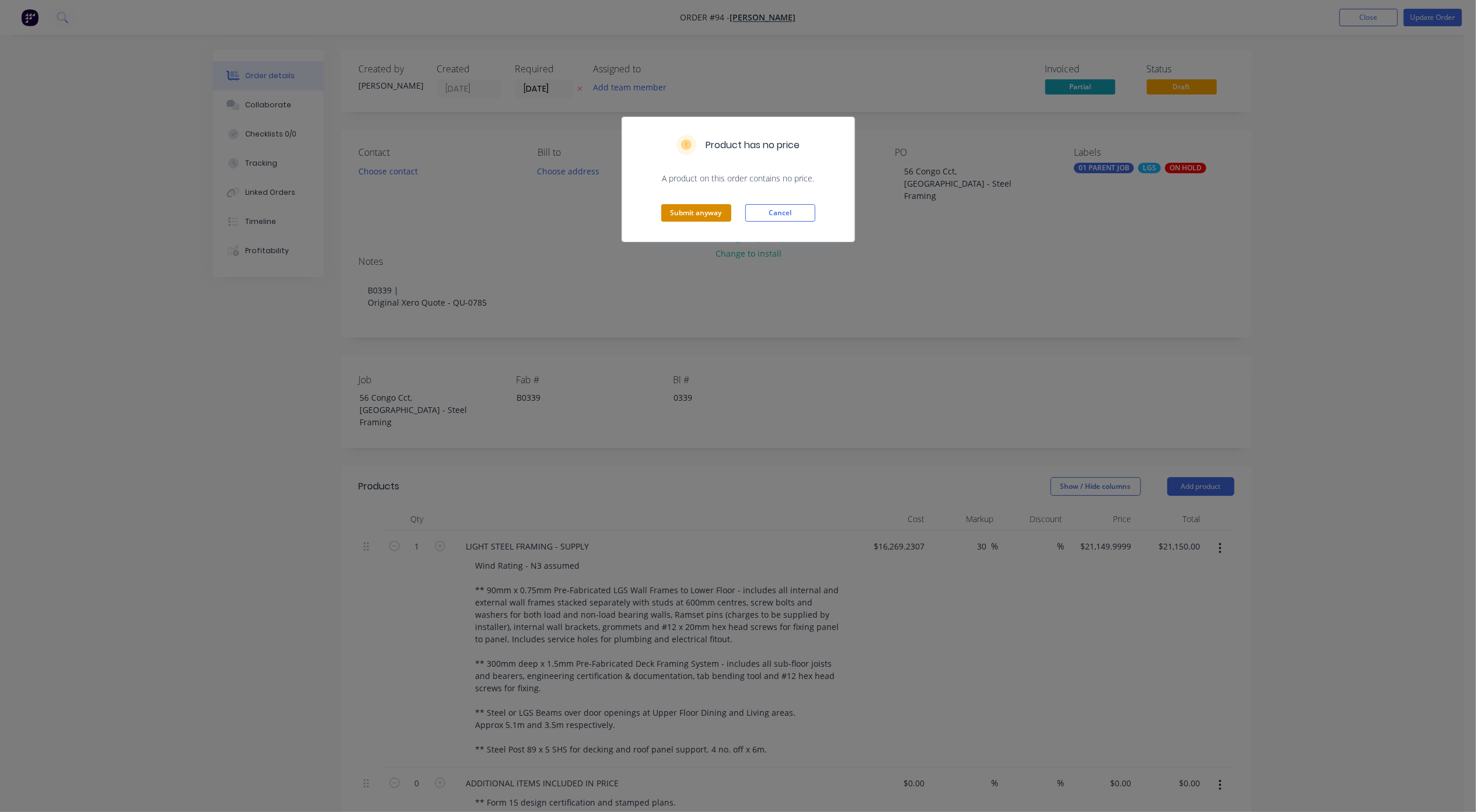
click at [682, 214] on button "Submit anyway" at bounding box center [696, 213] width 70 height 17
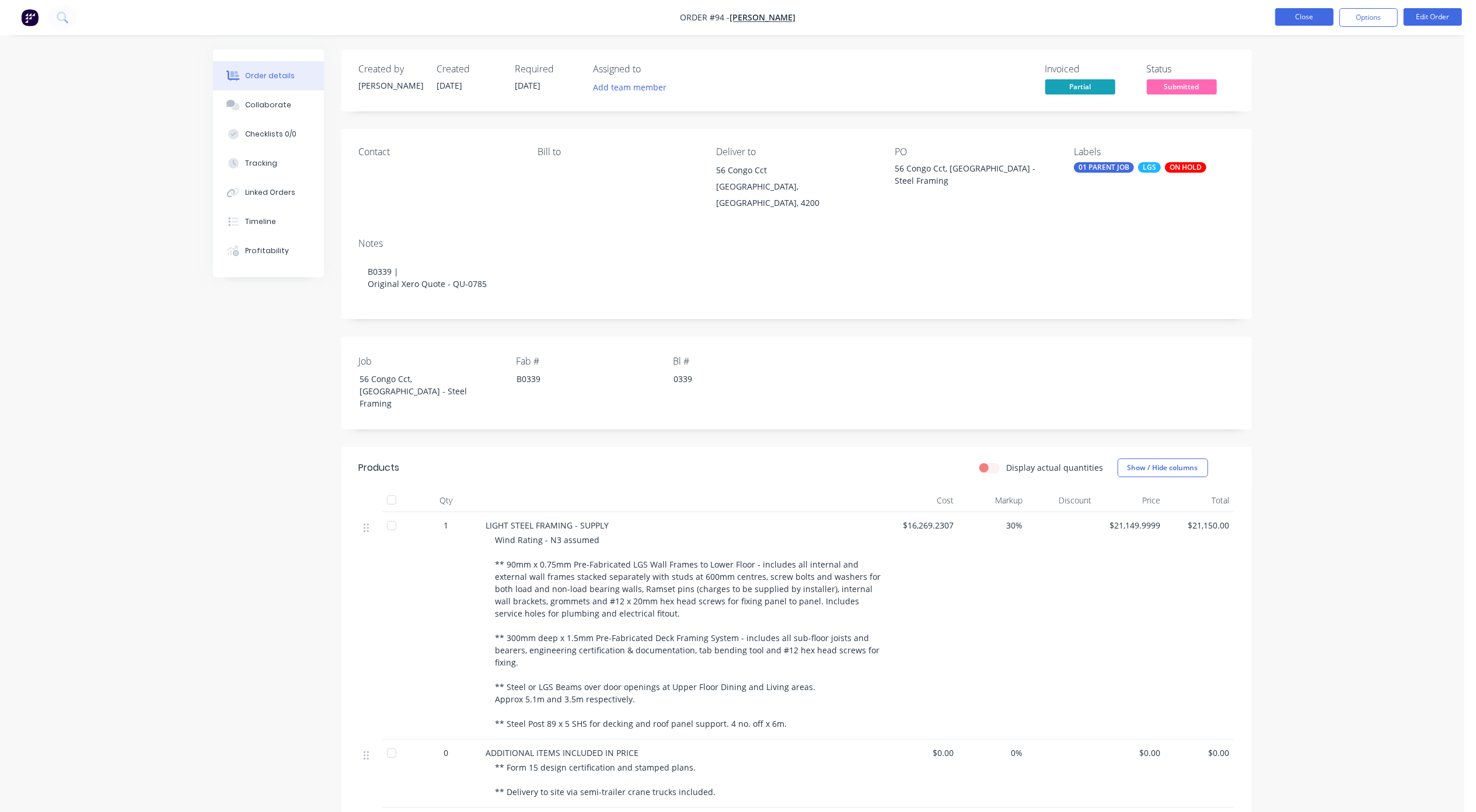
click at [1291, 17] on button "Close" at bounding box center [1304, 17] width 58 height 17
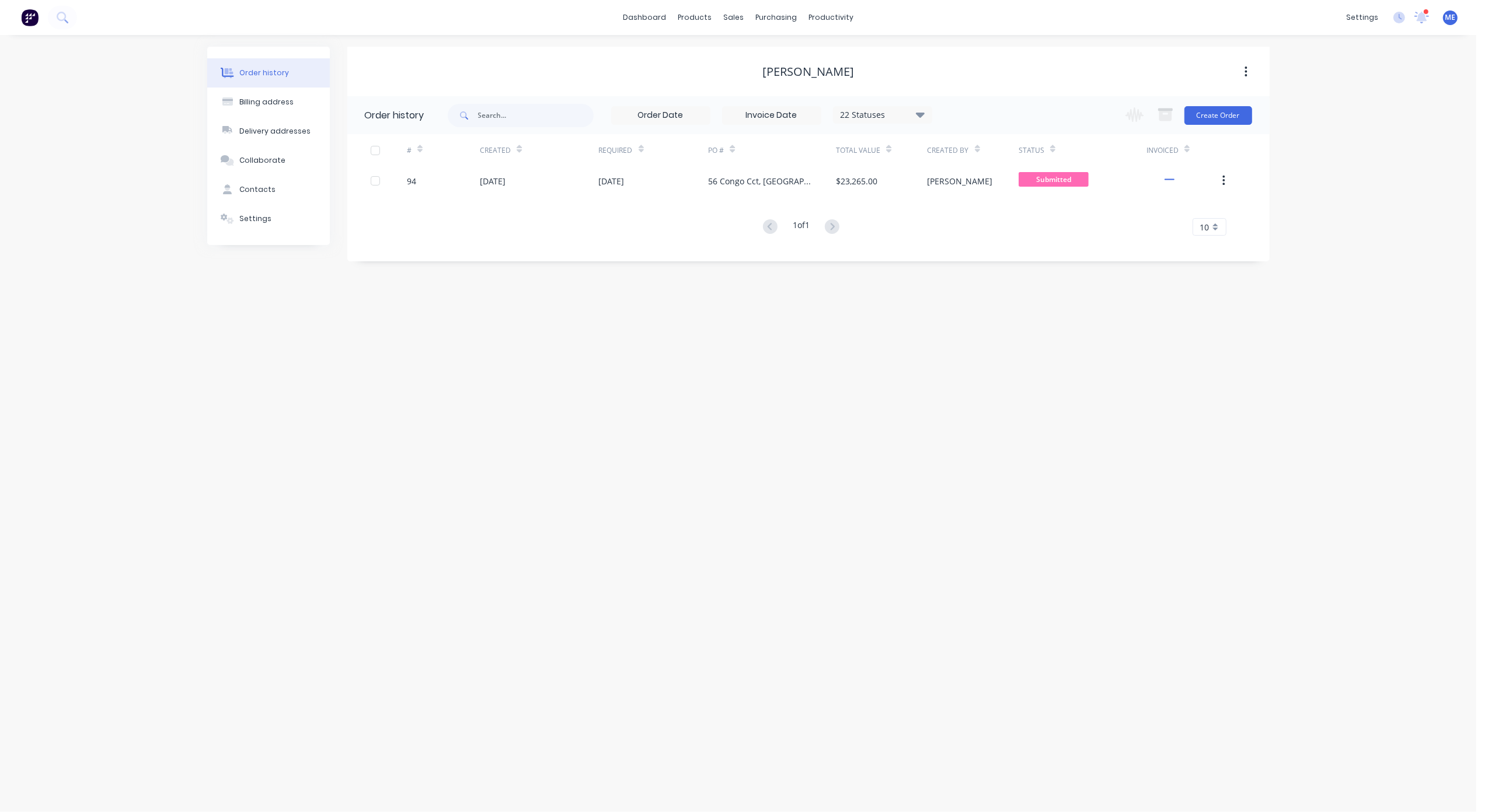
click at [575, 391] on div "Order history Billing address Delivery addresses Collaborate Contacts Settings …" at bounding box center [738, 423] width 1476 height 777
click at [60, 13] on icon at bounding box center [61, 16] width 9 height 9
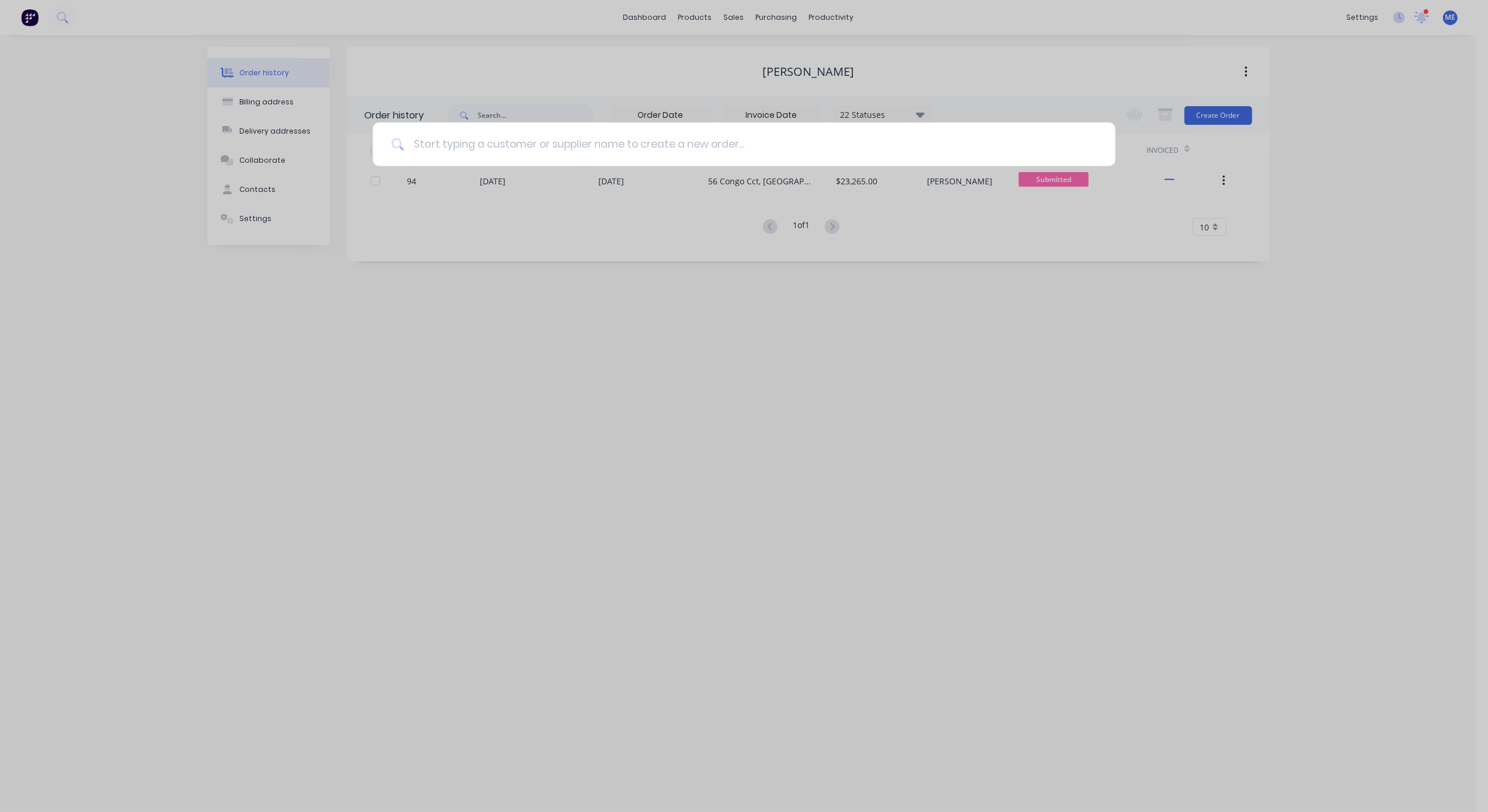
click at [547, 142] on input at bounding box center [750, 145] width 693 height 44
click at [625, 479] on div at bounding box center [744, 406] width 1488 height 812
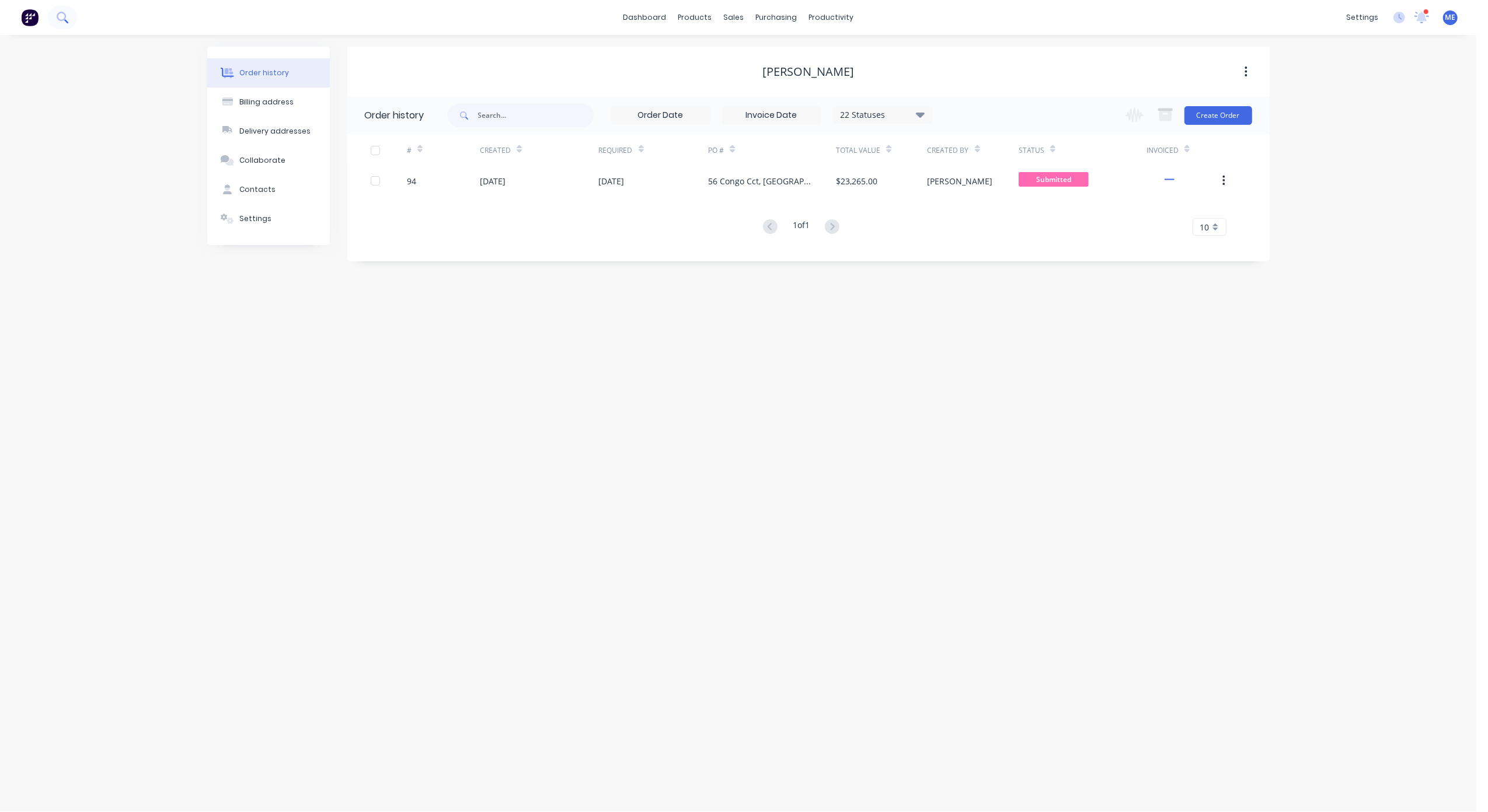
click at [65, 17] on icon at bounding box center [61, 16] width 9 height 9
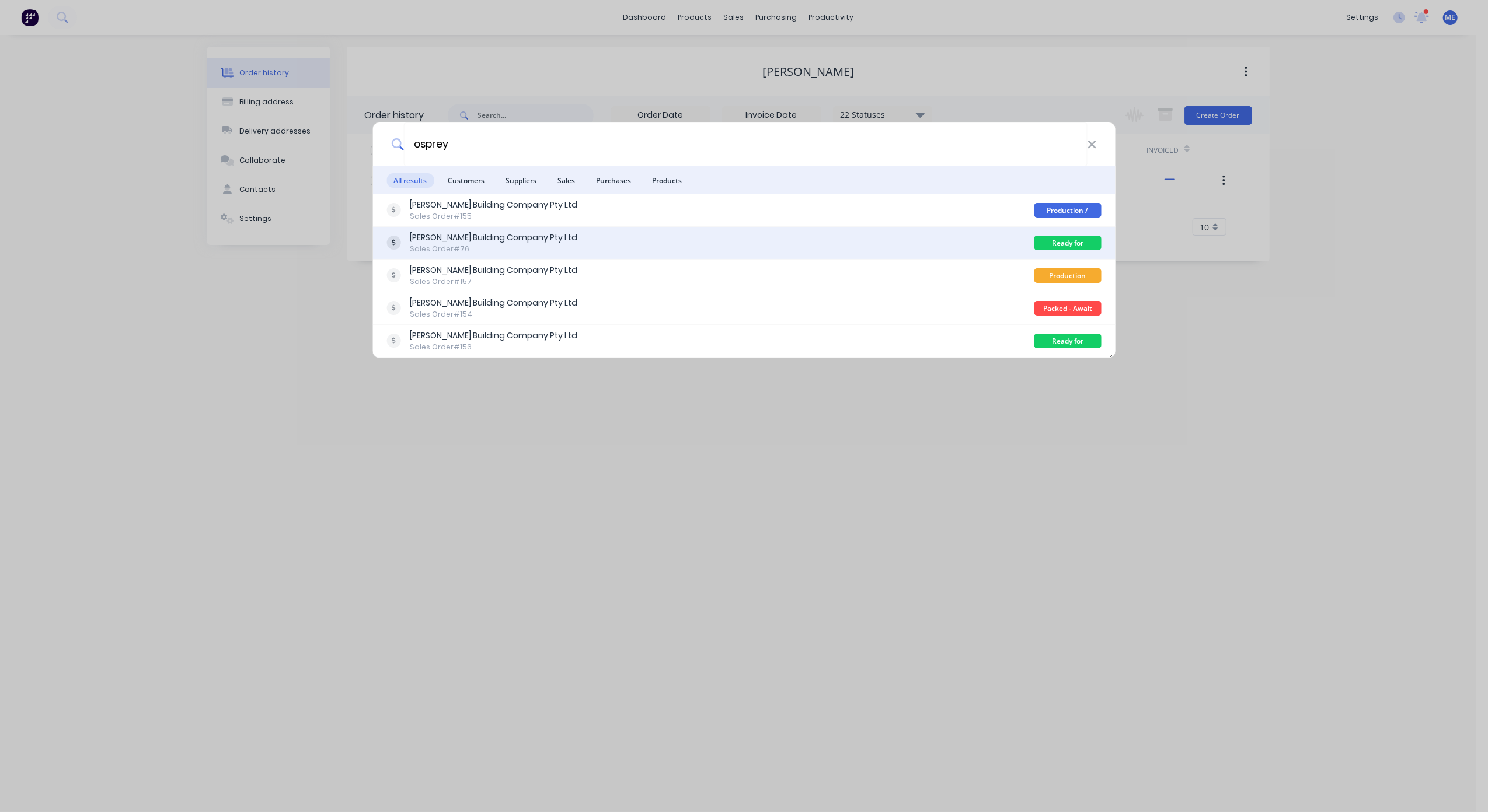
type input "osprey"
click at [501, 245] on div "Sales Order #76" at bounding box center [493, 249] width 167 height 10
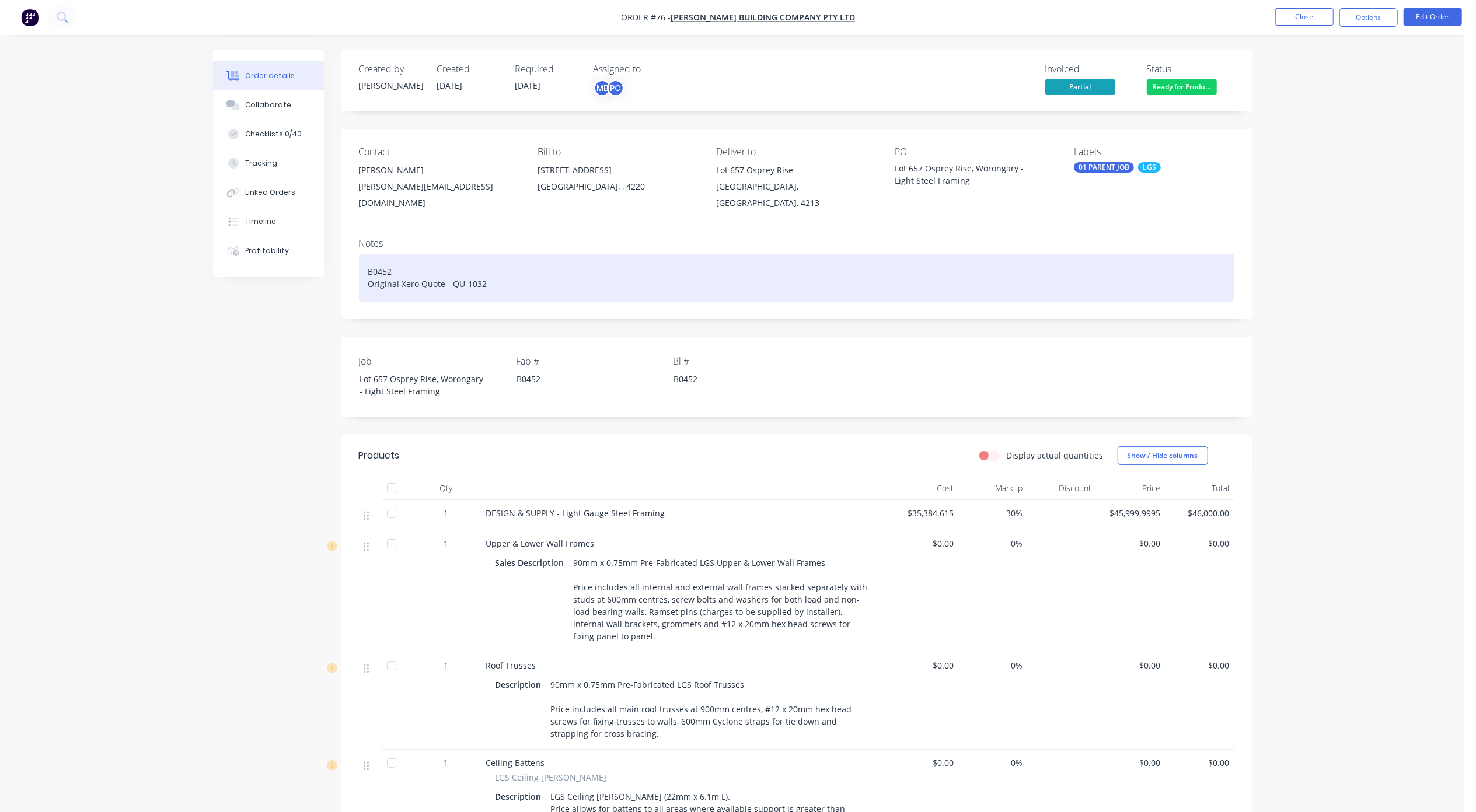
click at [430, 273] on div "B0452 Original Xero Quote - QU-1032" at bounding box center [797, 278] width 875 height 48
click at [433, 257] on div "B0452 Original Xero Quote - QU-1032" at bounding box center [797, 278] width 875 height 48
click at [386, 257] on div "B0452 Original Xero Quote - QU-1032" at bounding box center [797, 278] width 875 height 48
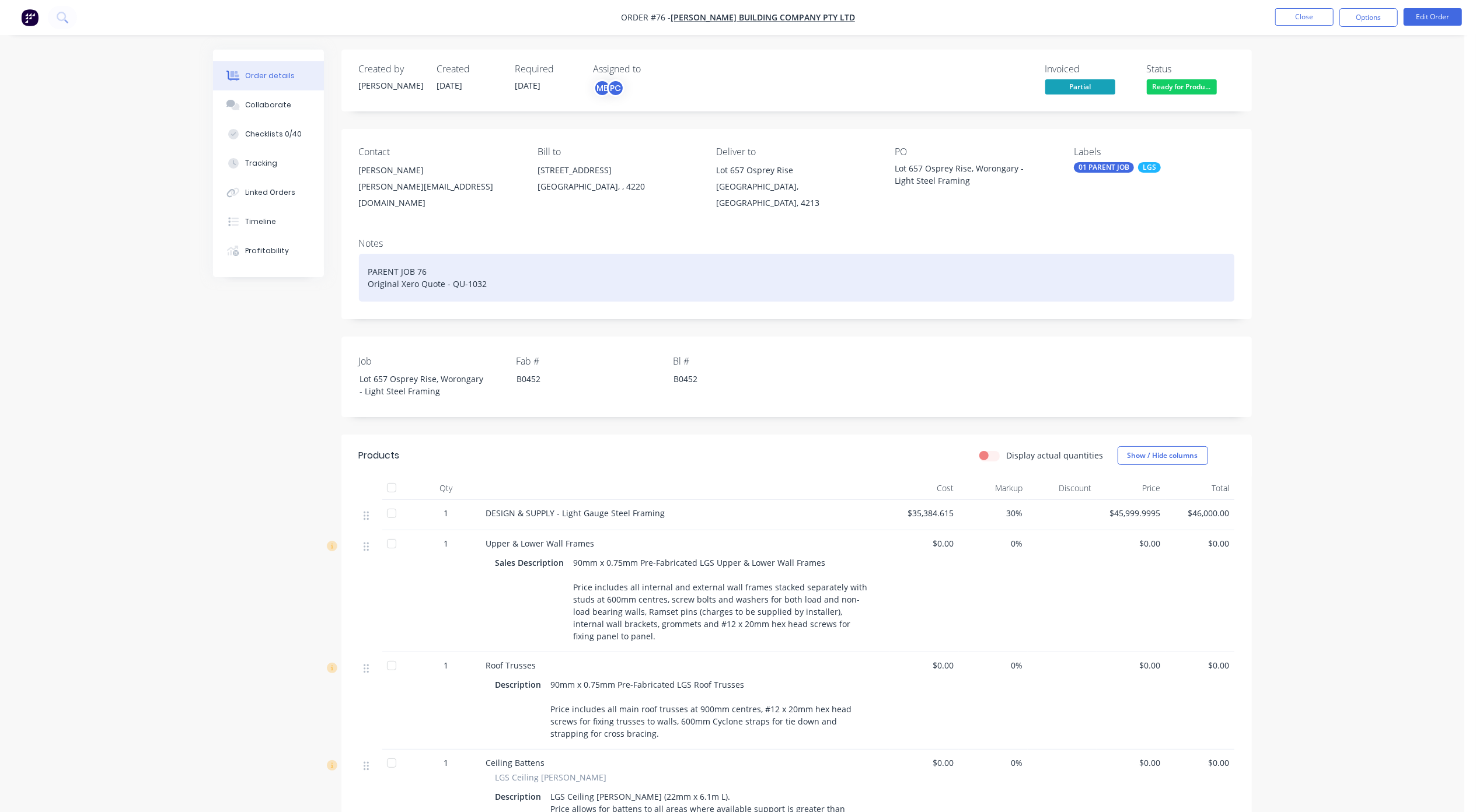
click at [445, 270] on div "PARENT JOB 76 Original Xero Quote - QU-1032" at bounding box center [797, 278] width 875 height 48
click at [442, 270] on div "PARENT JOB 76 Original Xero Quote - QU-1032" at bounding box center [797, 278] width 875 height 48
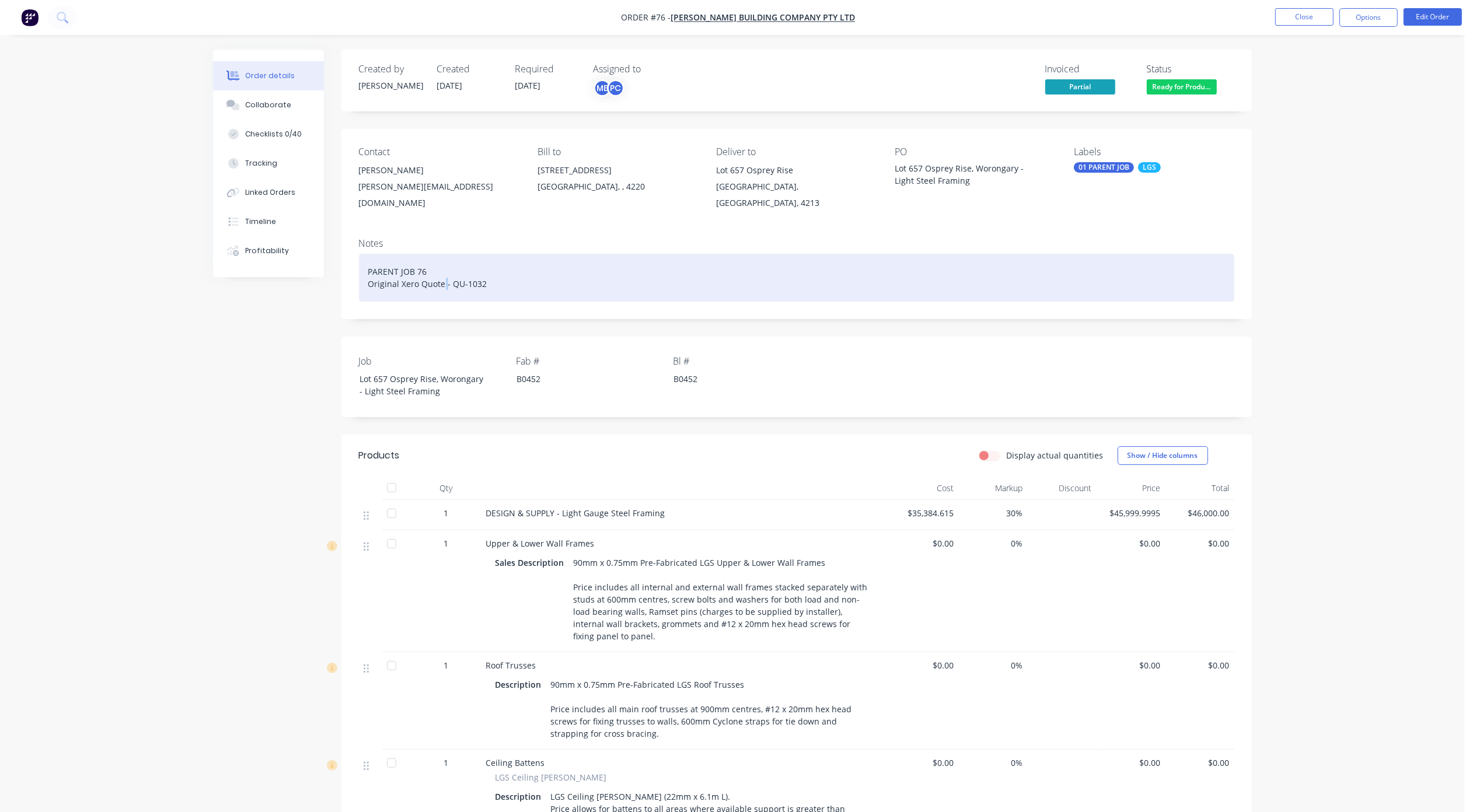
click at [442, 270] on div "PARENT JOB 76 Original Xero Quote - QU-1032" at bounding box center [797, 278] width 875 height 48
drag, startPoint x: 481, startPoint y: 273, endPoint x: 502, endPoint y: 276, distance: 21.2
click at [481, 273] on div "PARENT JOB 76 Original Xero Quote - QU-1032" at bounding box center [797, 278] width 875 height 48
click at [503, 273] on div "PARENT JOB 76 Original Xero Quote - QU-1032" at bounding box center [797, 278] width 875 height 48
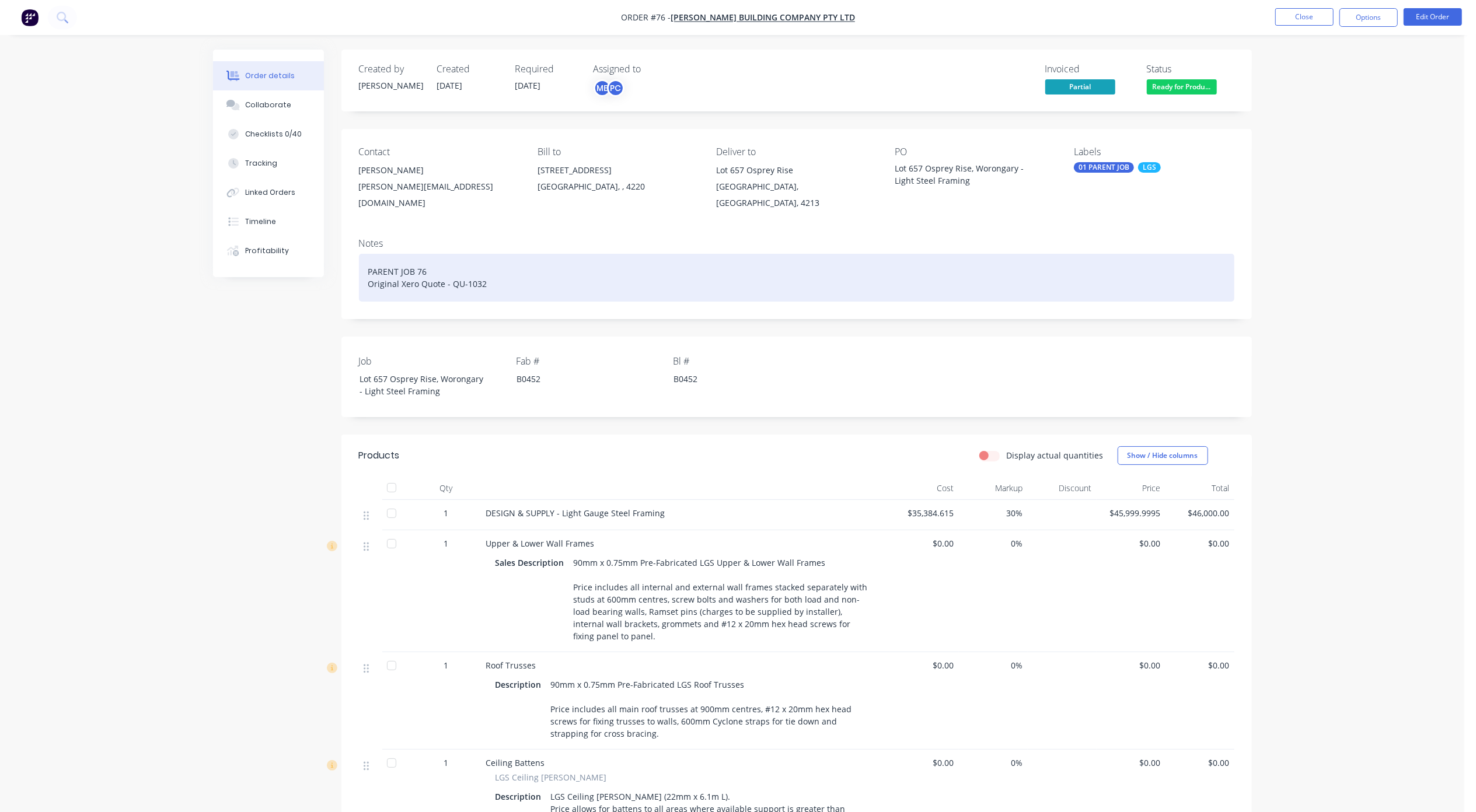
click at [511, 265] on div "PARENT JOB 76 Original Xero Quote - QU-1032" at bounding box center [797, 278] width 875 height 48
drag, startPoint x: 495, startPoint y: 268, endPoint x: 400, endPoint y: 273, distance: 95.1
click at [400, 273] on div "PARENT JOB 76 Original Xero Quote - QU-1032" at bounding box center [797, 278] width 875 height 48
click at [456, 270] on div "PARENT JOB 76 Original Job B0" at bounding box center [797, 278] width 875 height 48
drag, startPoint x: 438, startPoint y: 260, endPoint x: 369, endPoint y: 257, distance: 69.1
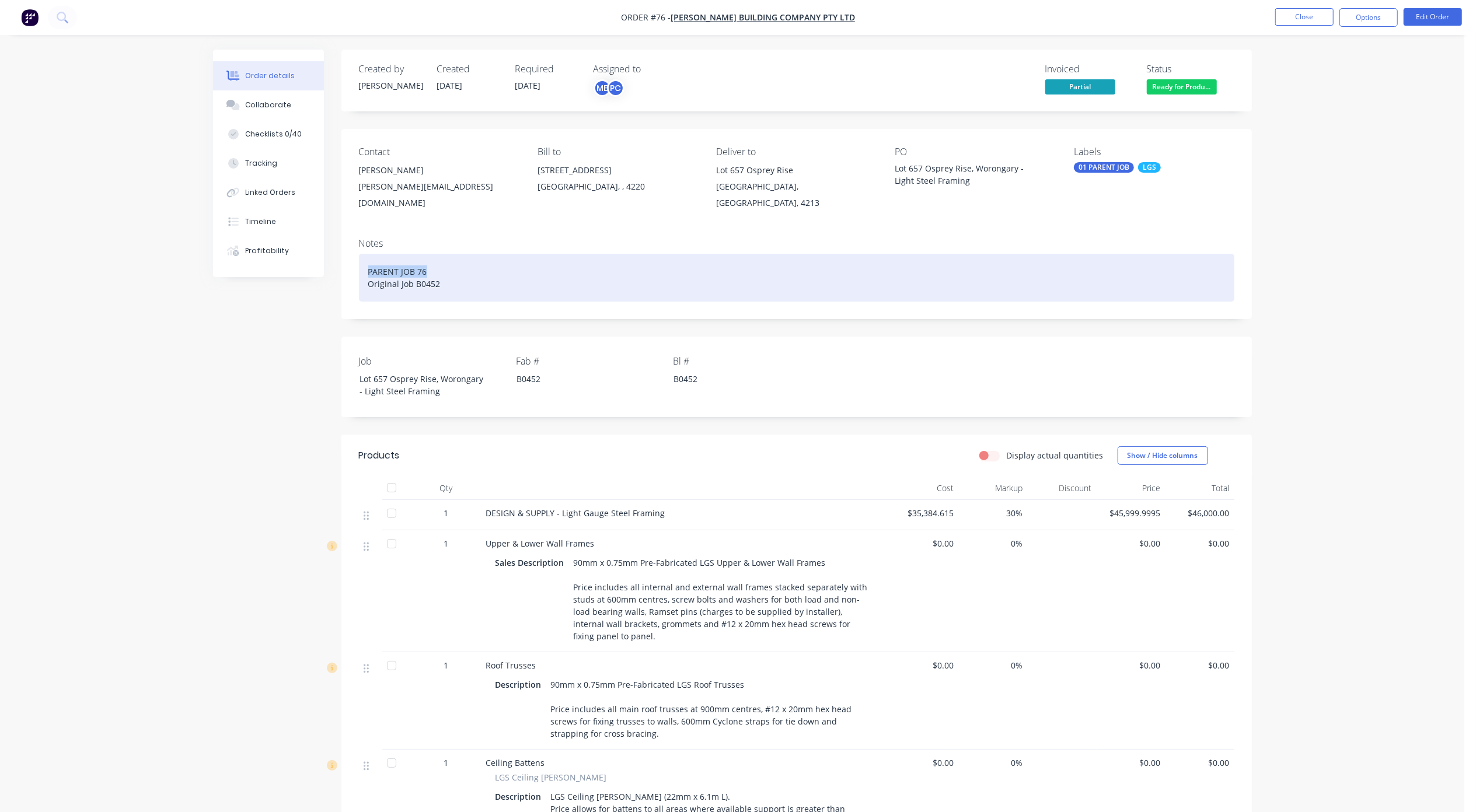
click at [369, 257] on div "PARENT JOB 76 Original Job B0452" at bounding box center [797, 278] width 875 height 48
copy div "PARENT JOB 76"
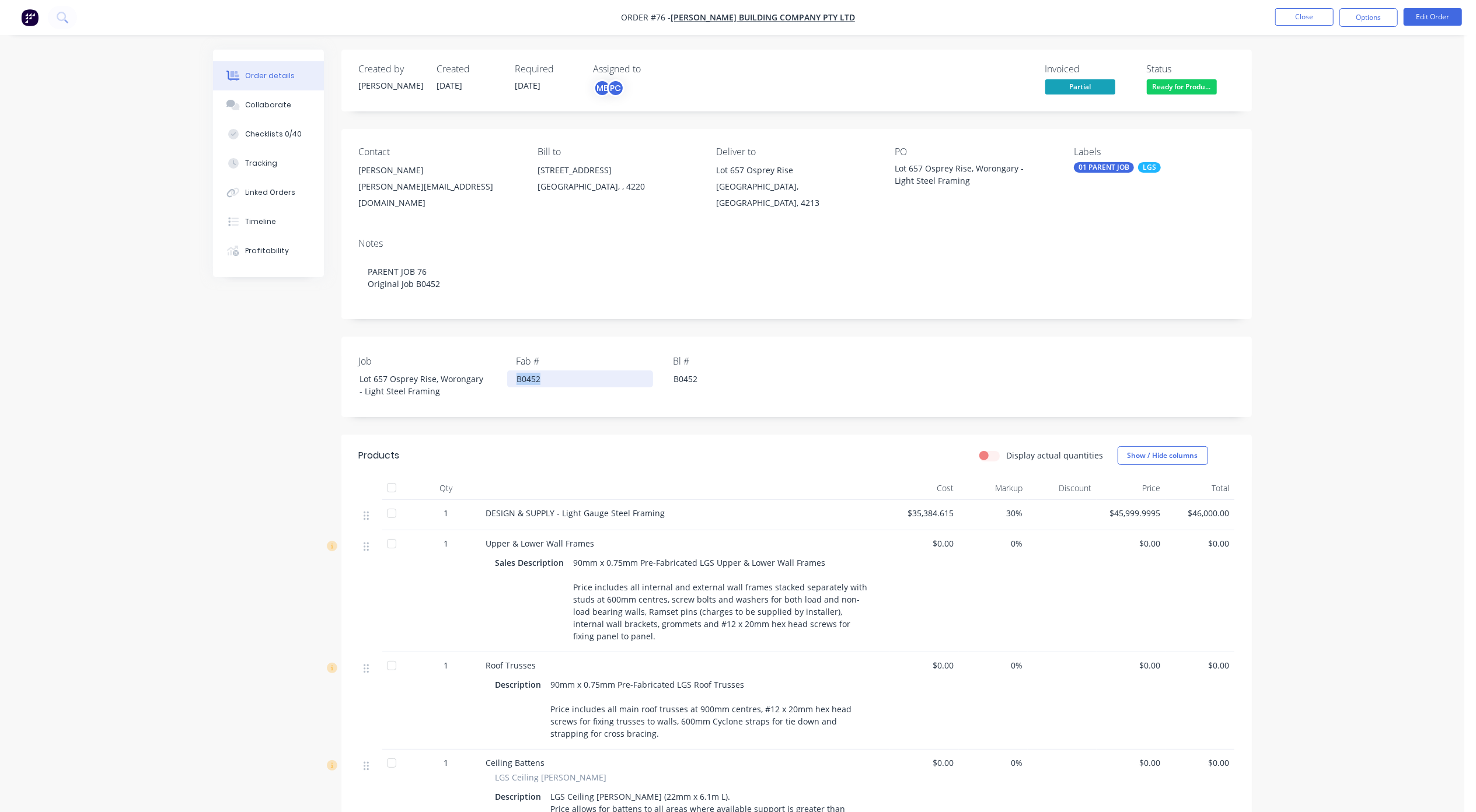
drag, startPoint x: 542, startPoint y: 369, endPoint x: 497, endPoint y: 369, distance: 45.0
click at [497, 369] on div "Job Lot 657 Osprey Rise, Worongary - Light Steel Framing Fab # B0452 Bl # B0452" at bounding box center [797, 377] width 910 height 81
paste div
drag, startPoint x: 711, startPoint y: 368, endPoint x: 651, endPoint y: 364, distance: 60.1
click at [650, 365] on div "Job Lot 657 Osprey Rise, Worongary - Light Steel Framing Fab # PARENT JOB 76 Bl…" at bounding box center [797, 377] width 910 height 81
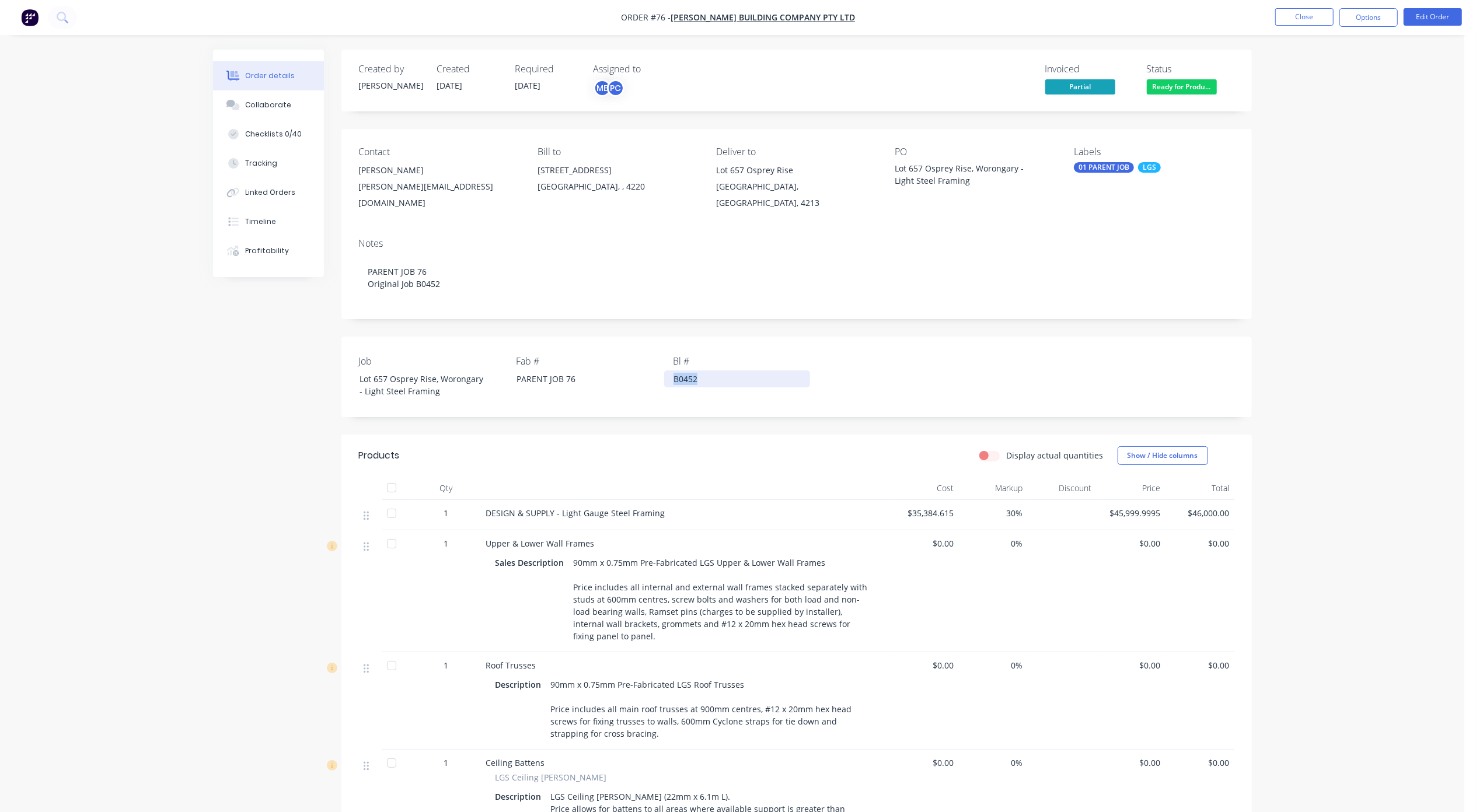
paste div
click at [742, 435] on header "Products Display actual quantities Show / Hide columns" at bounding box center [797, 456] width 910 height 42
click at [887, 170] on div "Contact [PERSON_NAME] [PERSON_NAME][EMAIL_ADDRESS][DOMAIN_NAME] Bill to [STREET…" at bounding box center [797, 178] width 910 height 100
click at [897, 168] on div "Lot 657 Osprey Rise, Worongary - Light Steel Framing" at bounding box center [968, 174] width 146 height 25
click at [895, 169] on div "Lot 657 Osprey Rise, Worongary - Light Steel Framing" at bounding box center [968, 174] width 146 height 25
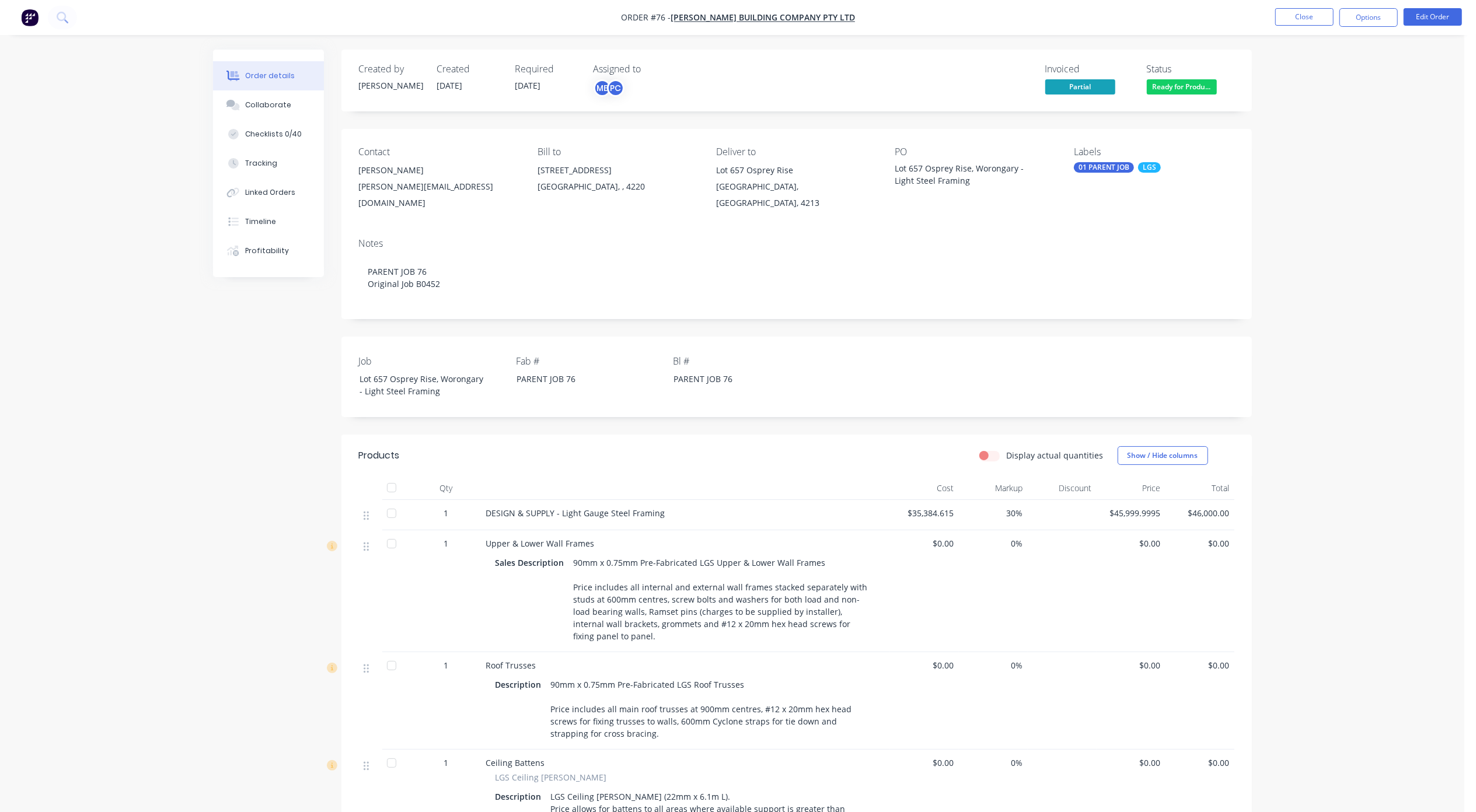
click at [249, 398] on div "Created by [PERSON_NAME] Created [DATE] Required [DATE] Assigned to ME PC Invoi…" at bounding box center [732, 609] width 1039 height 1119
click at [617, 89] on div "PC" at bounding box center [616, 88] width 17 height 17
click at [610, 176] on div at bounding box center [613, 176] width 23 height 23
click at [218, 407] on div "Created by [PERSON_NAME] Created [DATE] Required [DATE] Assigned to ME Invoiced…" at bounding box center [732, 609] width 1039 height 1119
click at [1310, 17] on button "Close" at bounding box center [1304, 17] width 58 height 17
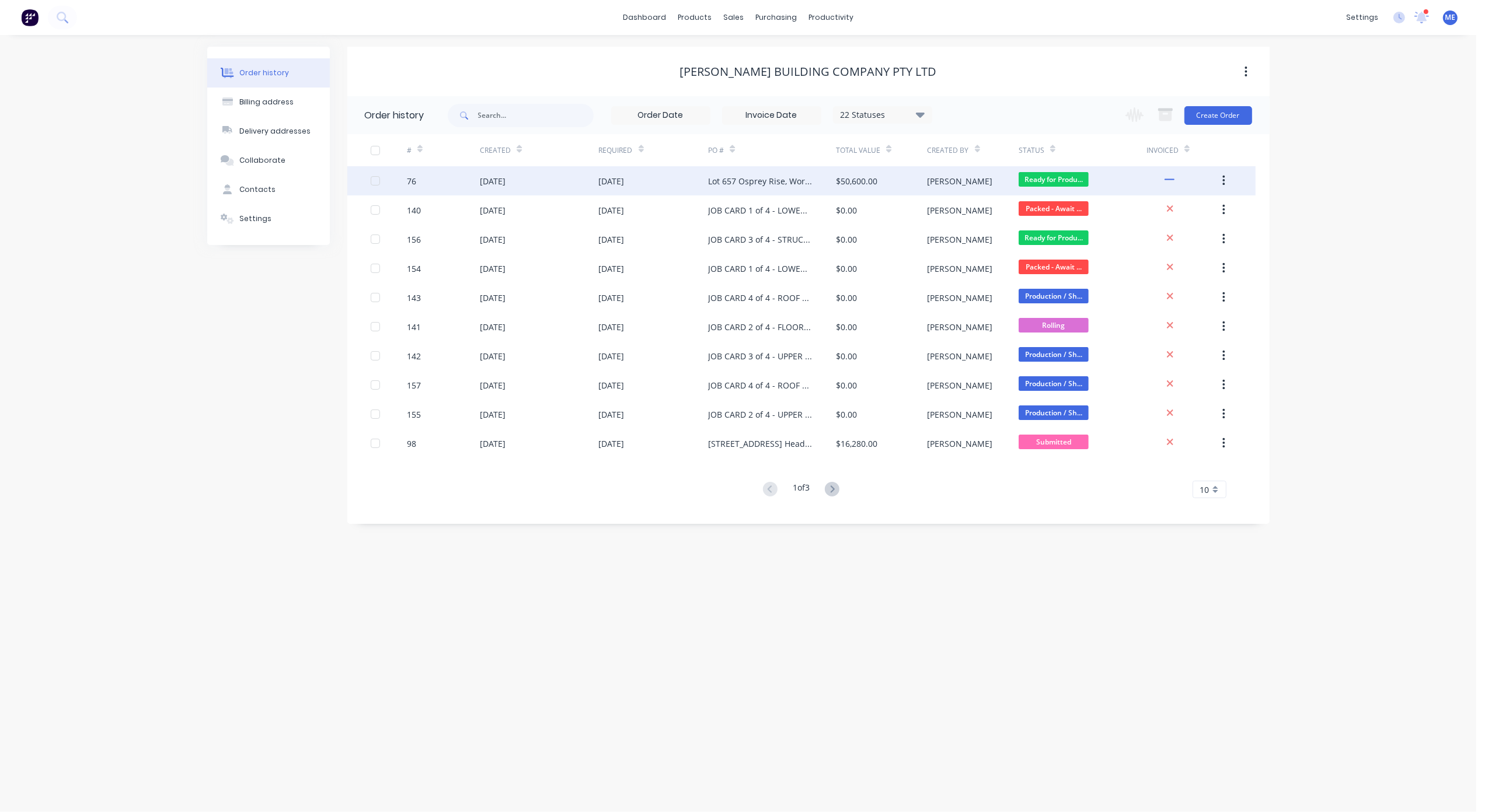
click at [743, 182] on div "Lot 657 Osprey Rise, Worongary - Light Steel Framing" at bounding box center [761, 181] width 105 height 12
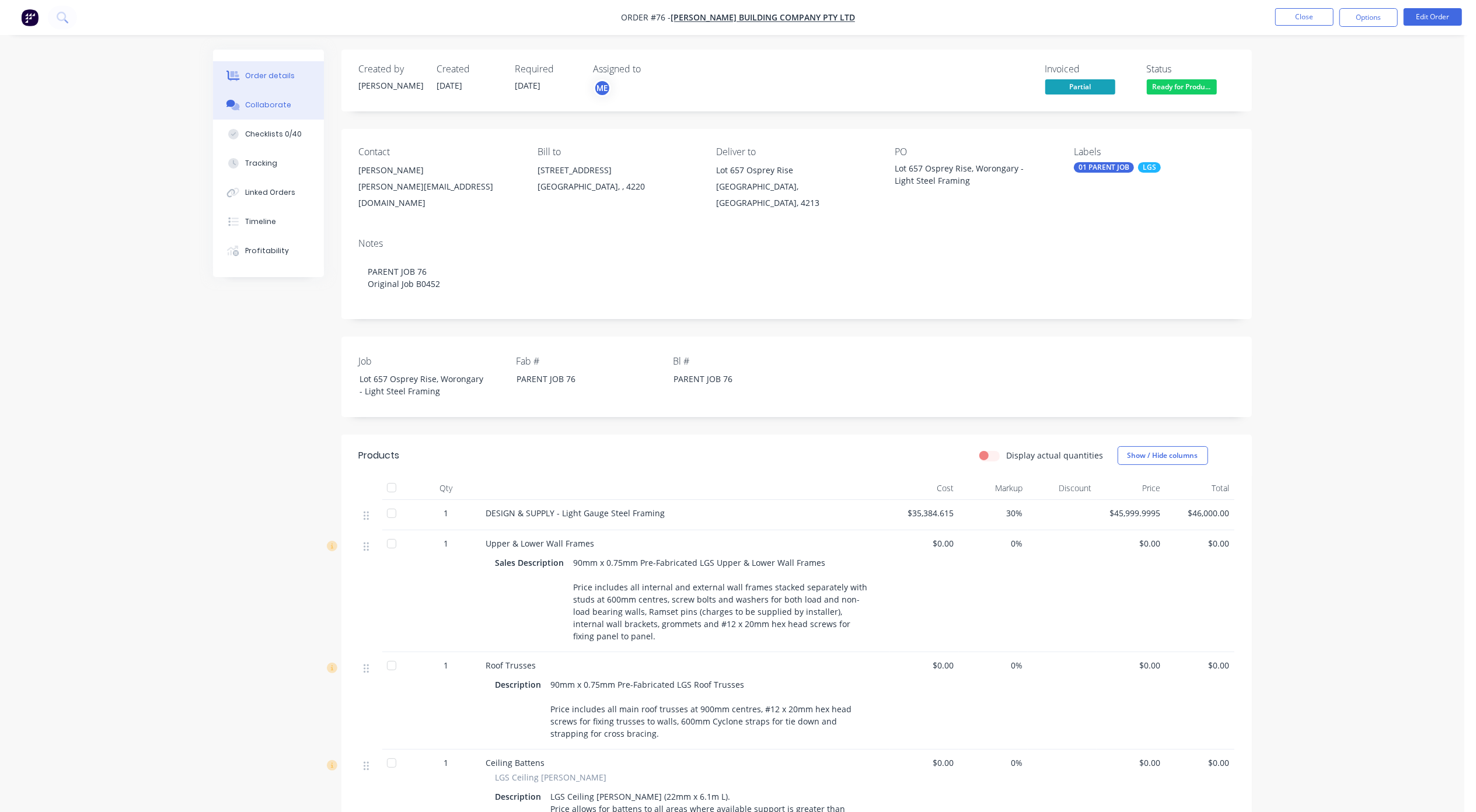
click at [288, 103] on button "Collaborate" at bounding box center [268, 105] width 111 height 29
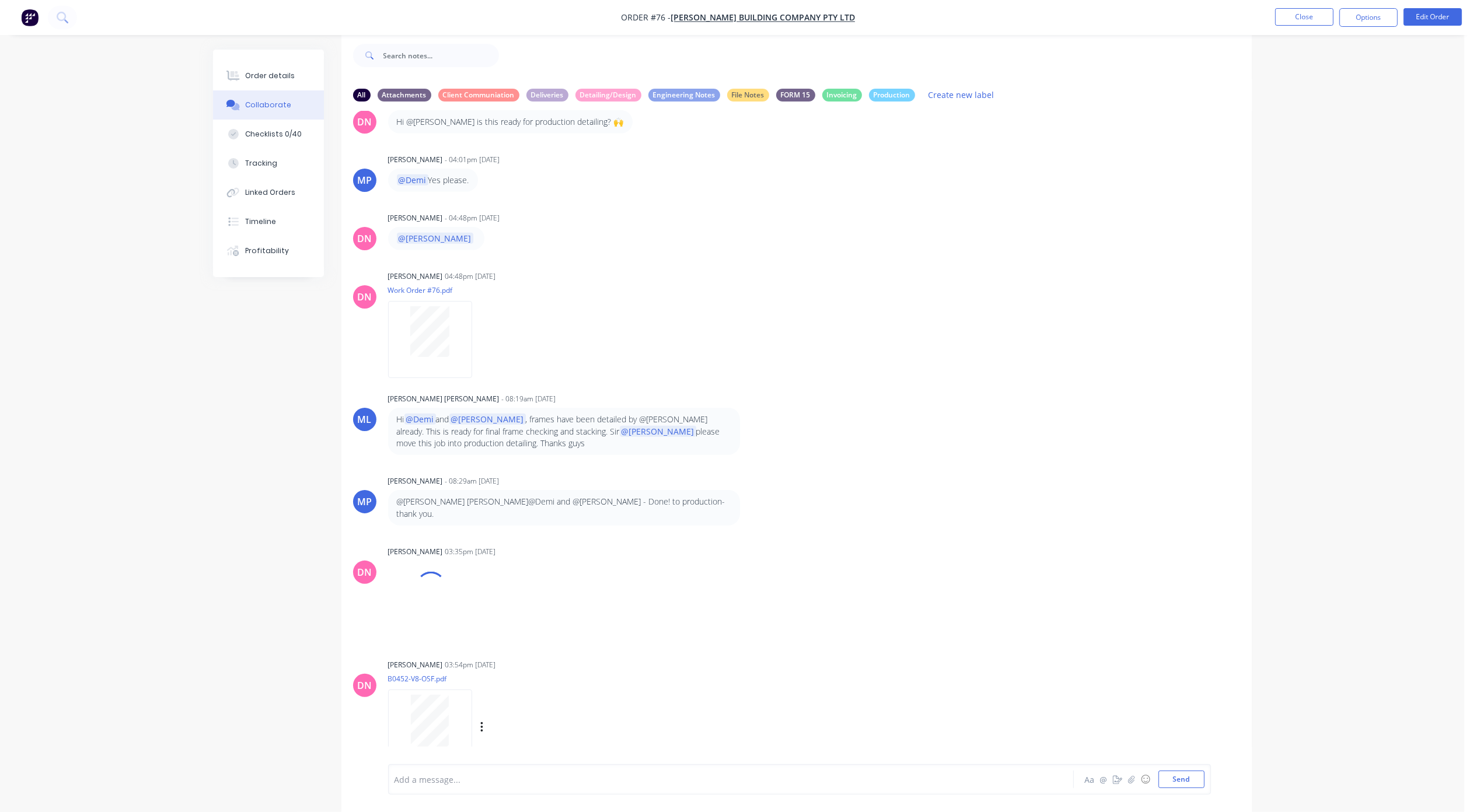
scroll to position [1133, 0]
click at [629, 779] on div at bounding box center [698, 779] width 607 height 12
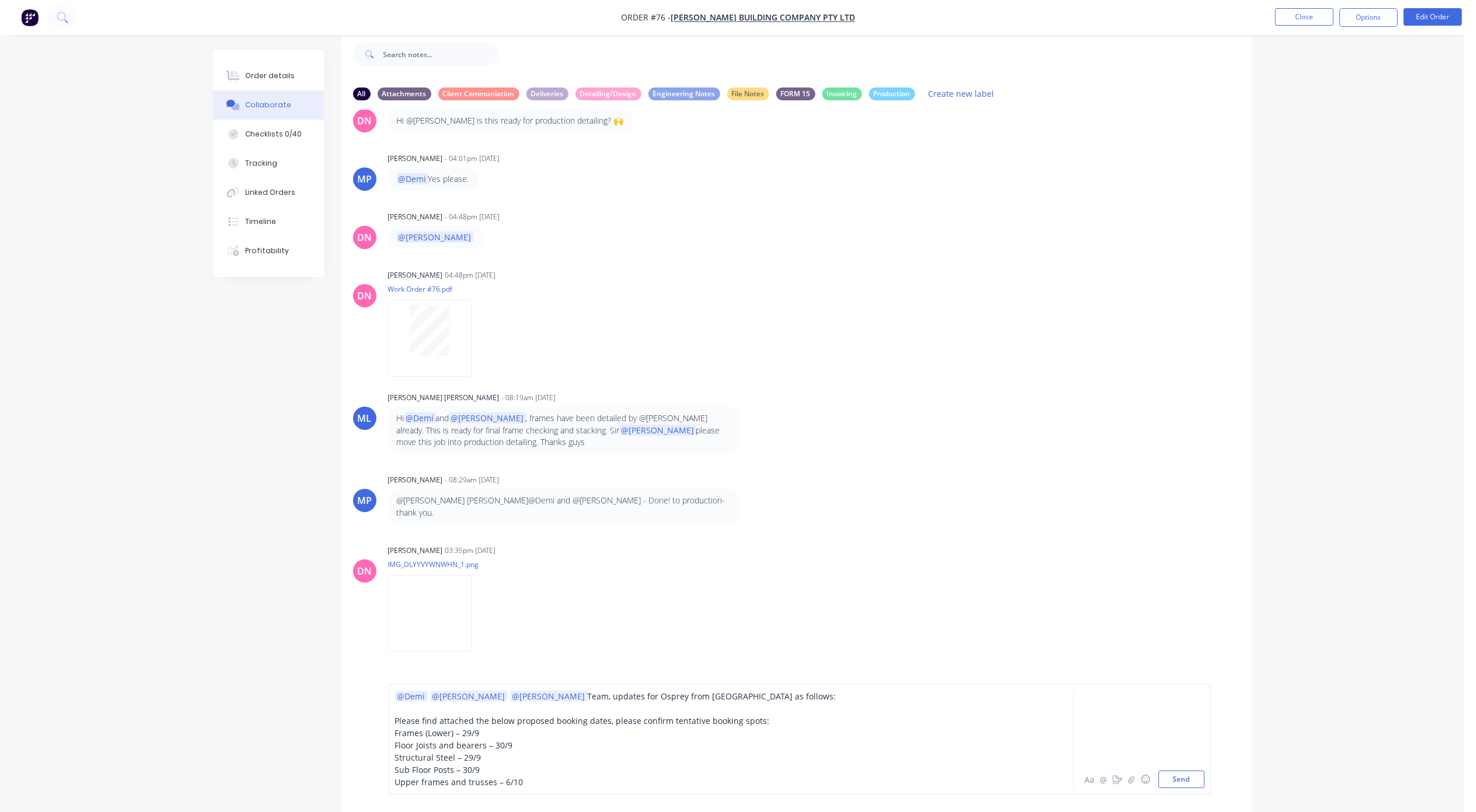
click at [592, 721] on span "Please find attached the below proposed booking dates, please confirm tentative…" at bounding box center [582, 720] width 374 height 11
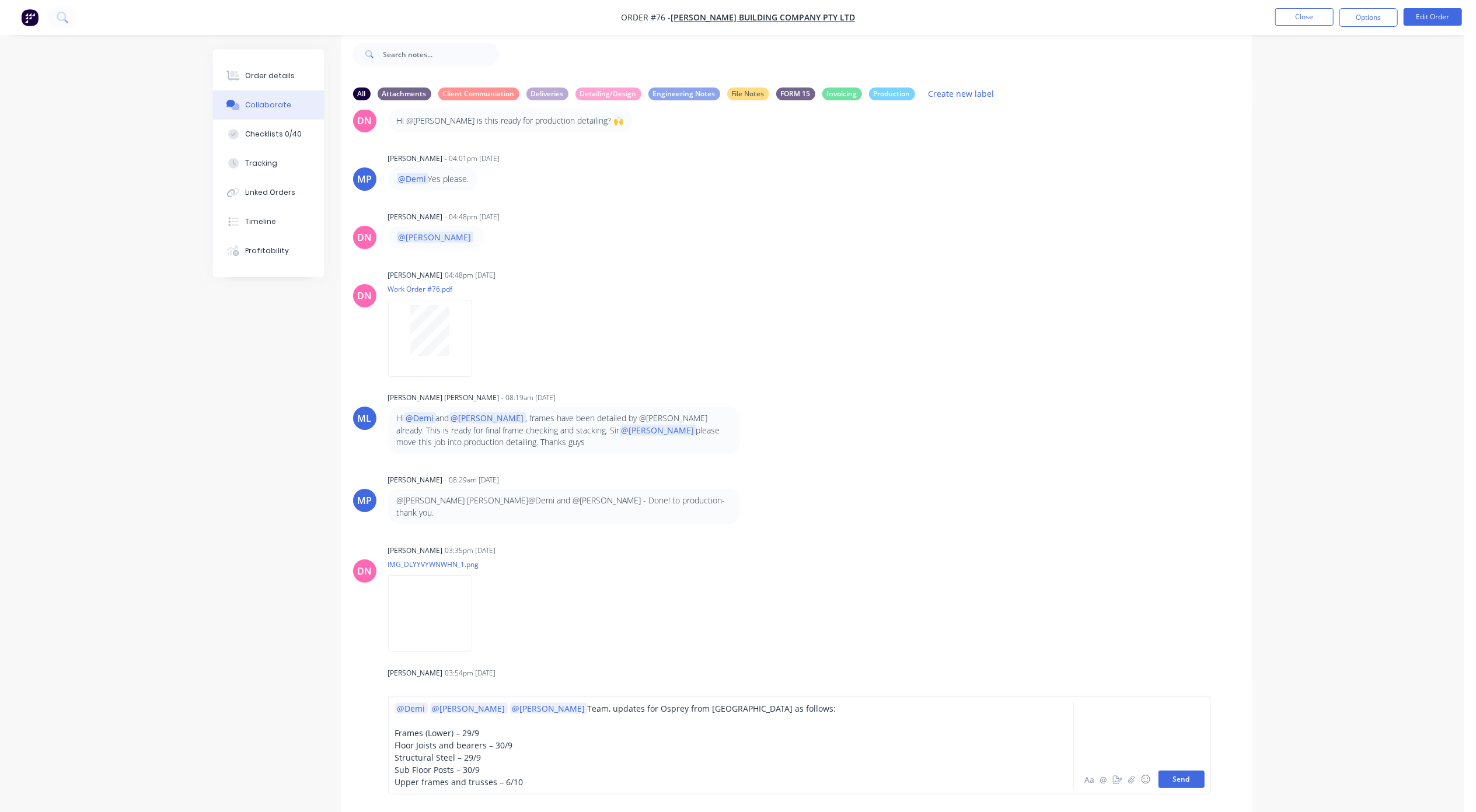
click at [1180, 779] on button "Send" at bounding box center [1181, 779] width 46 height 17
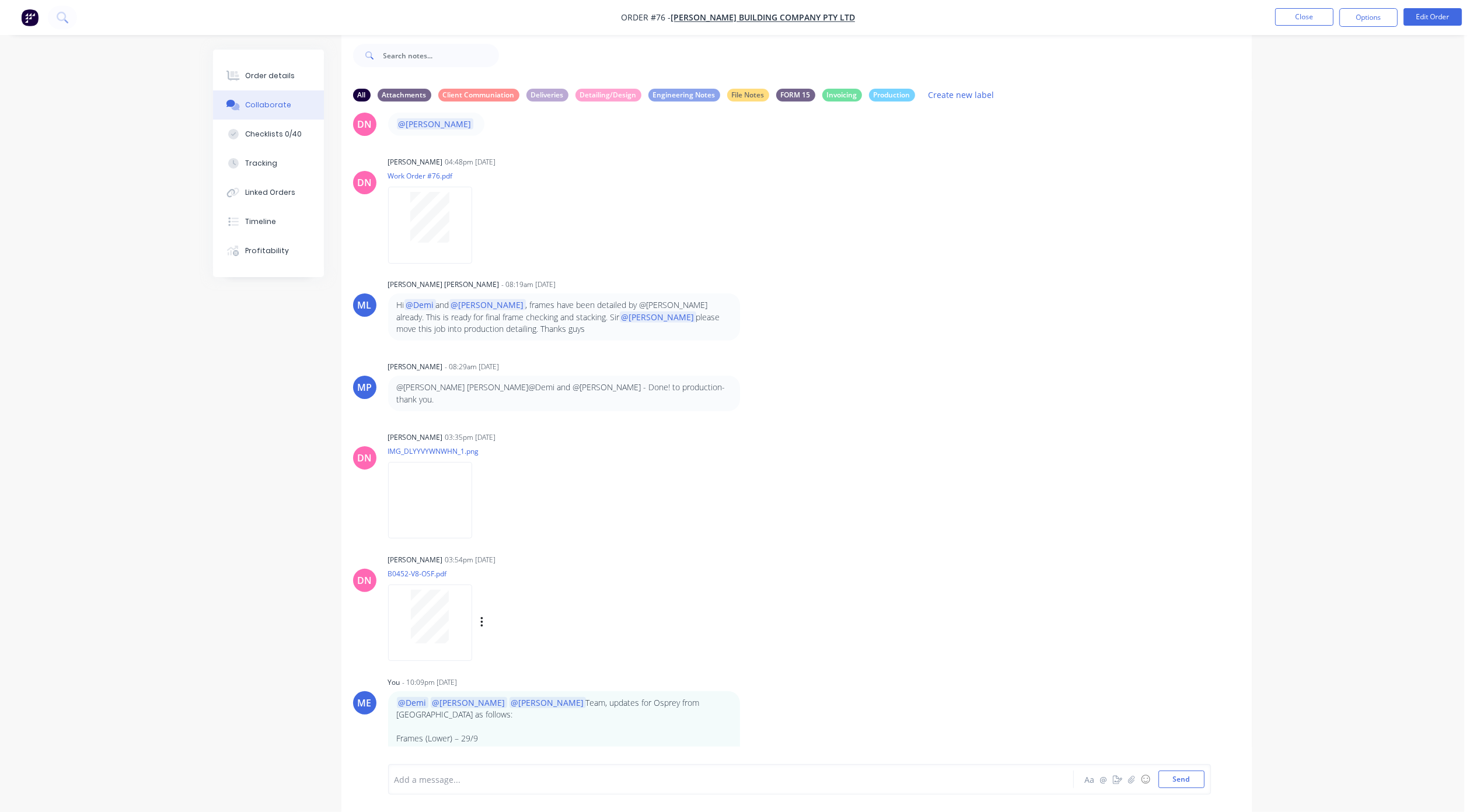
scroll to position [1261, 0]
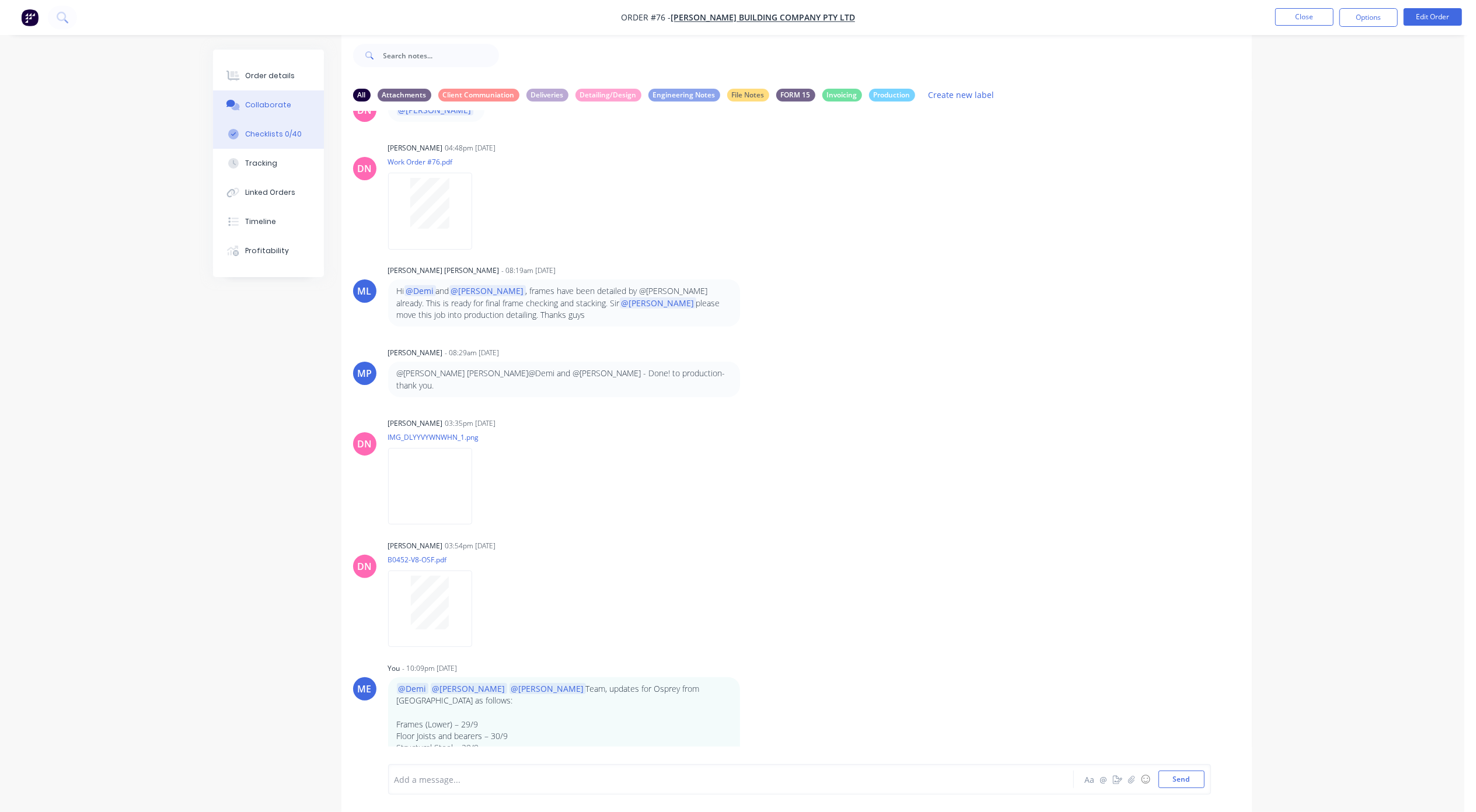
click at [257, 136] on div "Checklists 0/40" at bounding box center [273, 134] width 57 height 10
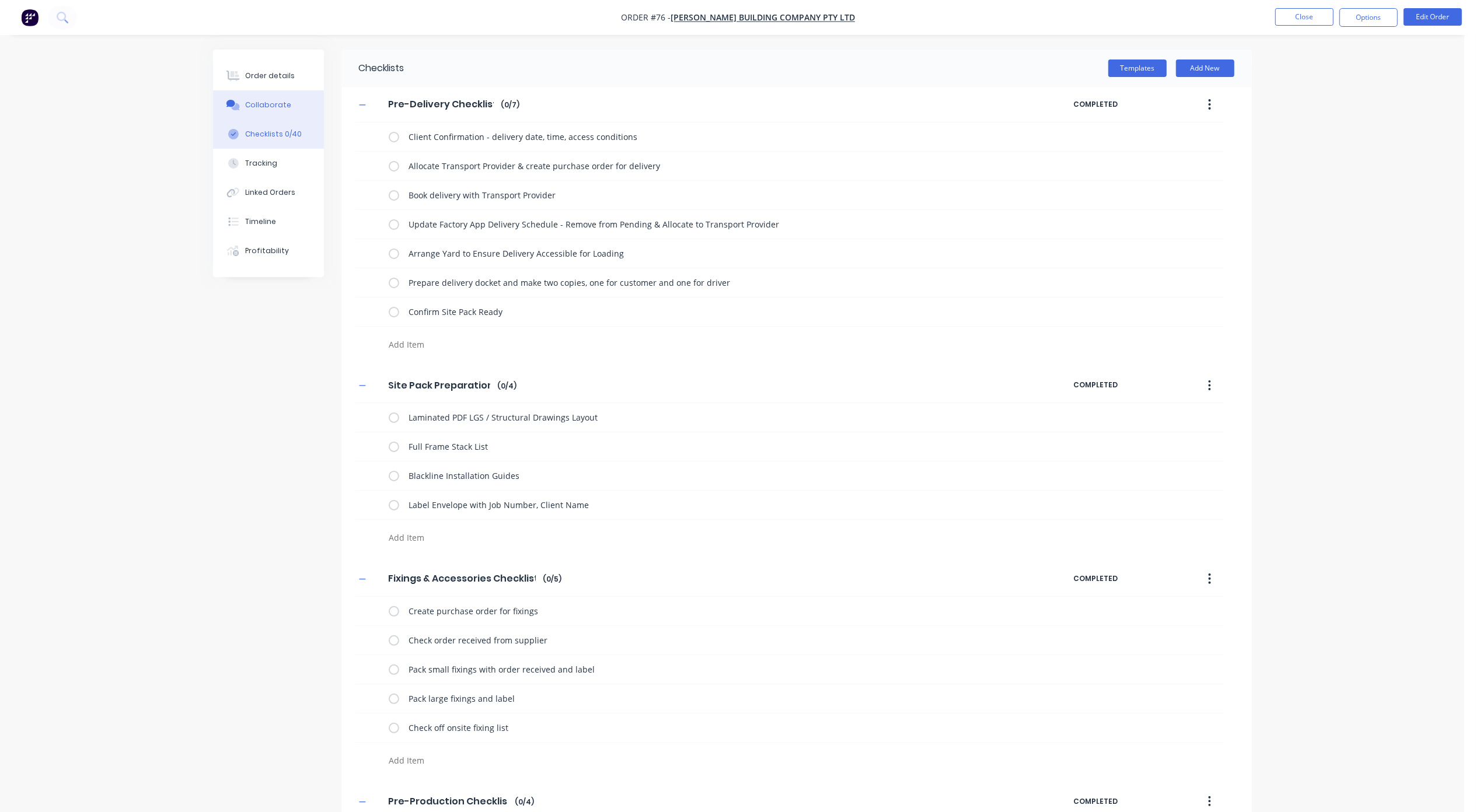
click at [251, 91] on button "Collaborate" at bounding box center [268, 105] width 111 height 29
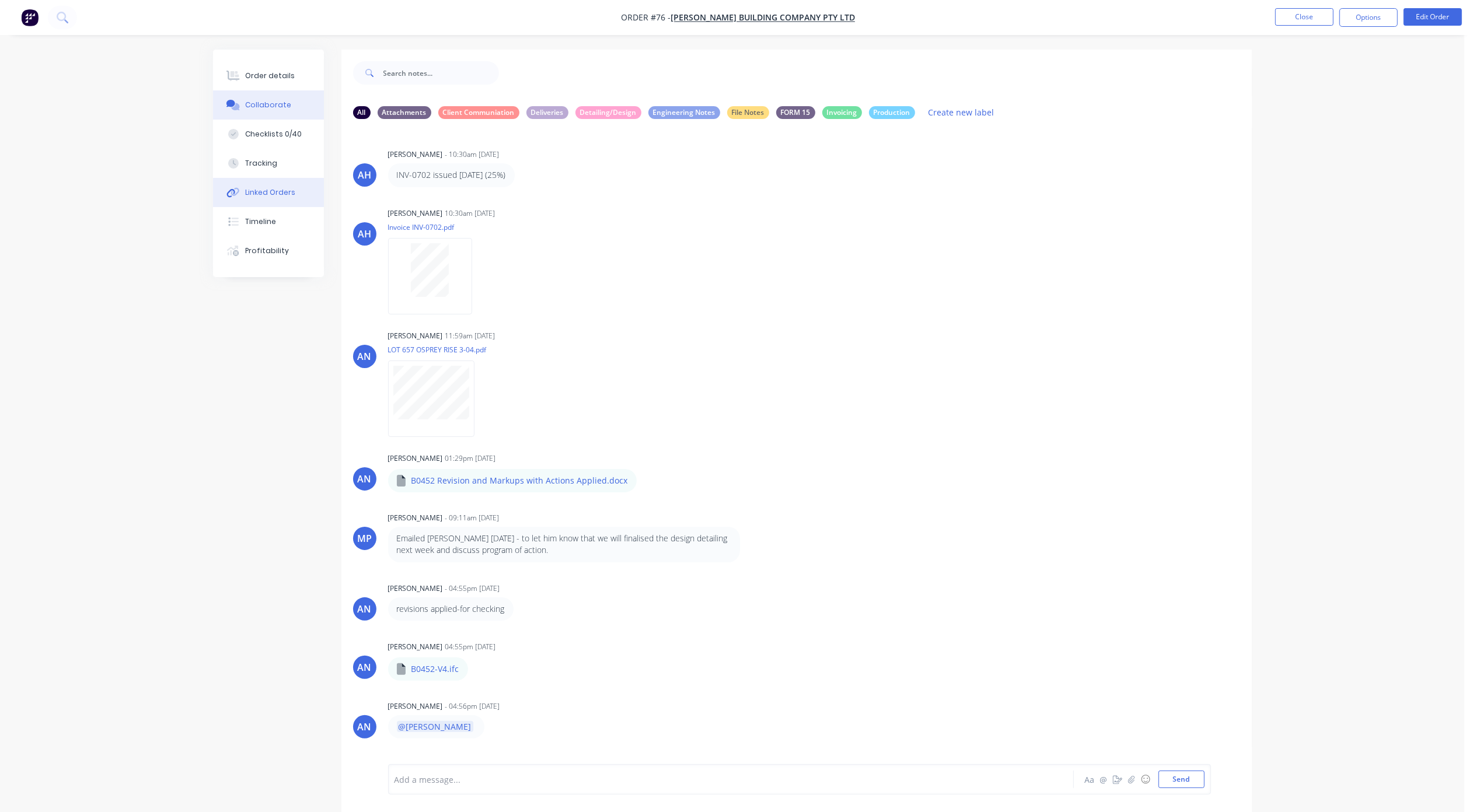
click at [266, 182] on button "Linked Orders" at bounding box center [268, 193] width 111 height 29
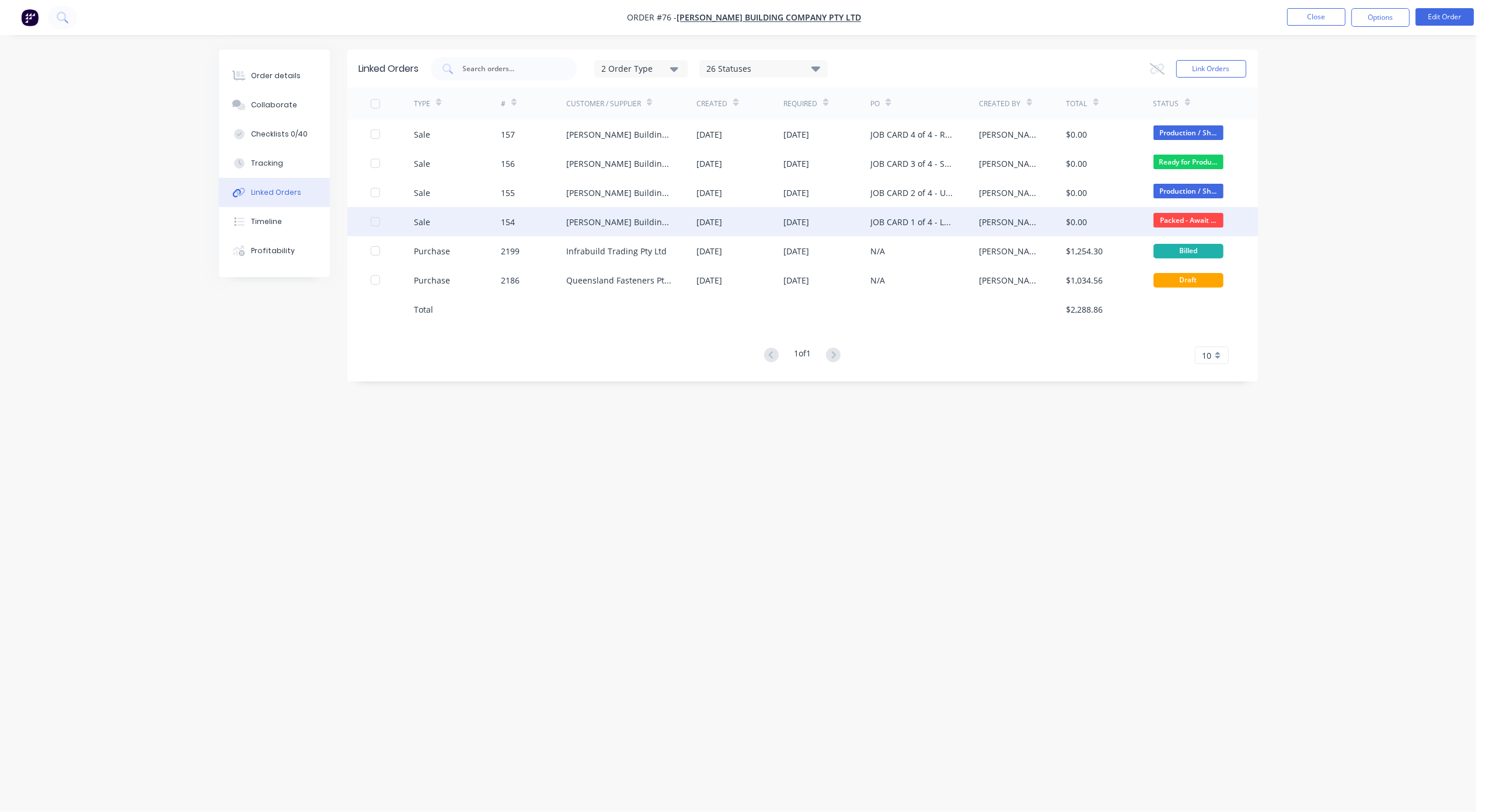
click at [756, 227] on div "[DATE]" at bounding box center [740, 222] width 87 height 29
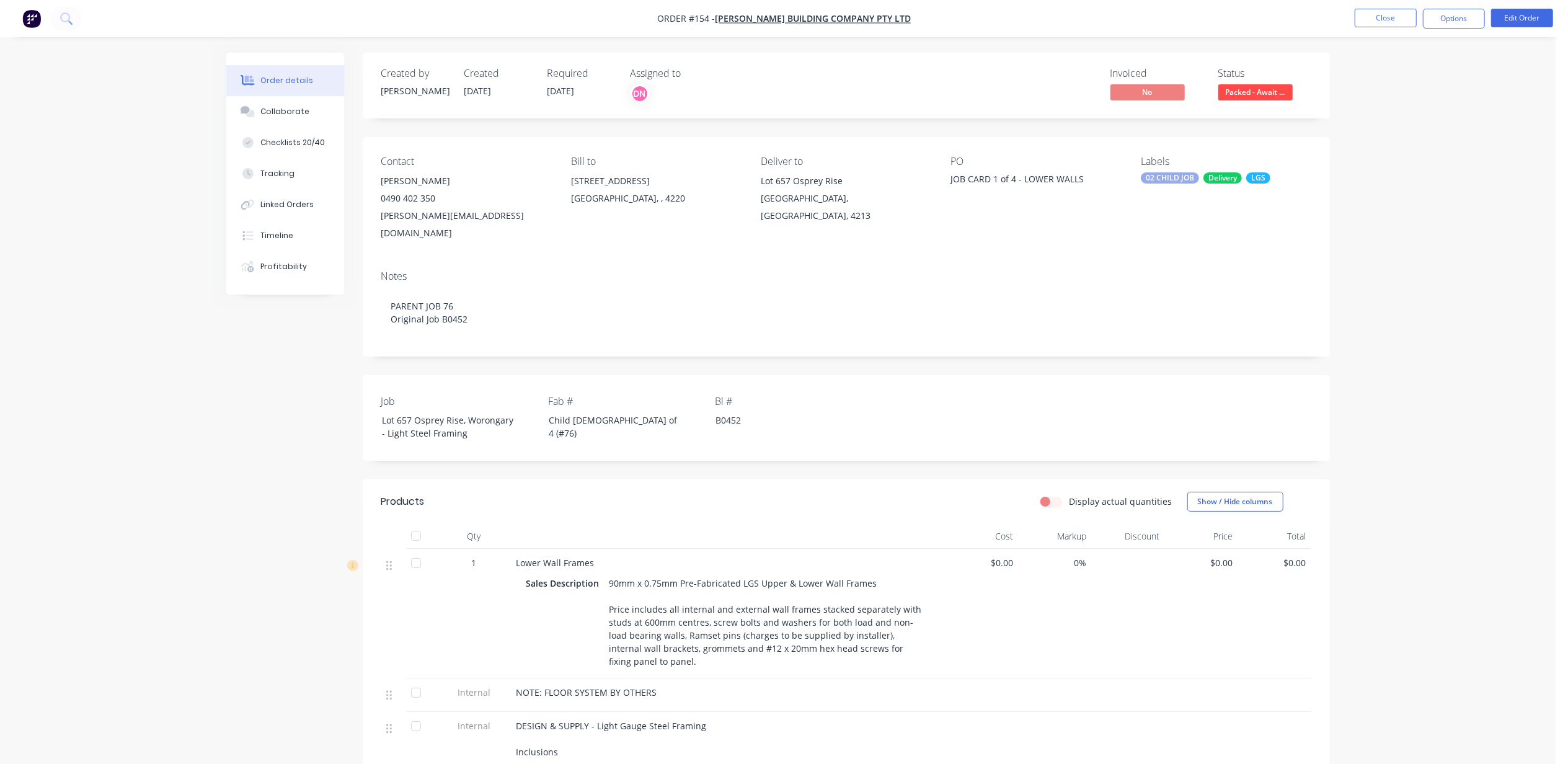
click at [281, 137] on div "Checklists 20/40" at bounding box center [292, 142] width 64 height 11
type textarea "x"
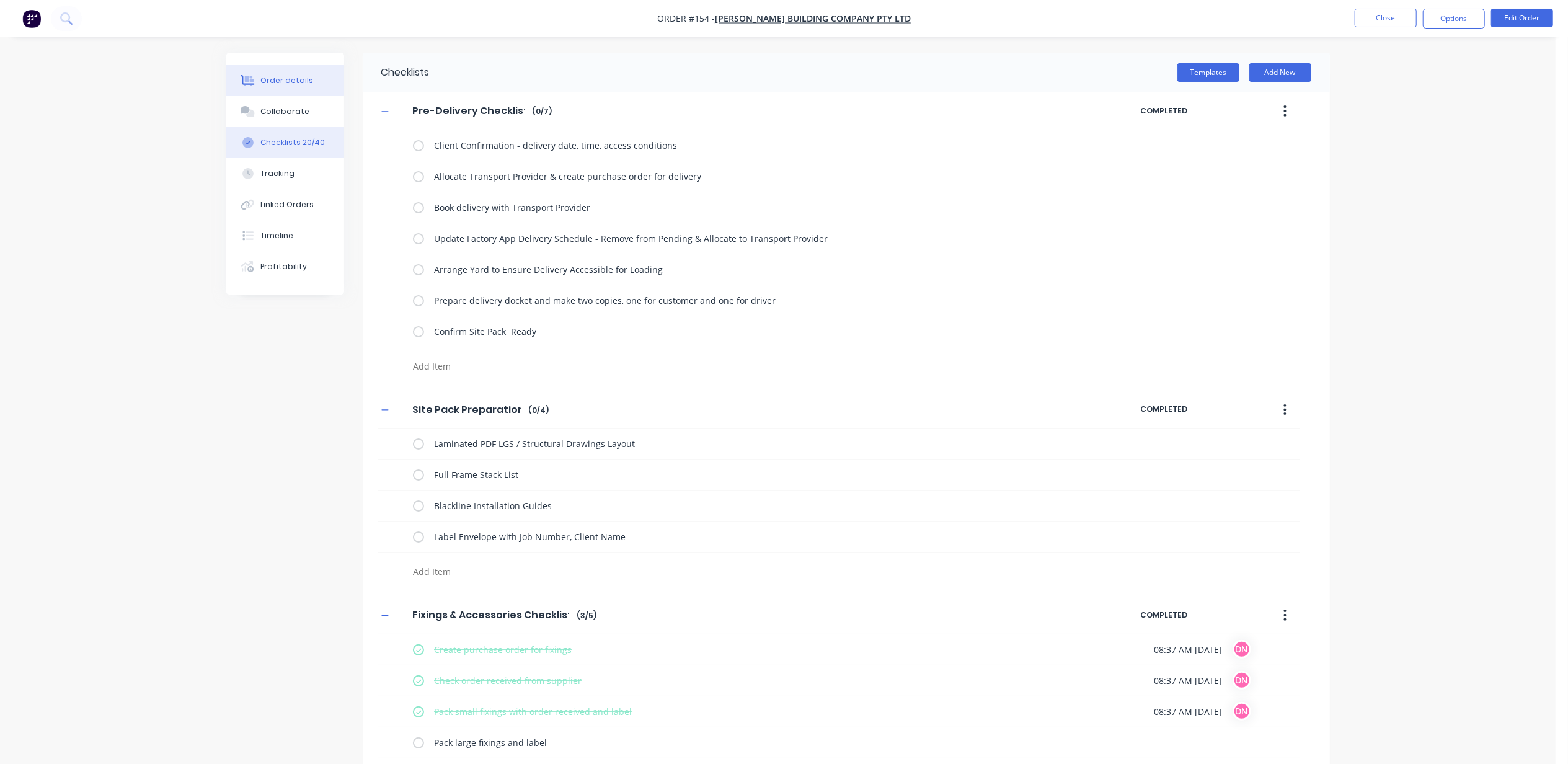
click at [261, 80] on div "Order details" at bounding box center [287, 80] width 53 height 11
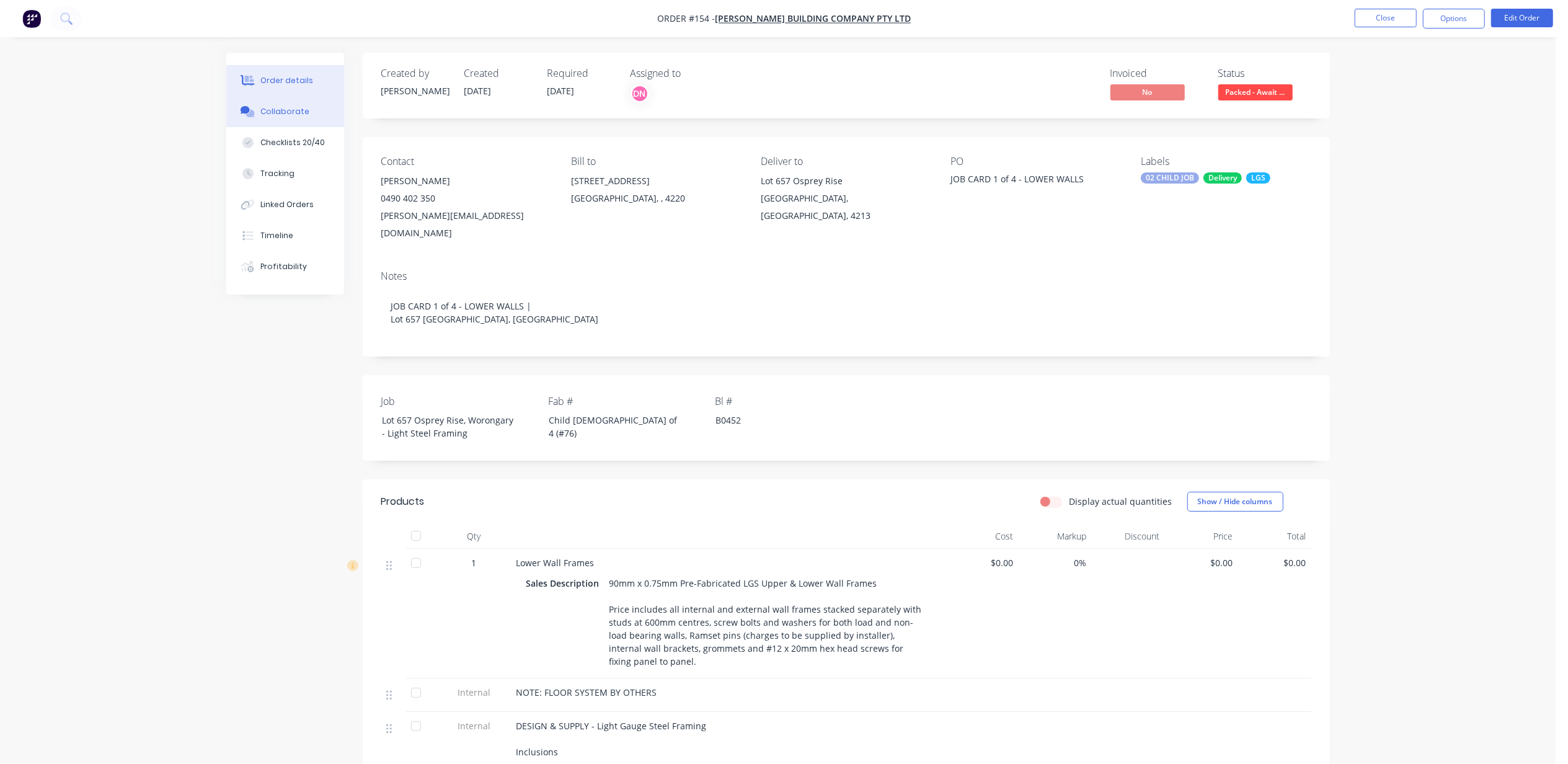
click at [270, 117] on button "Collaborate" at bounding box center [285, 111] width 118 height 31
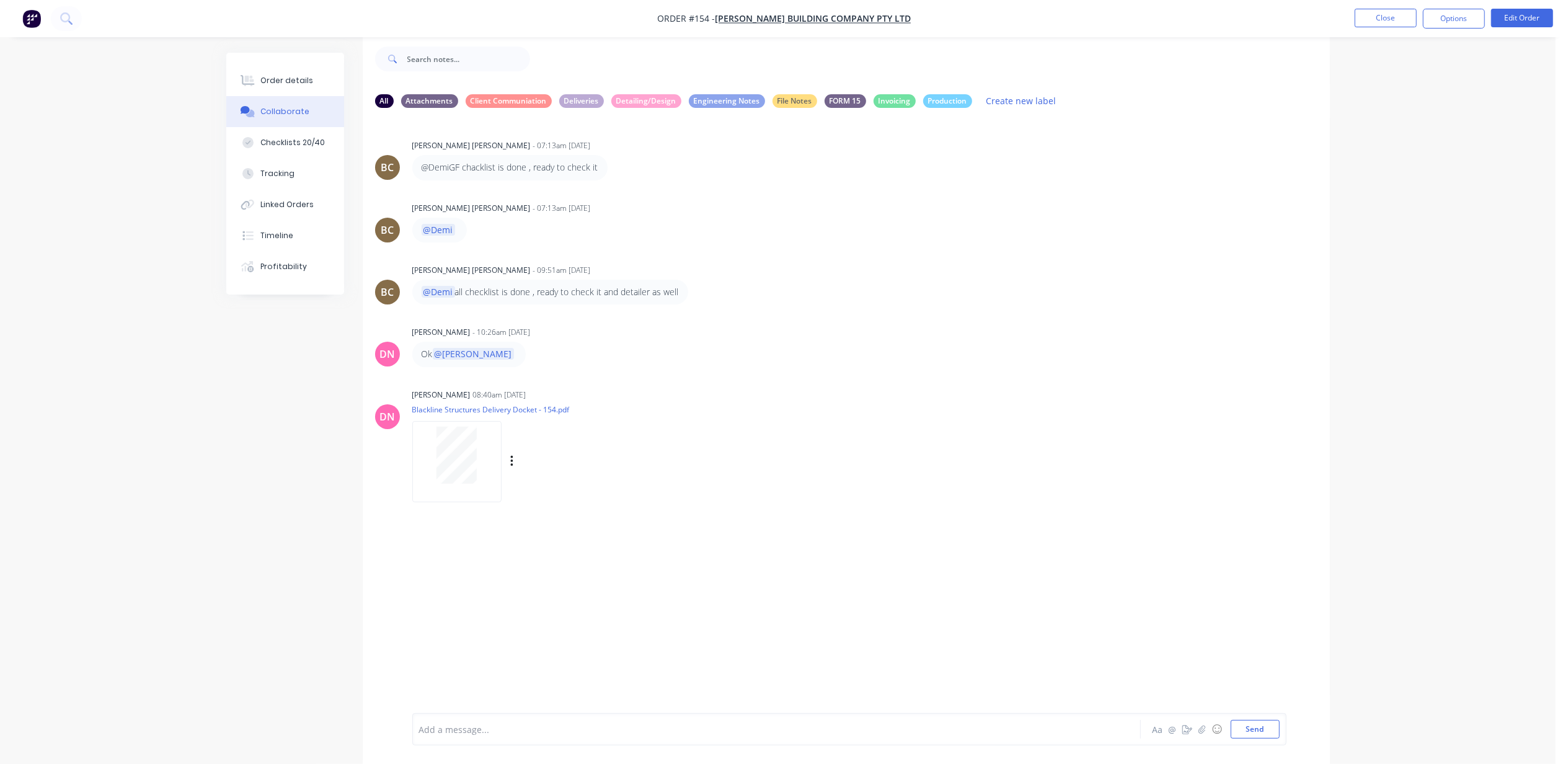
scroll to position [20, 0]
click at [504, 731] on div at bounding box center [742, 729] width 645 height 13
drag, startPoint x: 680, startPoint y: 721, endPoint x: 414, endPoint y: 722, distance: 266.0
click at [414, 722] on div "@Demi @[PERSON_NAME] - LOWER WALL FRAMES DELIVERY - [DATE] Aa @ ☺ Send" at bounding box center [850, 729] width 874 height 32
copy div "@Demi @[PERSON_NAME] - LOWER WALL FRAMES DELIVERY - [DATE]"
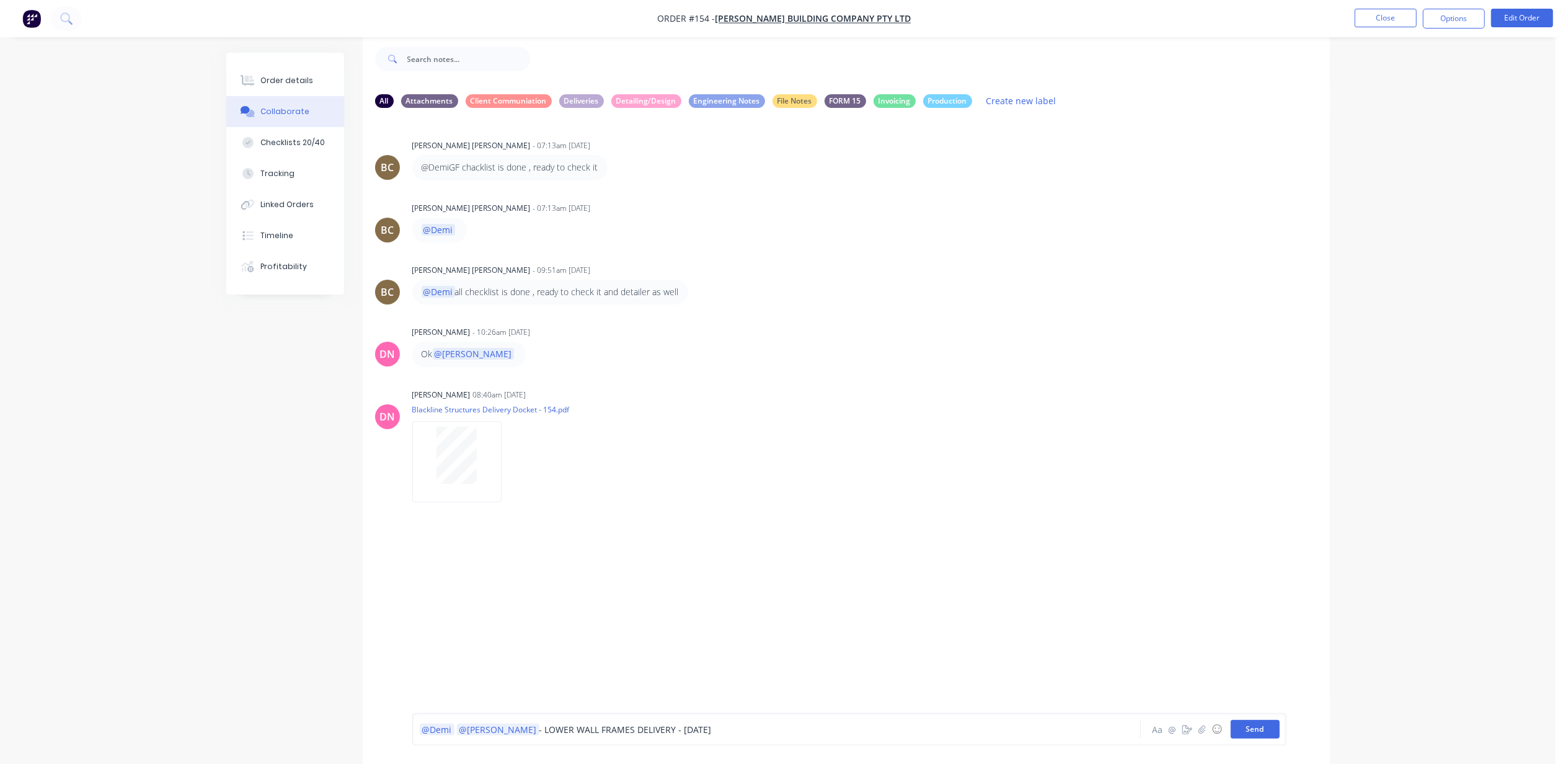
click at [1271, 732] on button "Send" at bounding box center [1254, 729] width 49 height 19
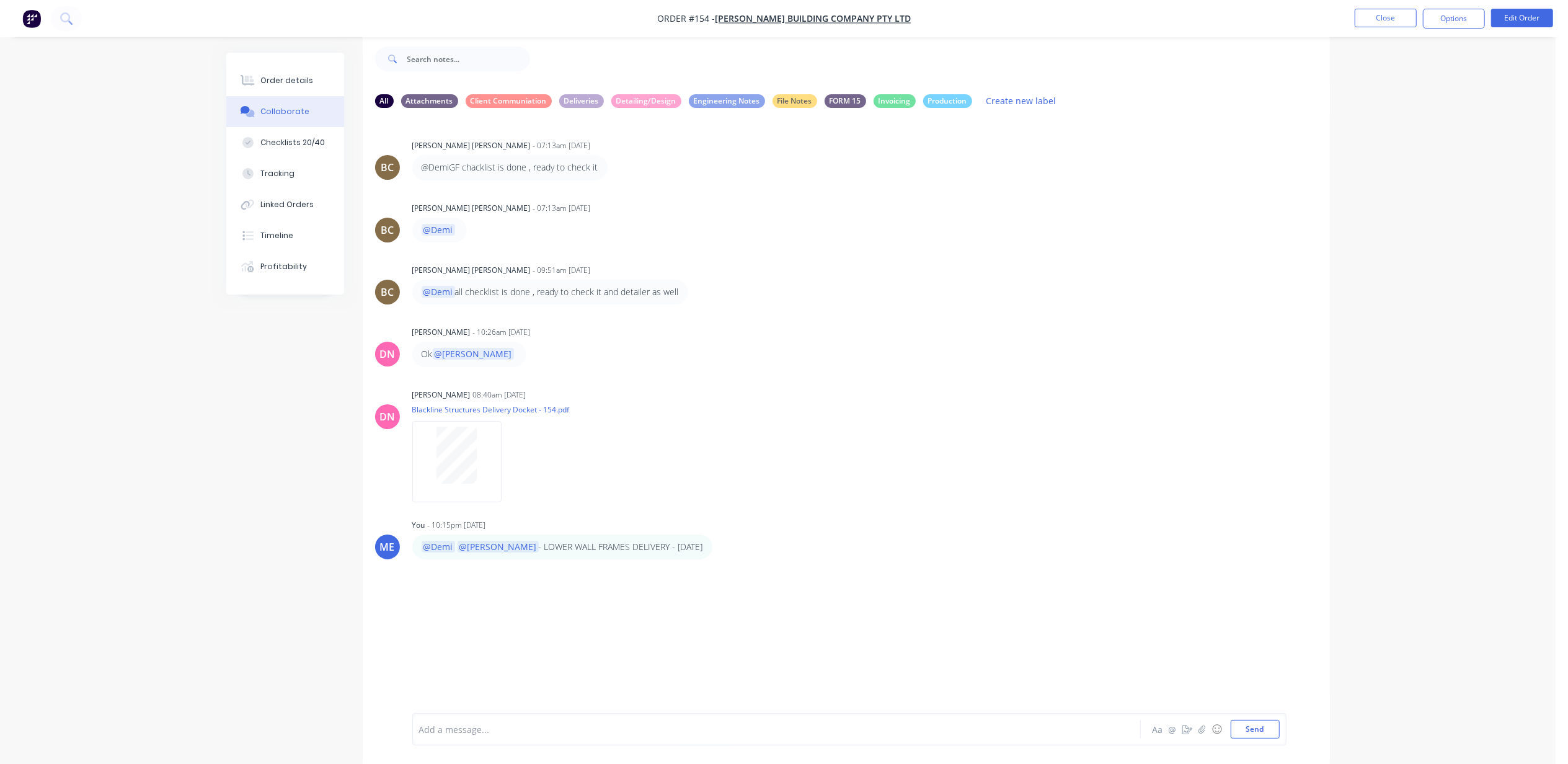
click at [227, 500] on div "All Attachments Client Communiation Deliveries Detailing/Design Engineering Not…" at bounding box center [778, 399] width 1104 height 730
click at [287, 205] on div "Linked Orders" at bounding box center [287, 205] width 53 height 11
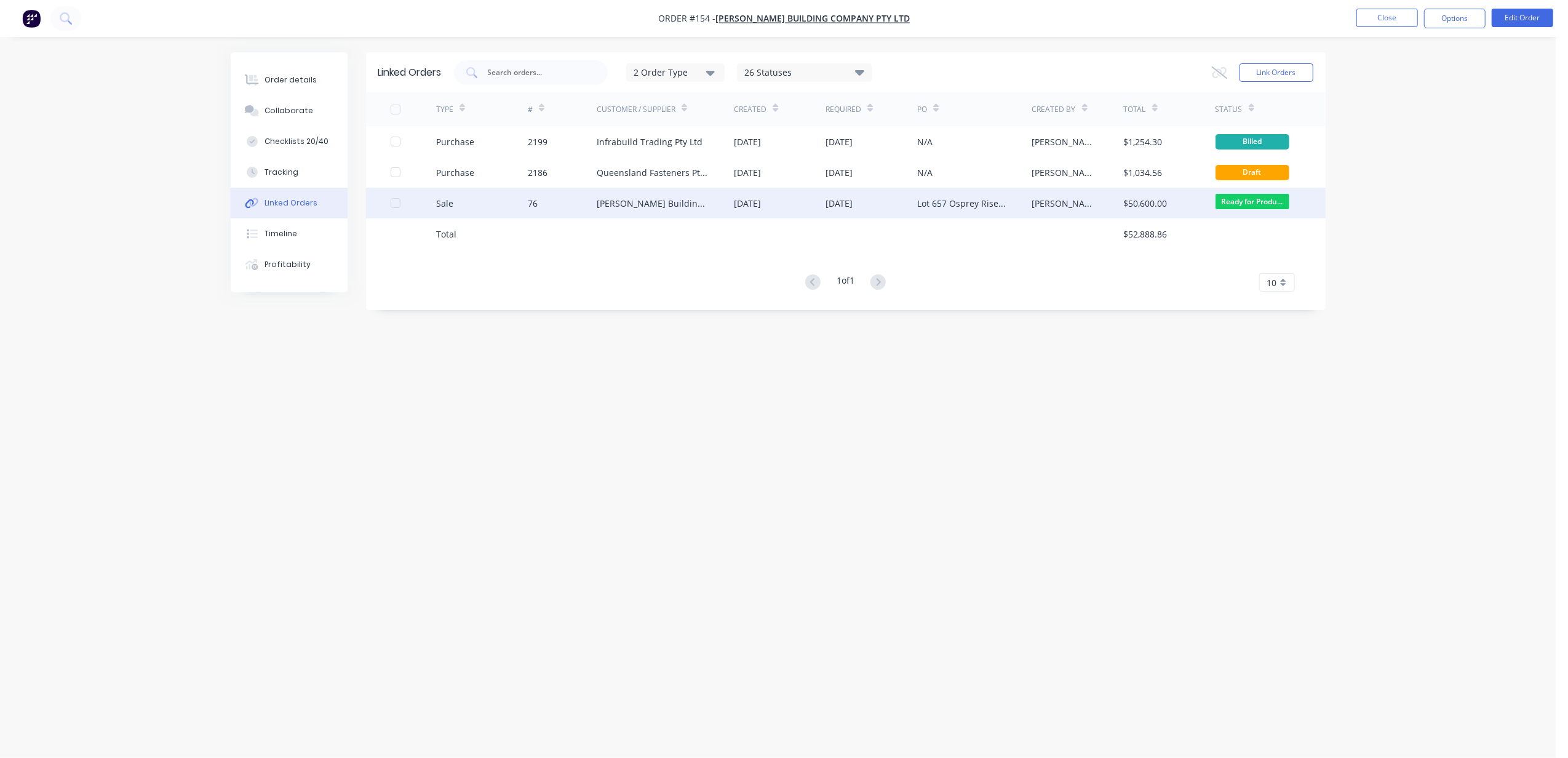
click at [615, 205] on div "[PERSON_NAME] Building Company Pty Ltd" at bounding box center [654, 203] width 113 height 13
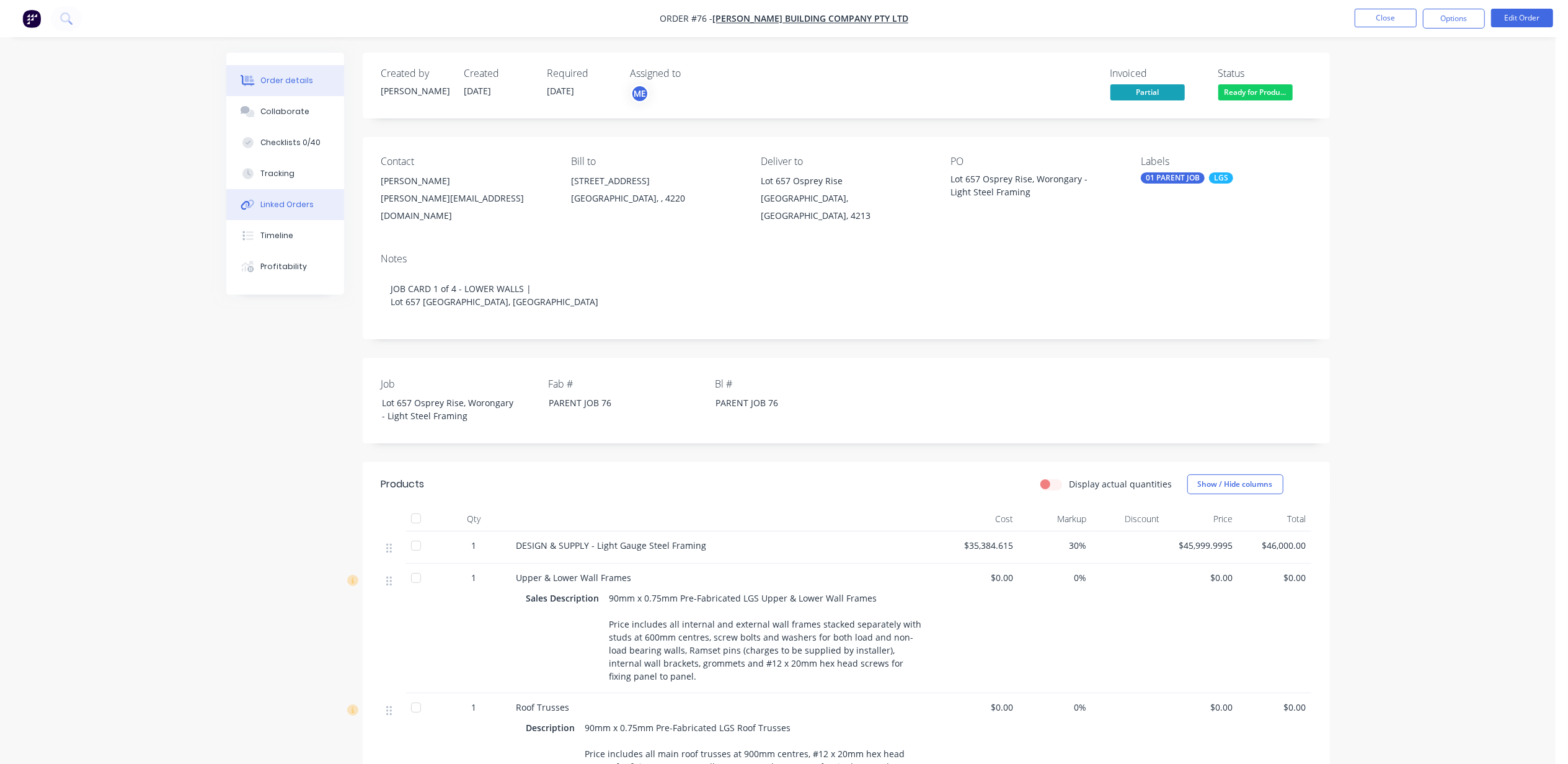
click at [293, 209] on div "Linked Orders" at bounding box center [287, 205] width 53 height 11
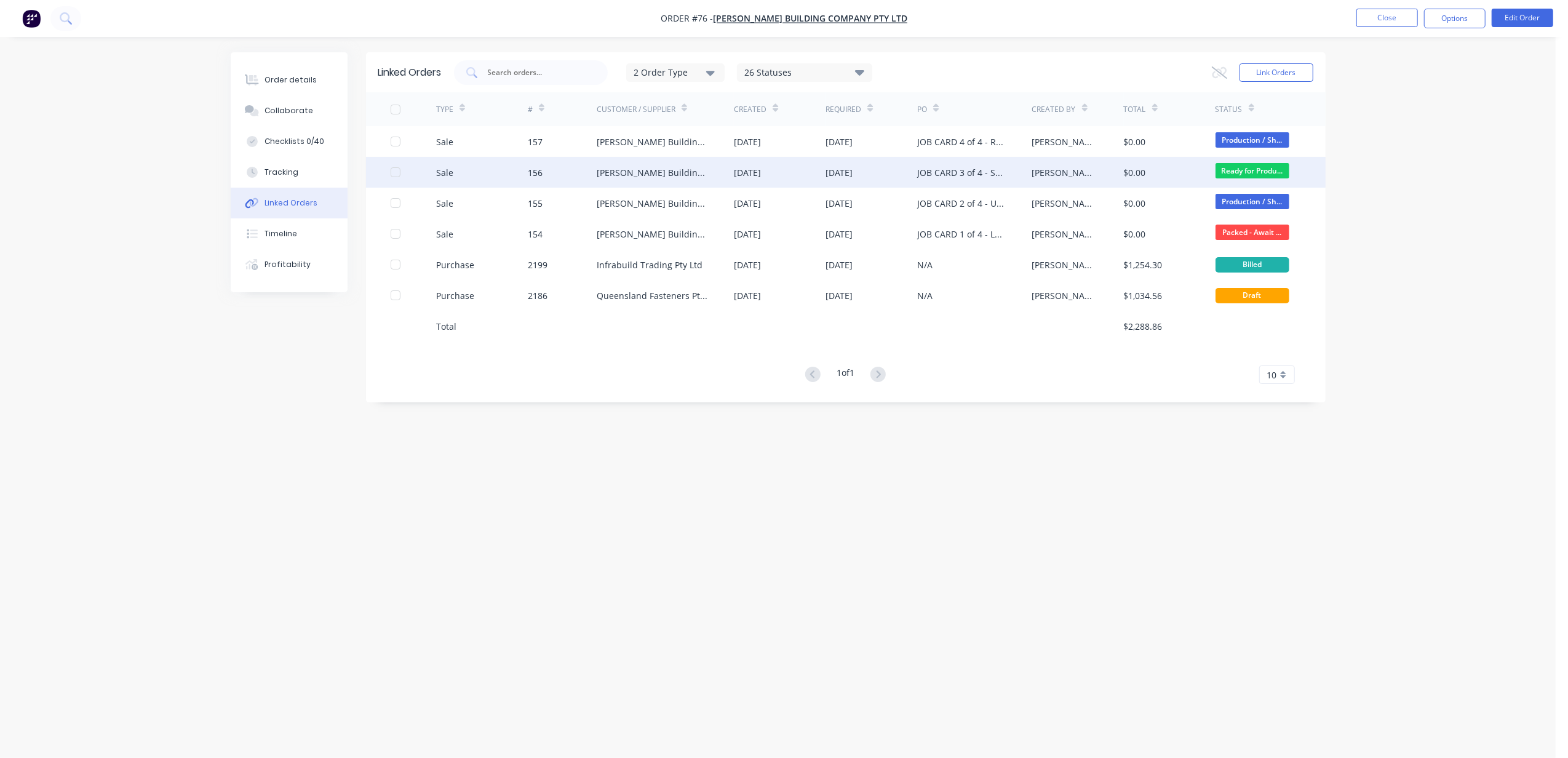
click at [677, 176] on div "[PERSON_NAME] Building Company Pty Ltd" at bounding box center [654, 172] width 113 height 13
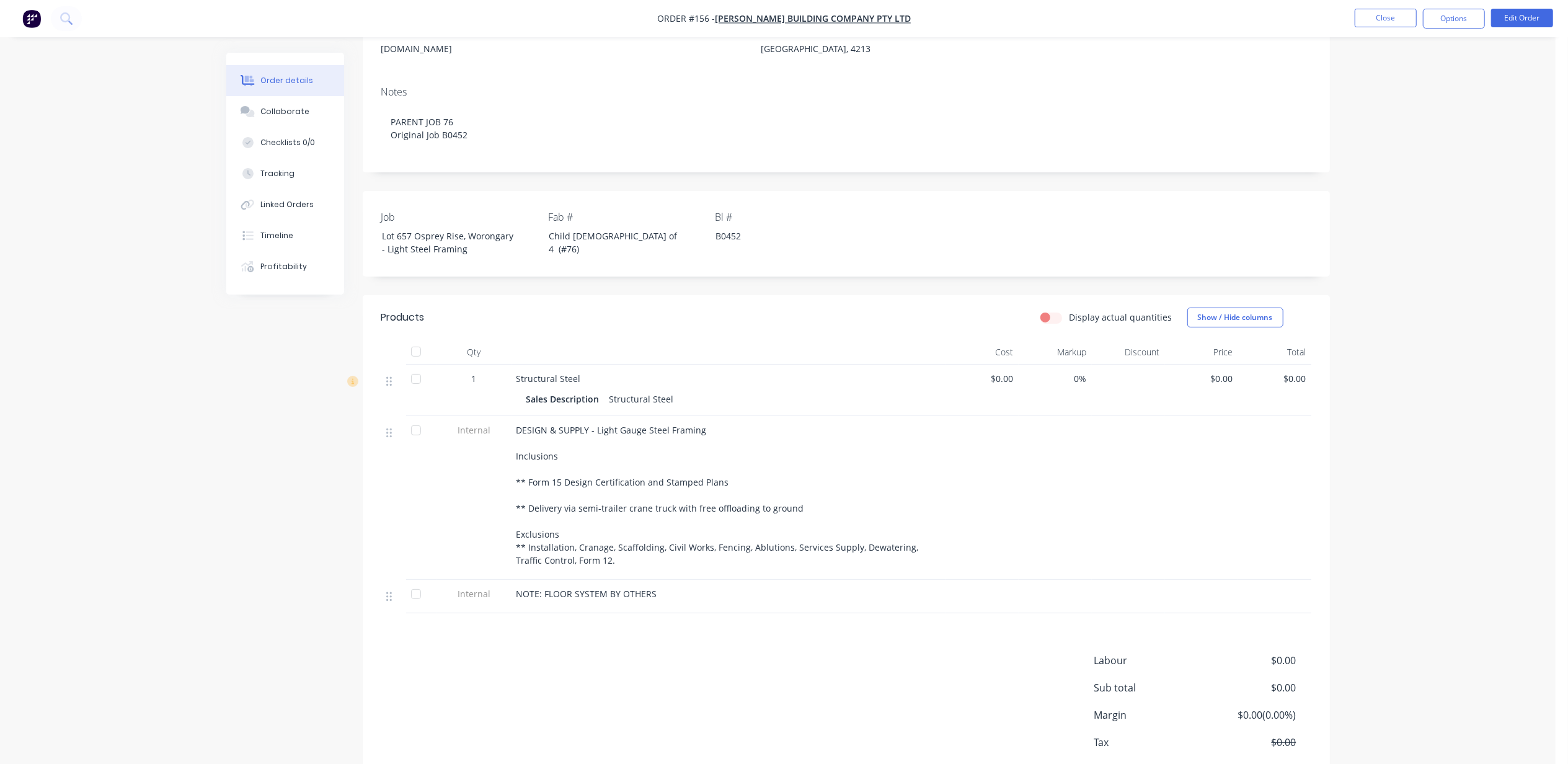
scroll to position [226, 0]
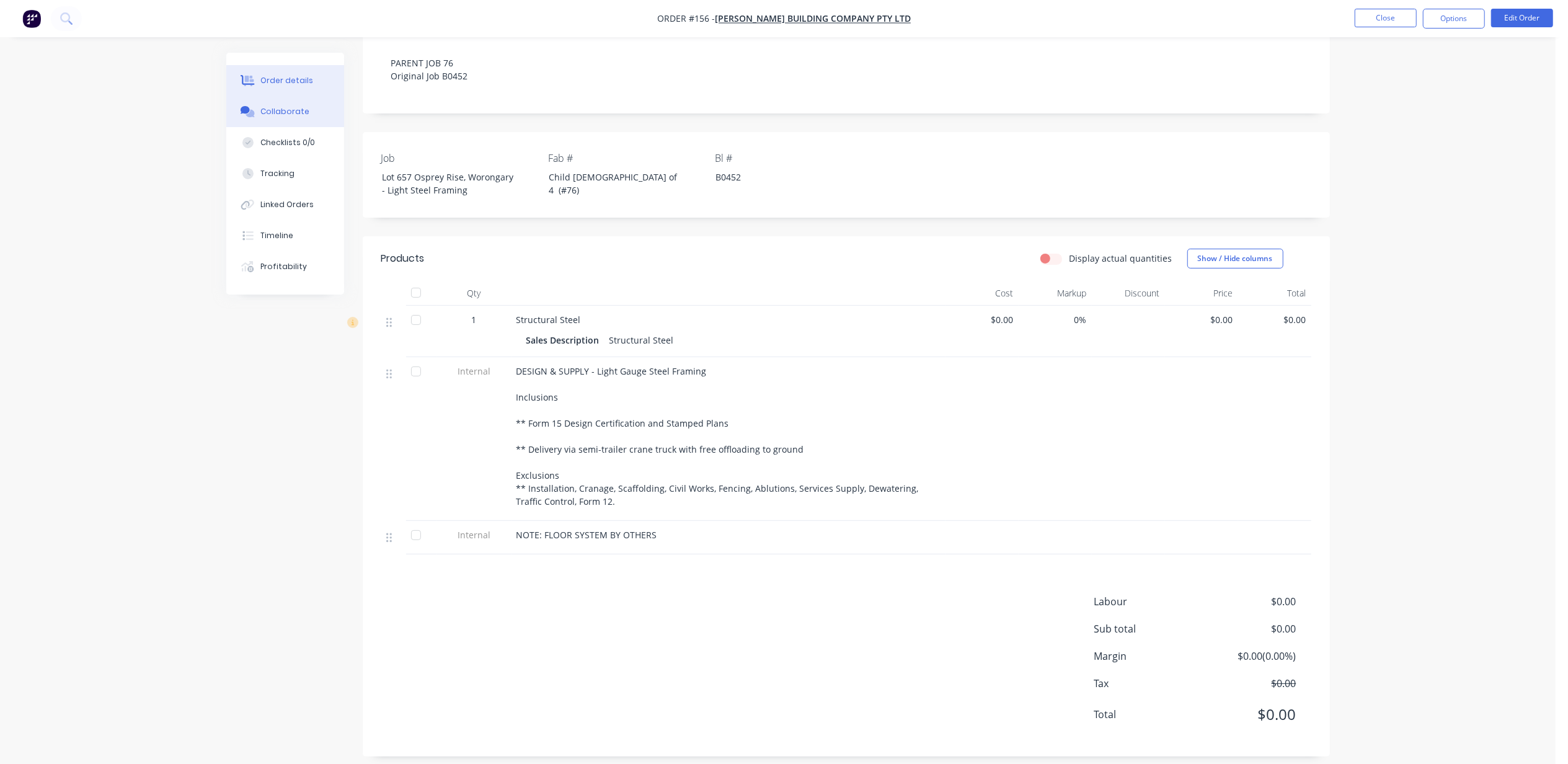
click at [291, 111] on div "Collaborate" at bounding box center [284, 111] width 49 height 11
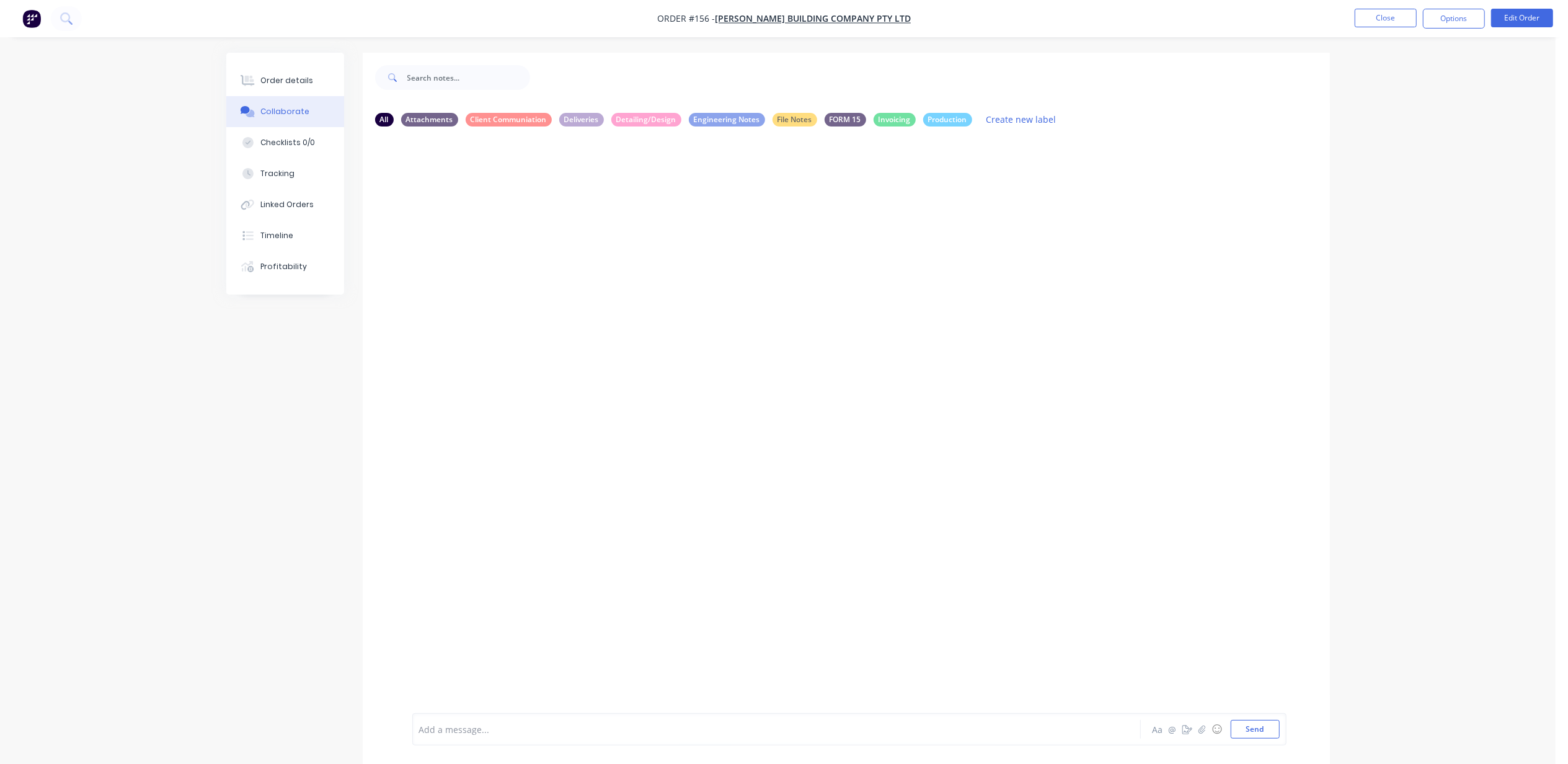
click at [527, 728] on div at bounding box center [742, 729] width 645 height 13
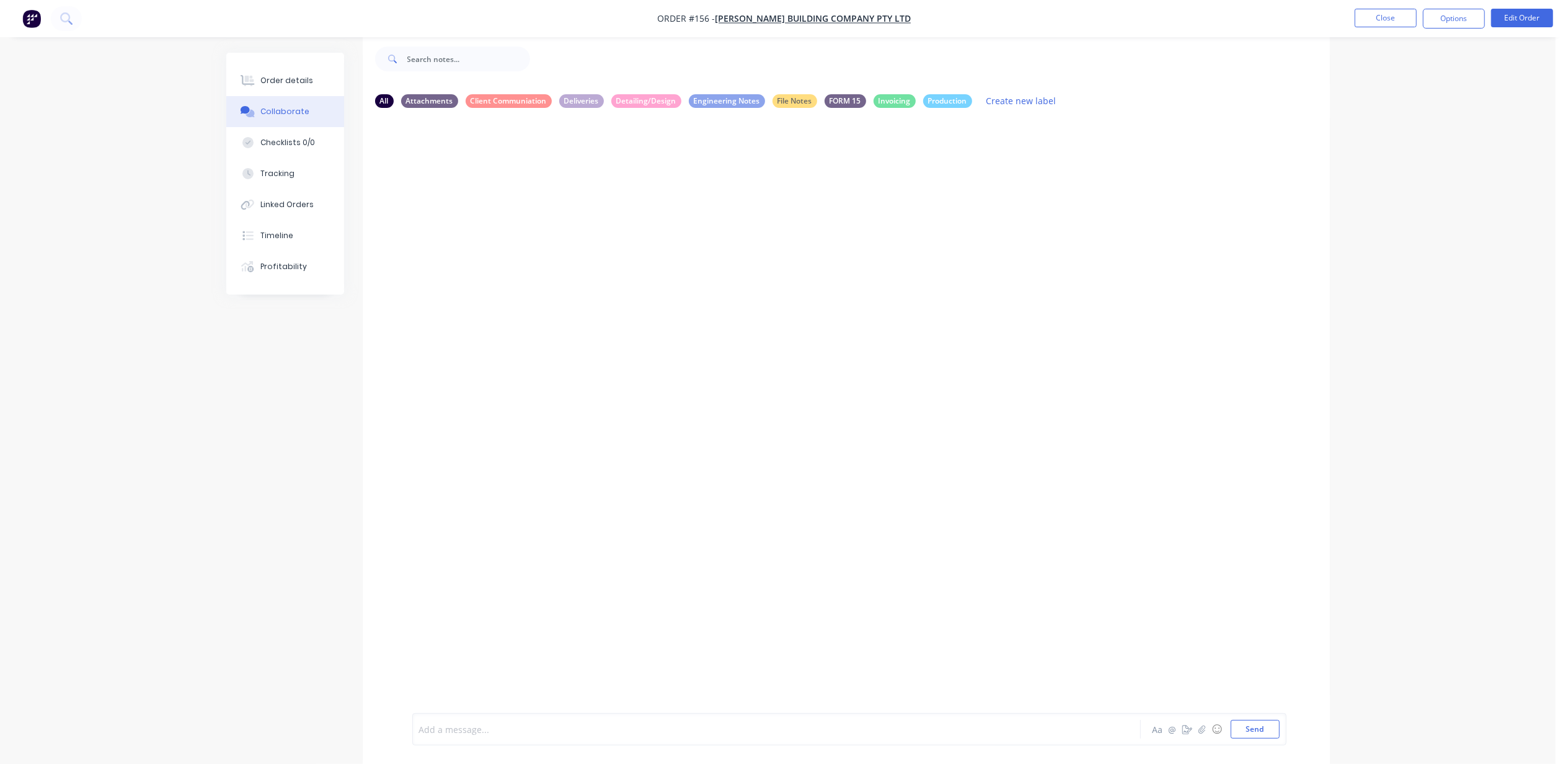
scroll to position [20, 0]
click at [484, 724] on span "@[PERSON_NAME]" at bounding box center [488, 729] width 77 height 12
click at [440, 725] on span "@Demi" at bounding box center [434, 729] width 30 height 12
click at [455, 728] on span "mi" at bounding box center [460, 729] width 11 height 12
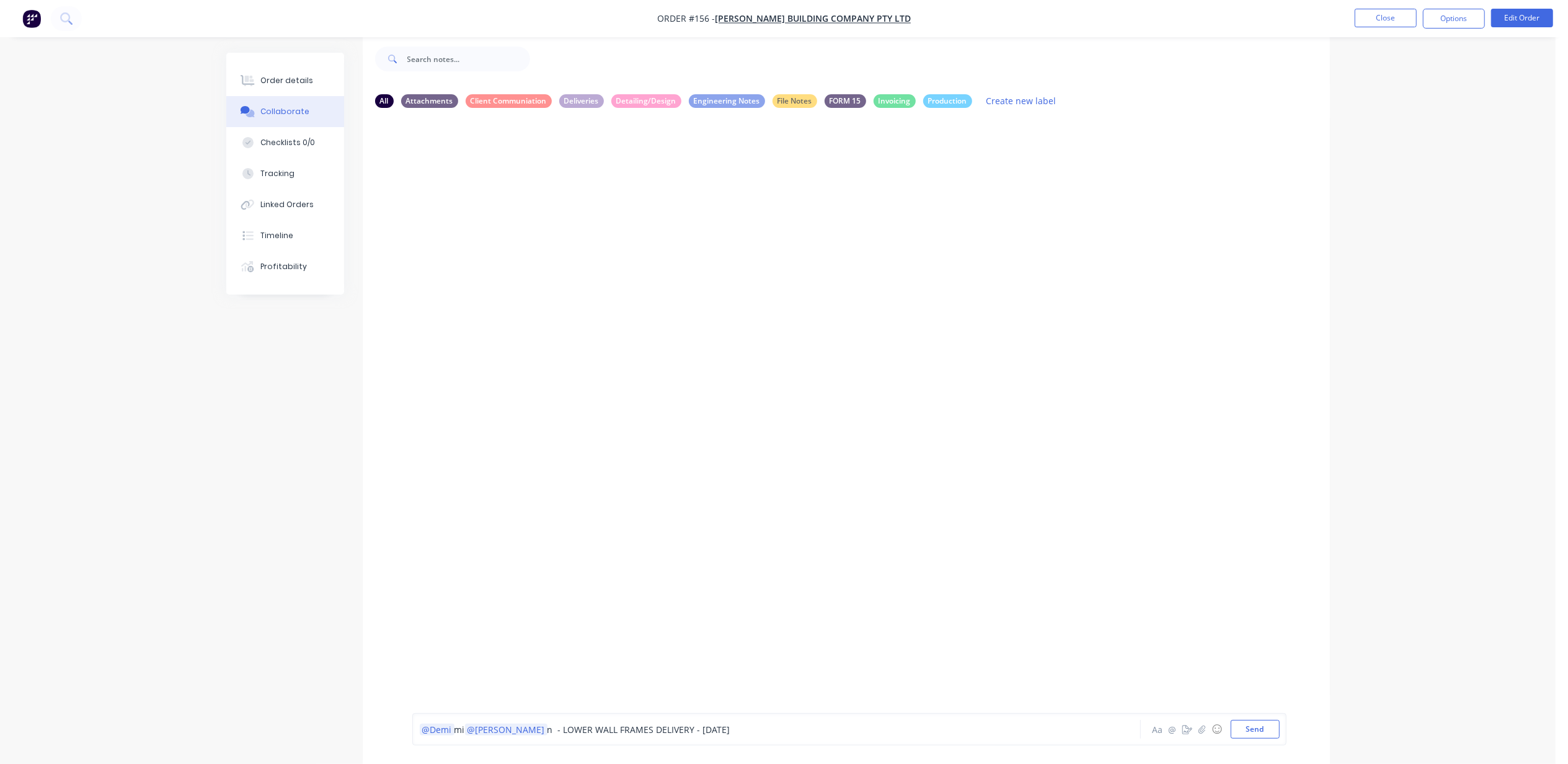
click at [464, 728] on span "mi" at bounding box center [460, 729] width 11 height 12
click at [465, 725] on span "mi" at bounding box center [460, 729] width 11 height 12
click at [539, 728] on span "n - LOWER WALL FRAMES DELIVERY - [DATE]" at bounding box center [630, 729] width 183 height 12
click at [539, 725] on span "- LOWER WALL FRAMES DELIVERY - [DATE]" at bounding box center [625, 729] width 172 height 12
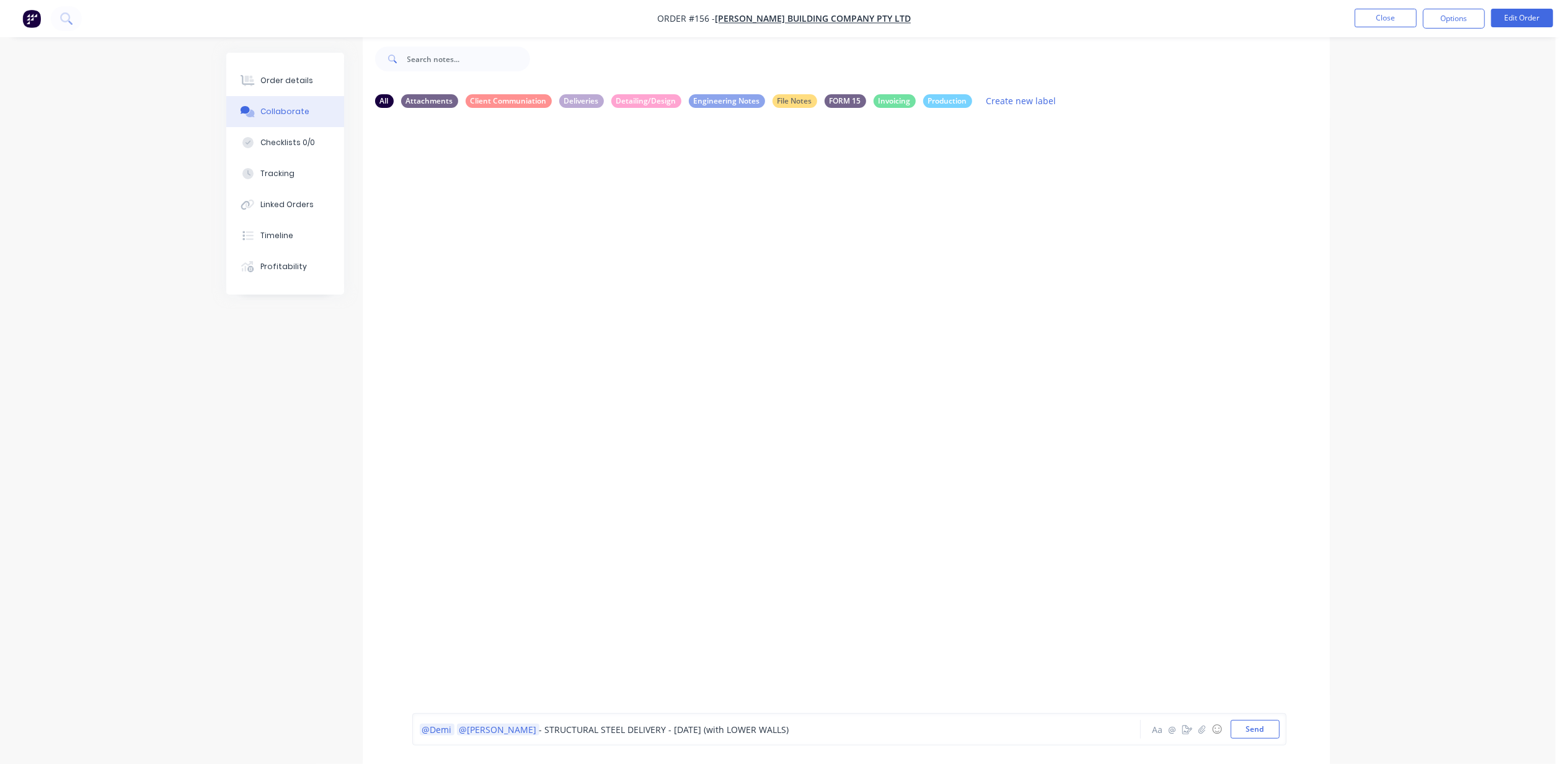
click at [539, 728] on span "- STRUCTURAL STEEL DELIVERY - [DATE] (with LOWER WALLS)" at bounding box center [664, 729] width 249 height 12
click at [547, 725] on span "@INSTALLER - Izzy" at bounding box center [585, 729] width 76 height 12
click at [542, 729] on span "@Ishraaz" at bounding box center [564, 729] width 43 height 12
click at [831, 730] on div "@Demi @[PERSON_NAME] @Ishraaz - STRUCTURAL STEEL DELIVERY - [DATE] (with LOWER …" at bounding box center [742, 729] width 645 height 13
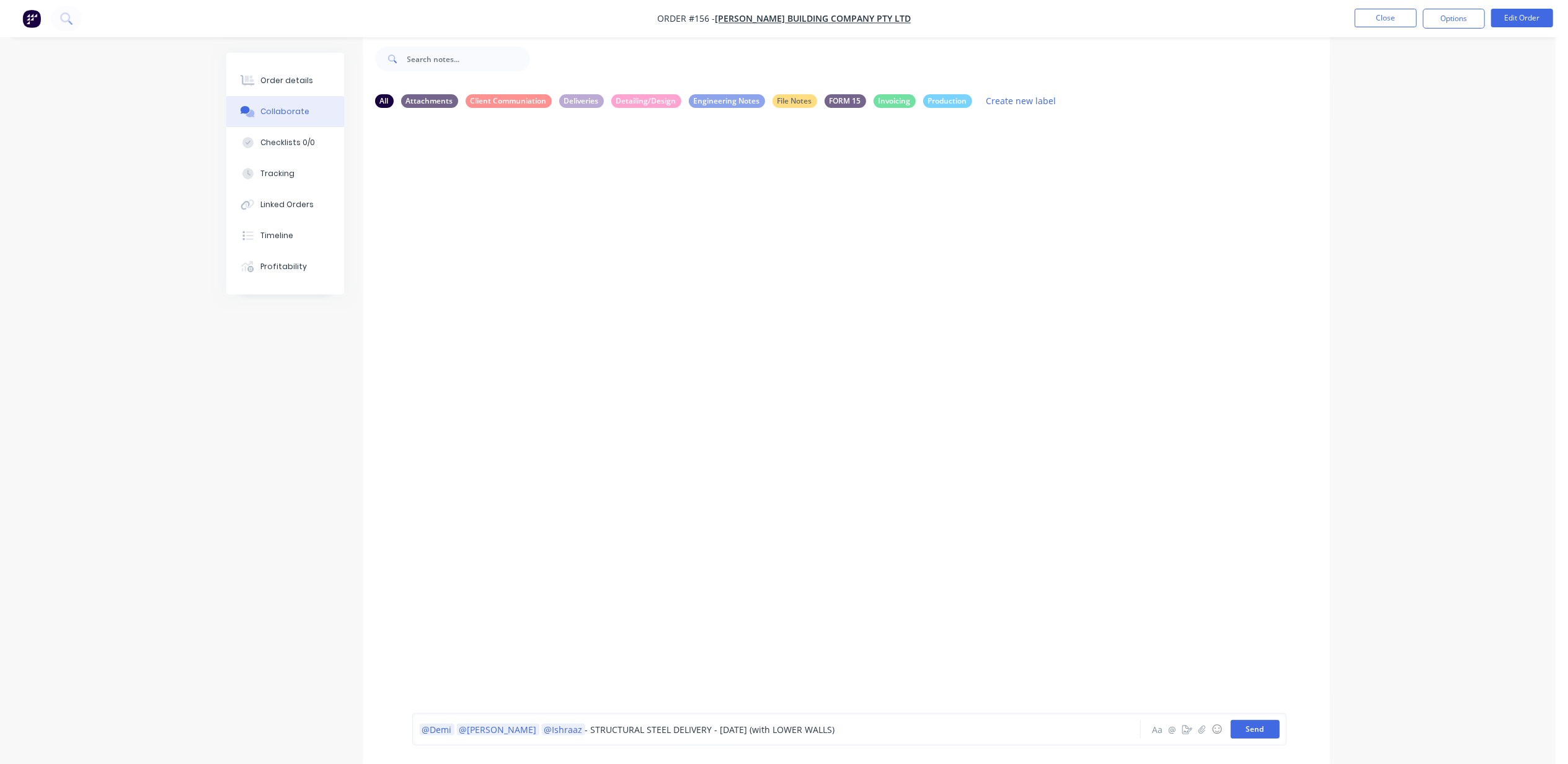
click at [1268, 727] on button "Send" at bounding box center [1254, 729] width 49 height 19
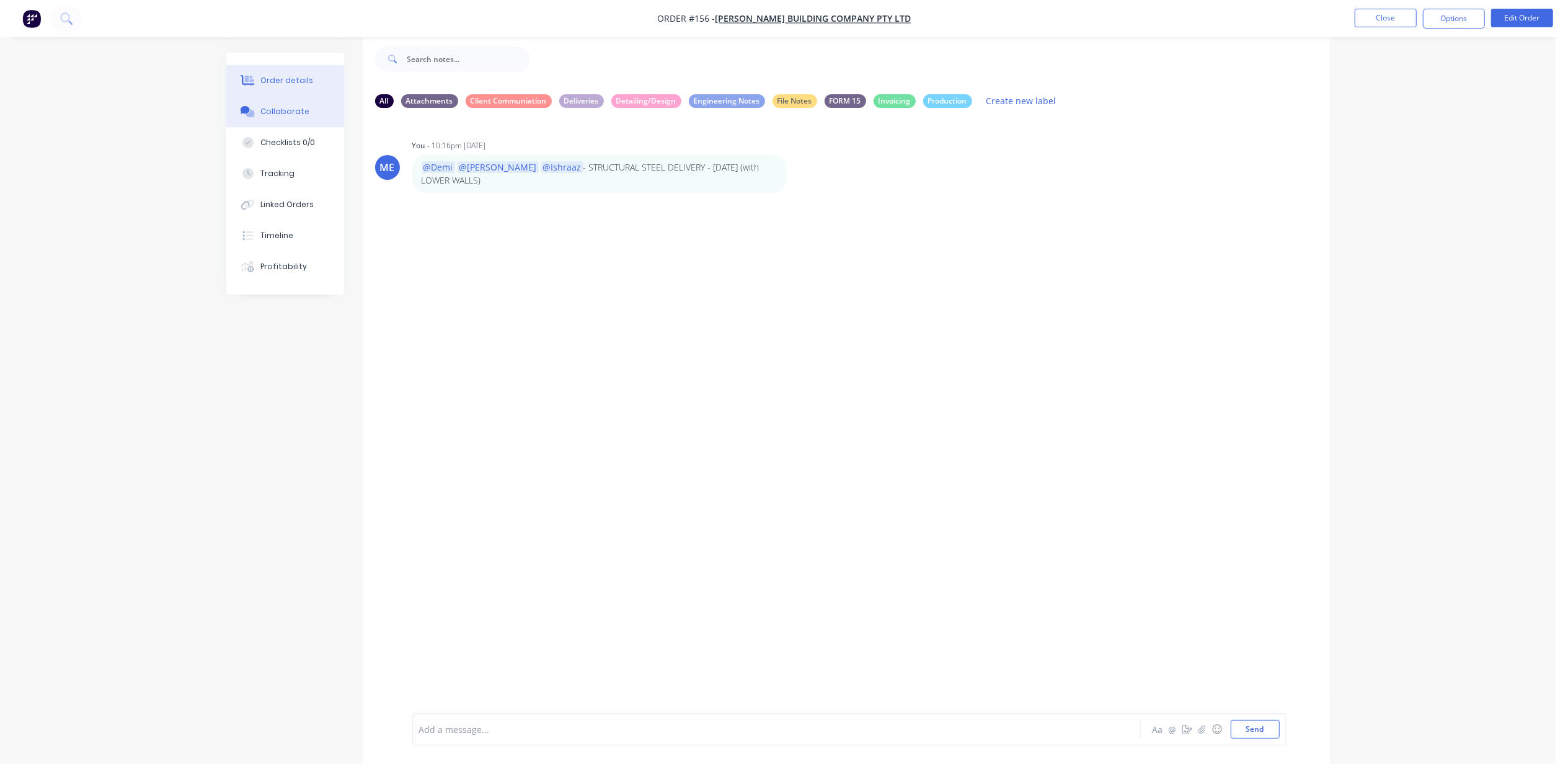
click at [285, 68] on button "Order details" at bounding box center [285, 80] width 118 height 31
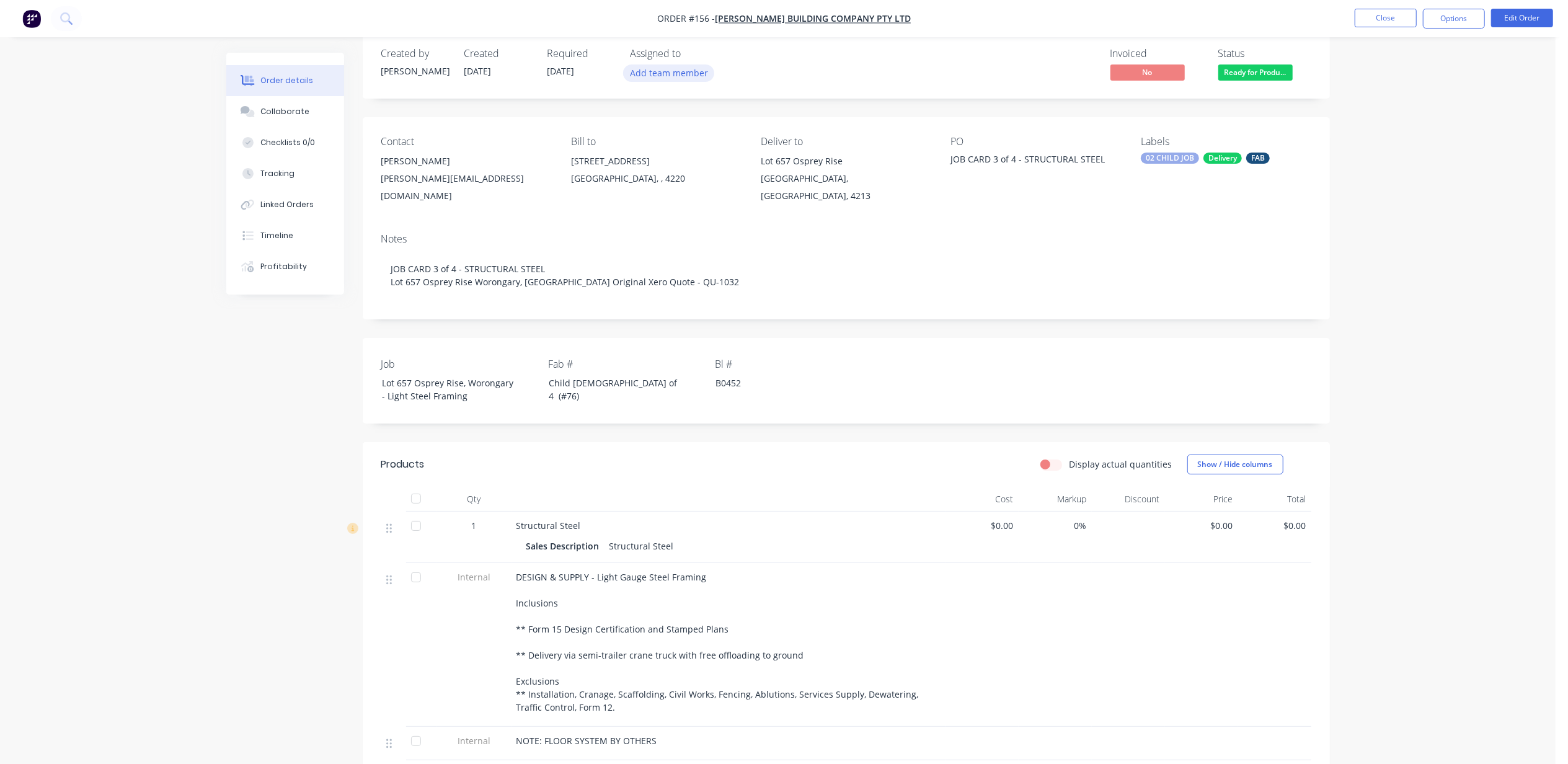
click at [658, 68] on button "Add team member" at bounding box center [669, 73] width 91 height 17
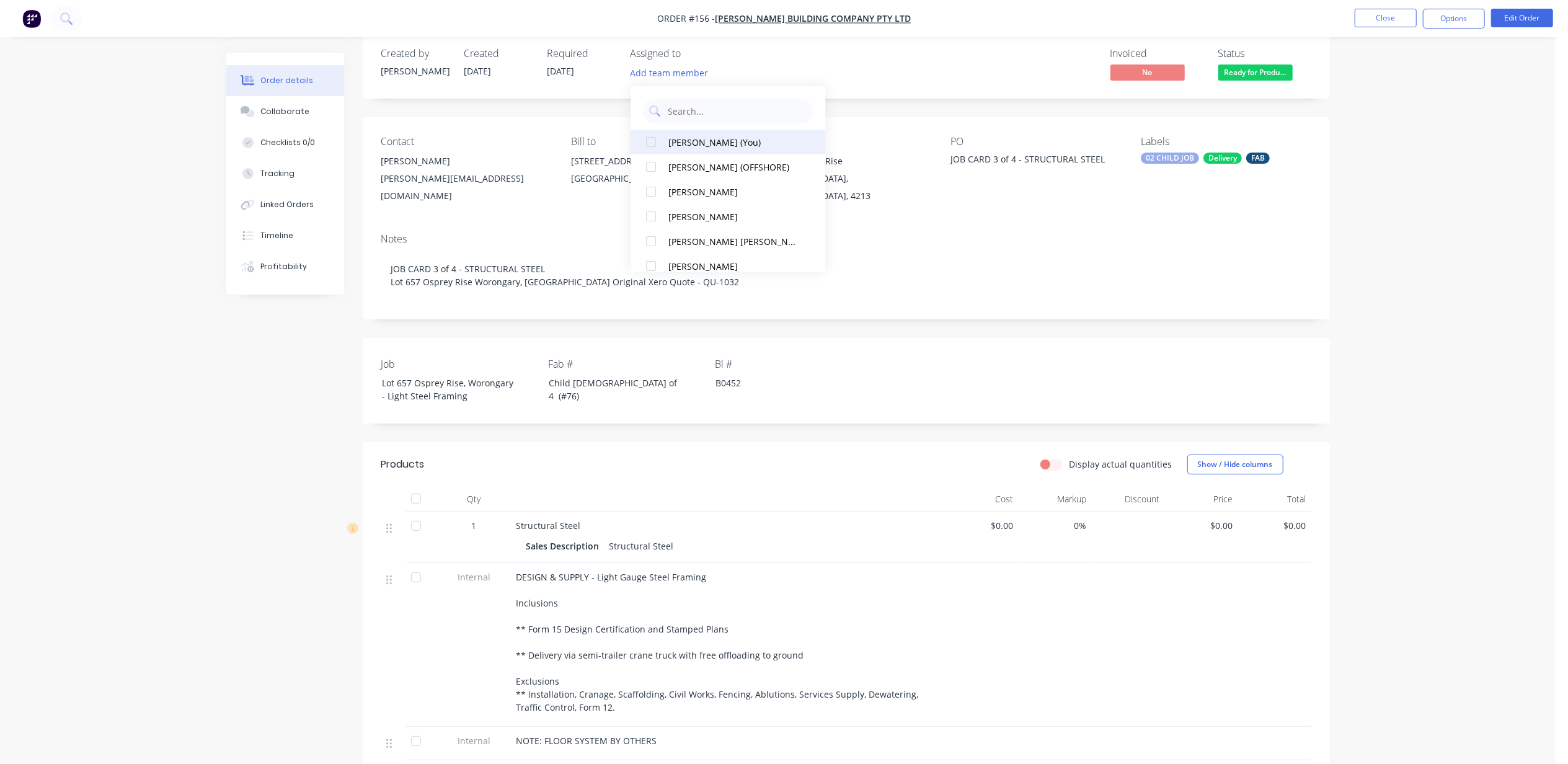
click at [653, 138] on div at bounding box center [651, 142] width 25 height 25
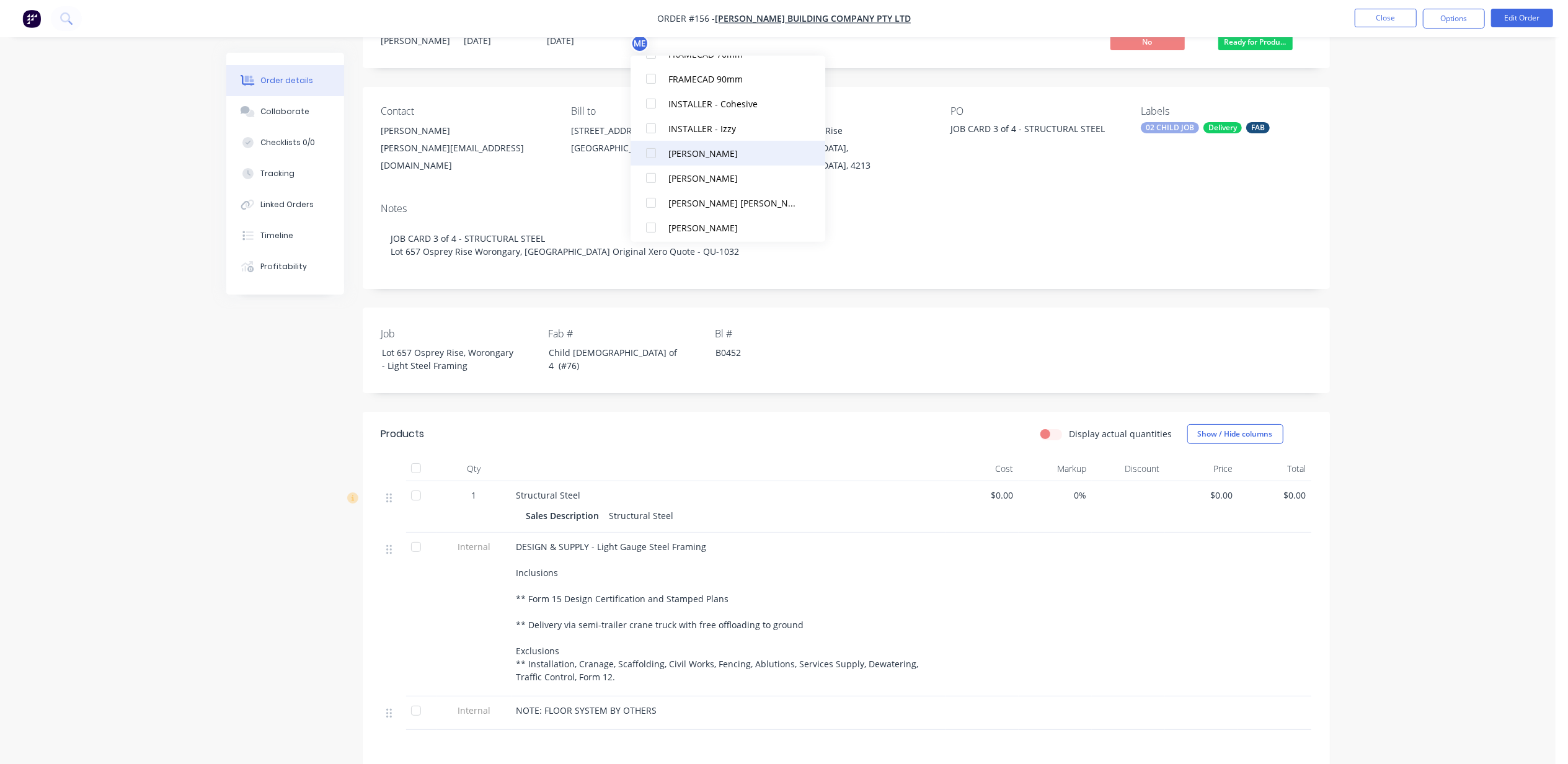
scroll to position [102, 0]
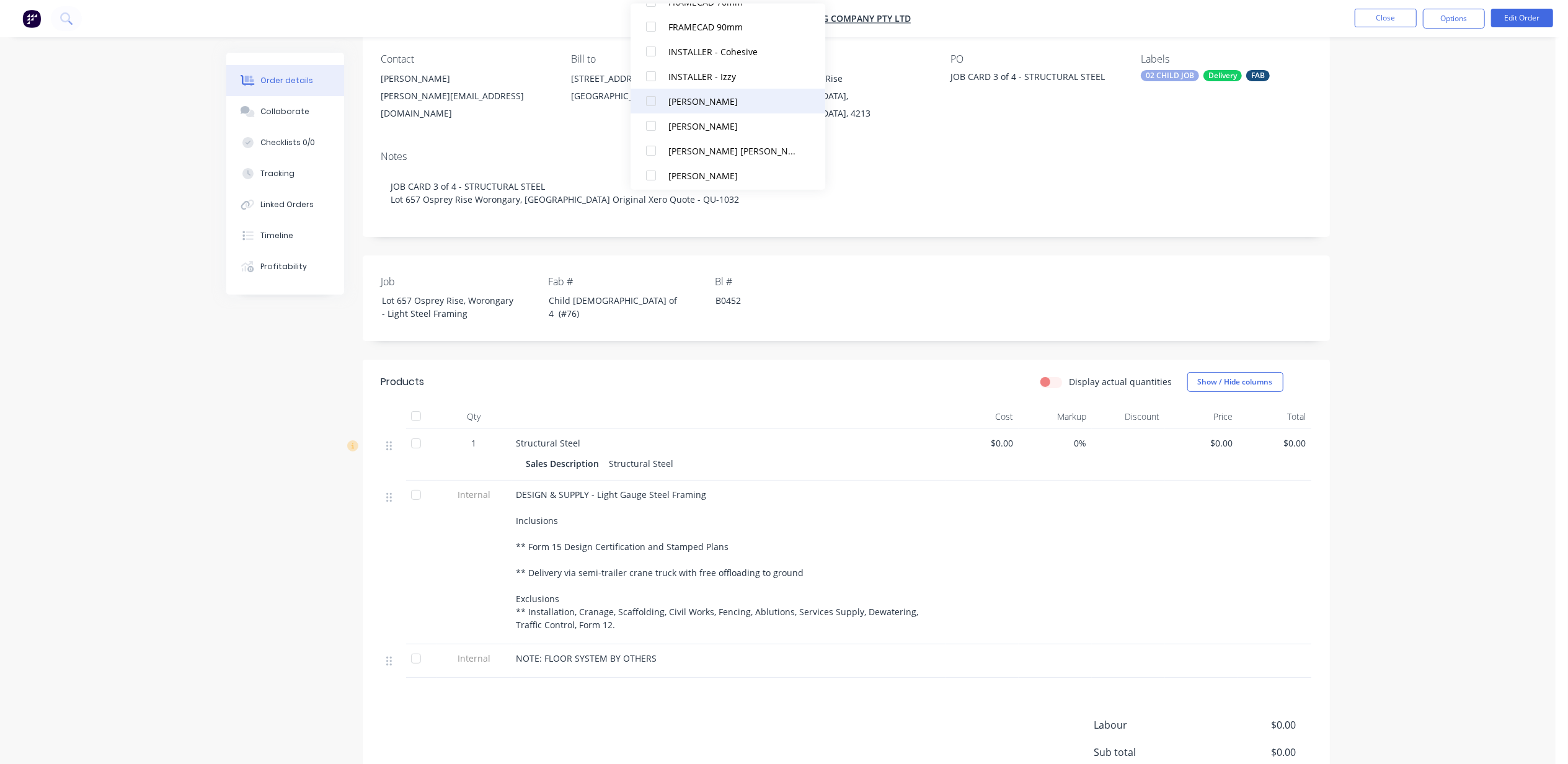
click at [652, 100] on div at bounding box center [651, 101] width 25 height 25
click at [646, 124] on div at bounding box center [651, 126] width 25 height 25
click at [1393, 168] on div "Order details Collaborate Checklists 0/0 Tracking Linked Orders Timeline Profit…" at bounding box center [778, 398] width 1556 height 1000
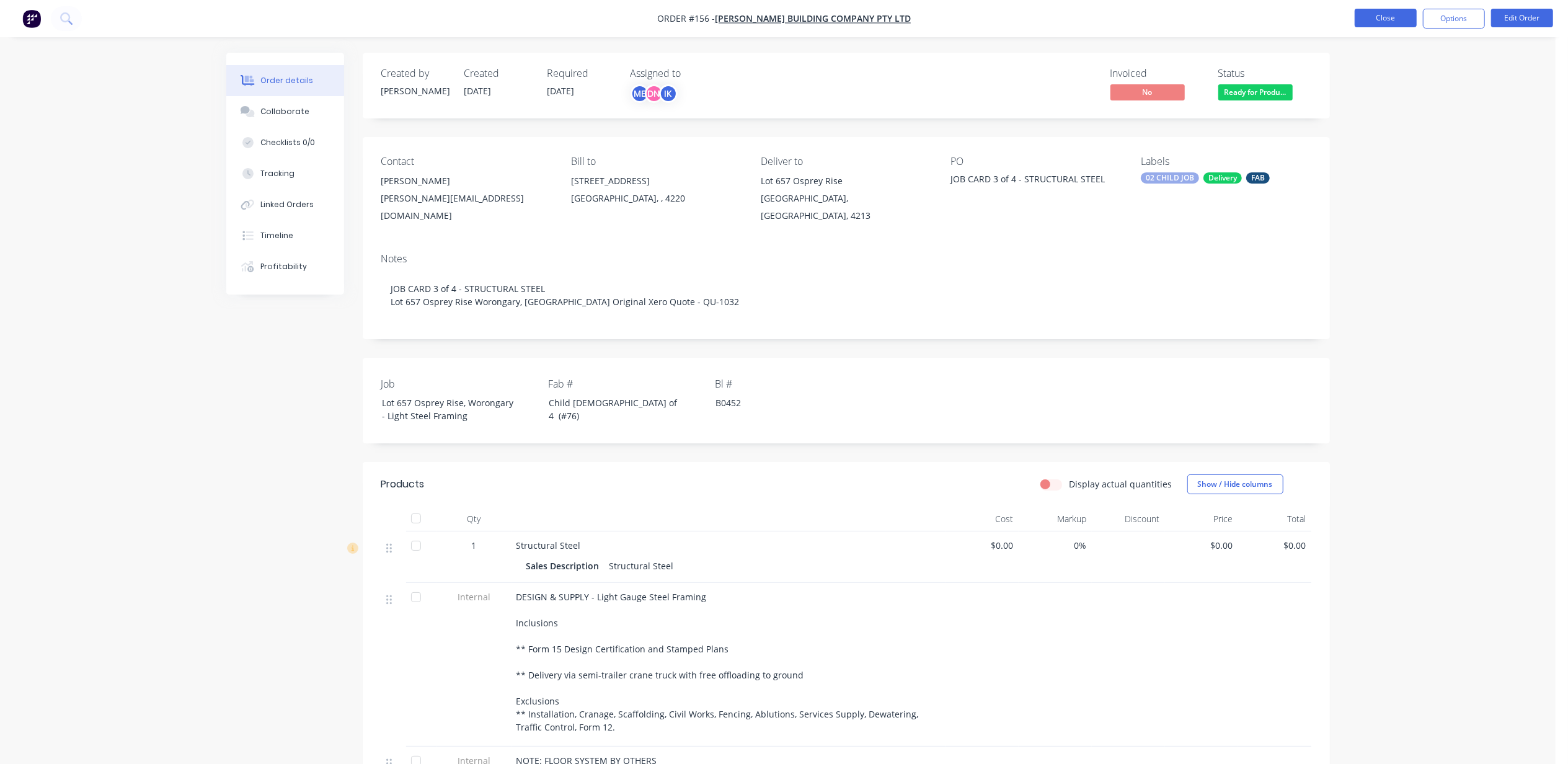
click at [1393, 20] on button "Close" at bounding box center [1386, 18] width 62 height 19
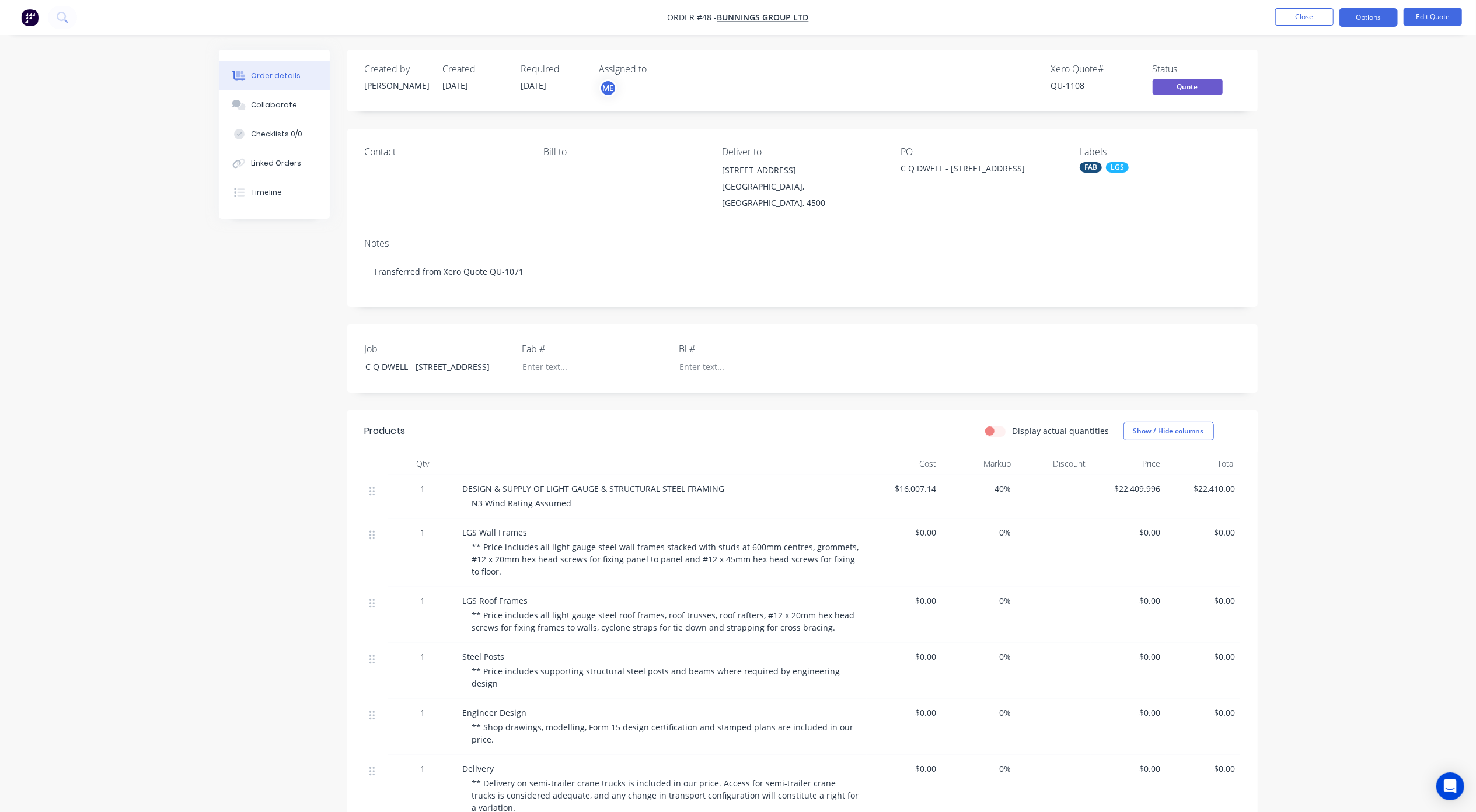
click at [1341, 220] on div "Order details Collaborate Checklists 0/0 Linked Orders Timeline Order details C…" at bounding box center [738, 584] width 1476 height 1168
click at [34, 15] on img "button" at bounding box center [30, 17] width 17 height 17
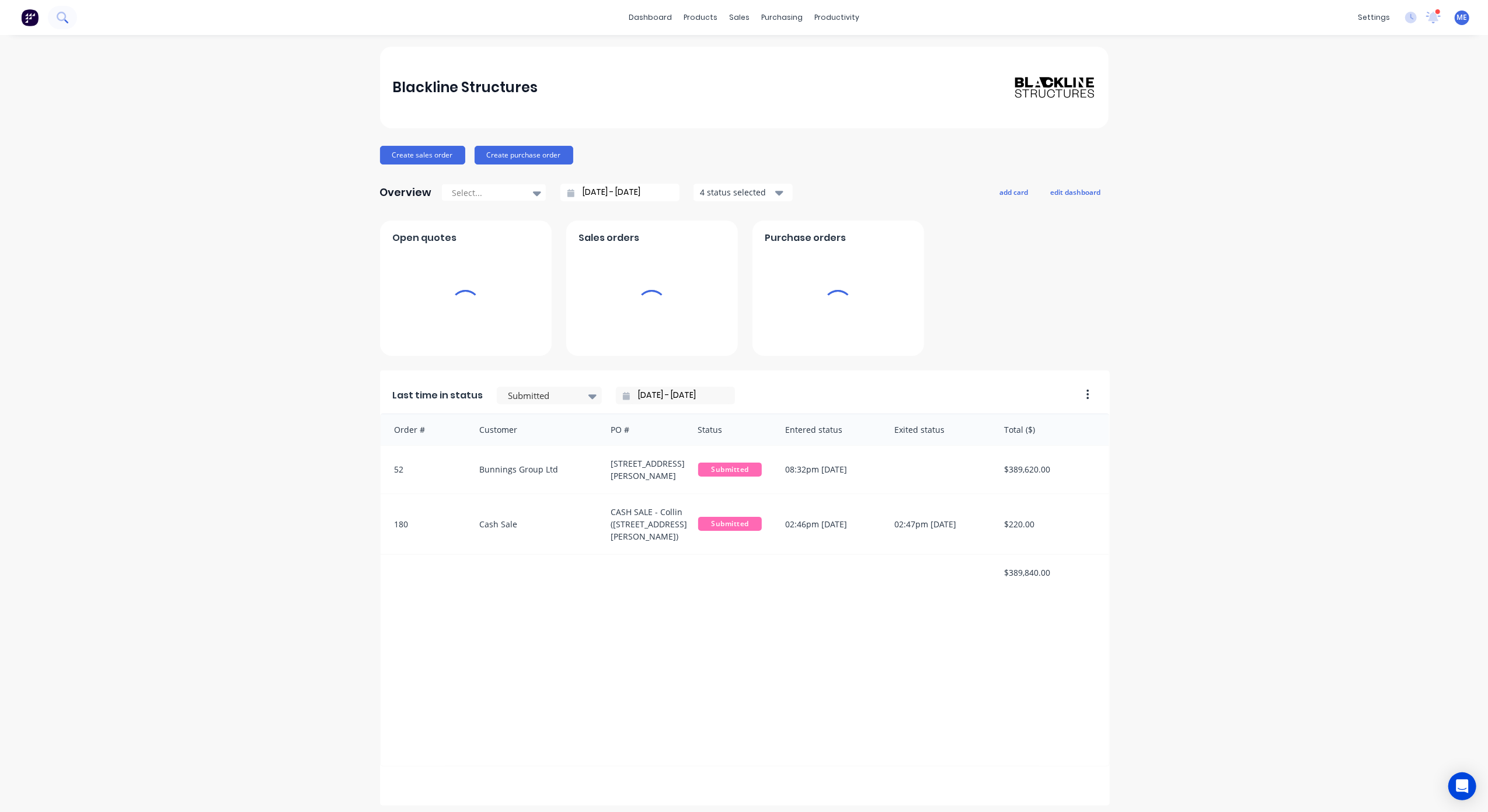
click at [62, 21] on icon at bounding box center [62, 17] width 11 height 11
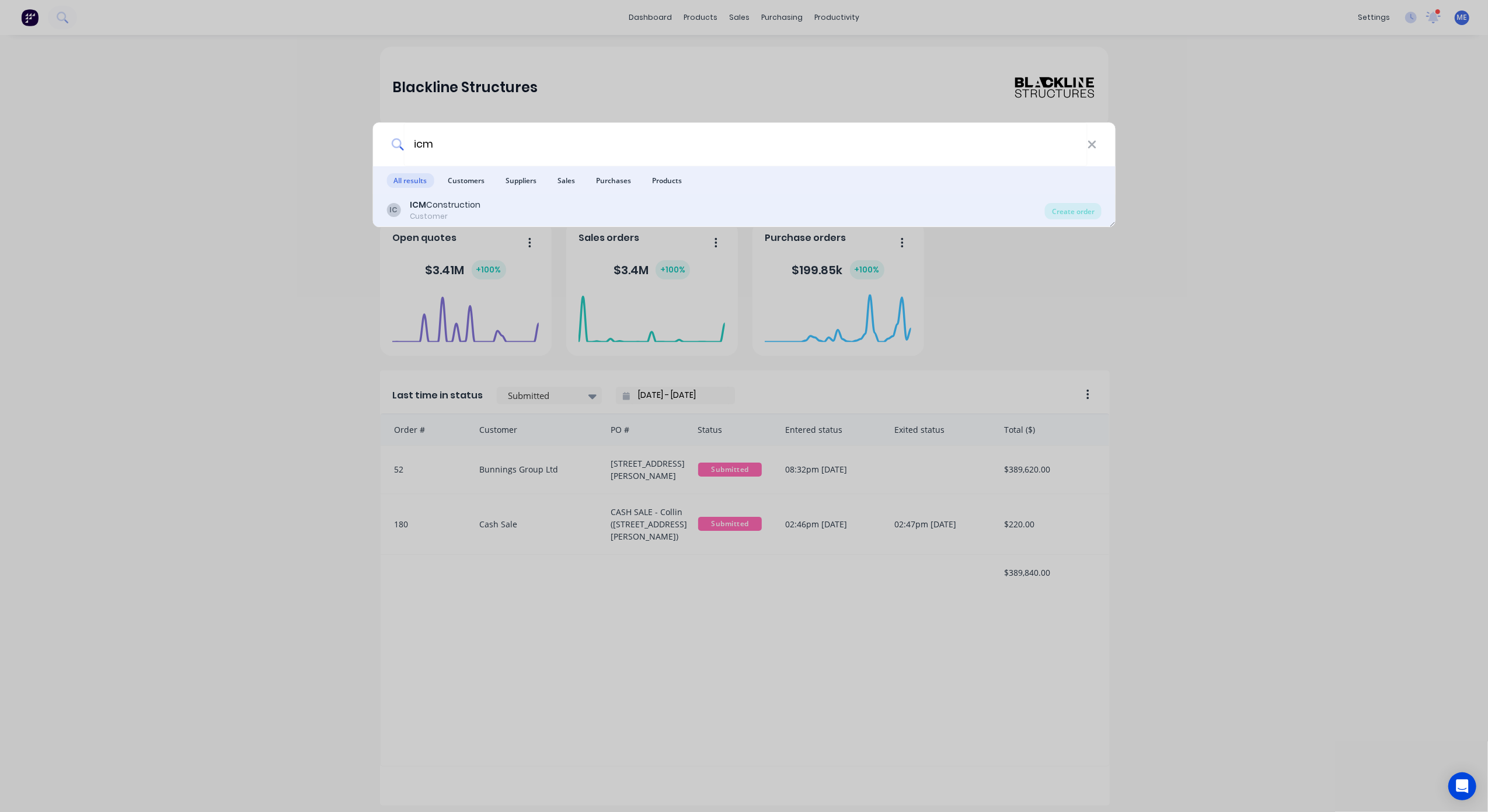
type input "icm"
click at [435, 199] on div "ICM Construction" at bounding box center [444, 205] width 71 height 12
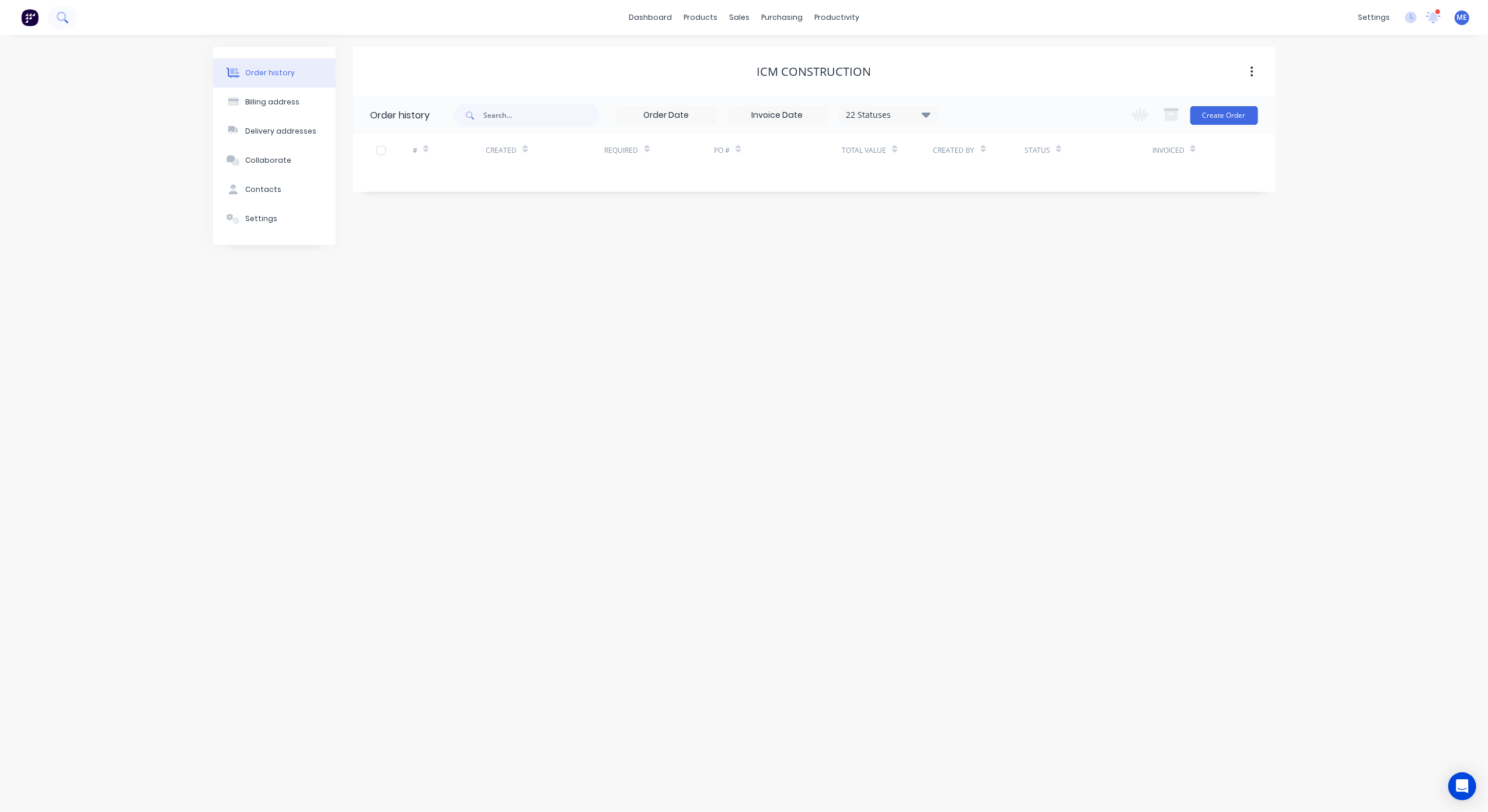
click at [55, 22] on button at bounding box center [63, 17] width 29 height 23
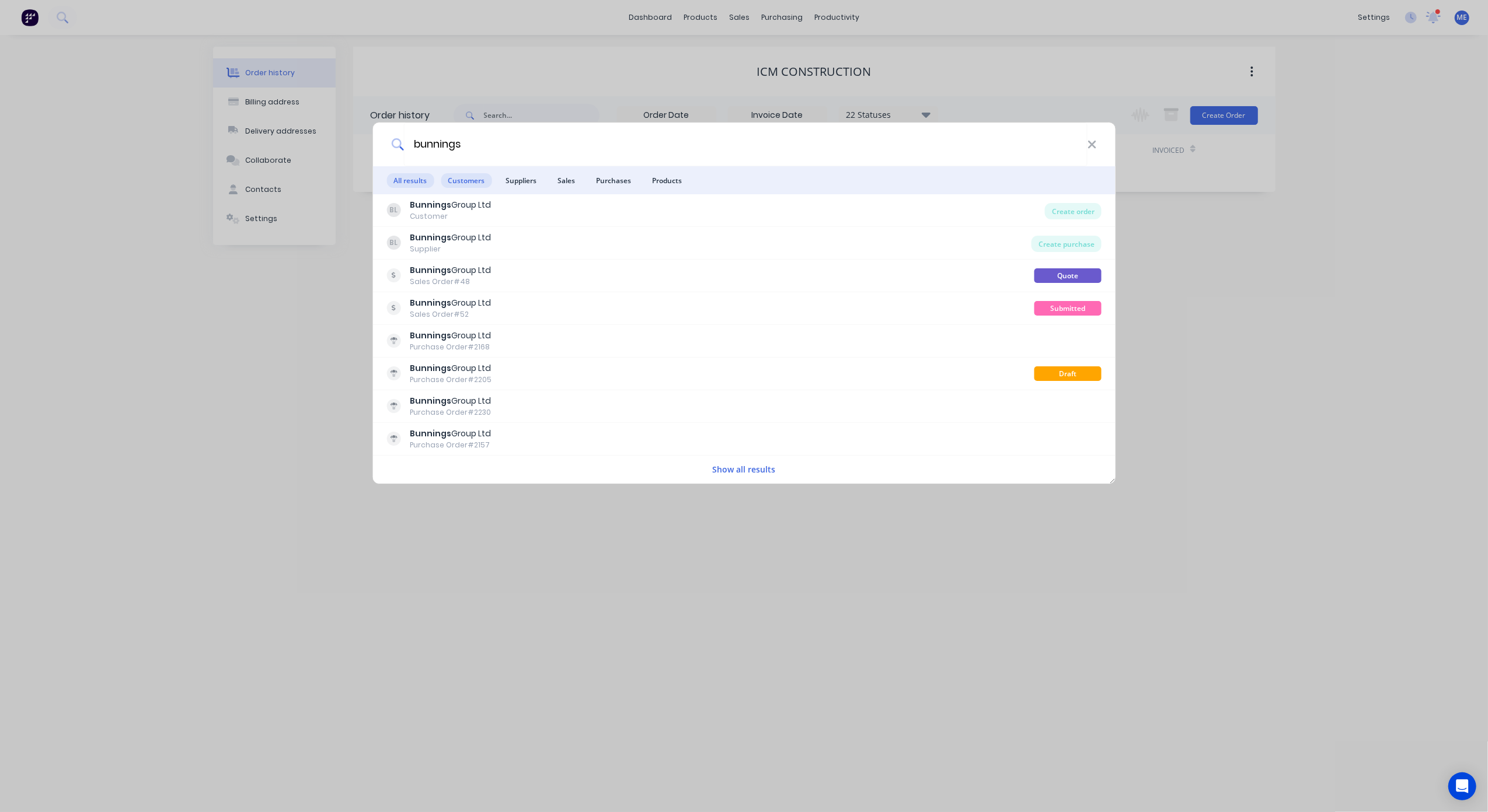
type input "bunnings"
click at [465, 176] on span "Customers" at bounding box center [466, 180] width 51 height 15
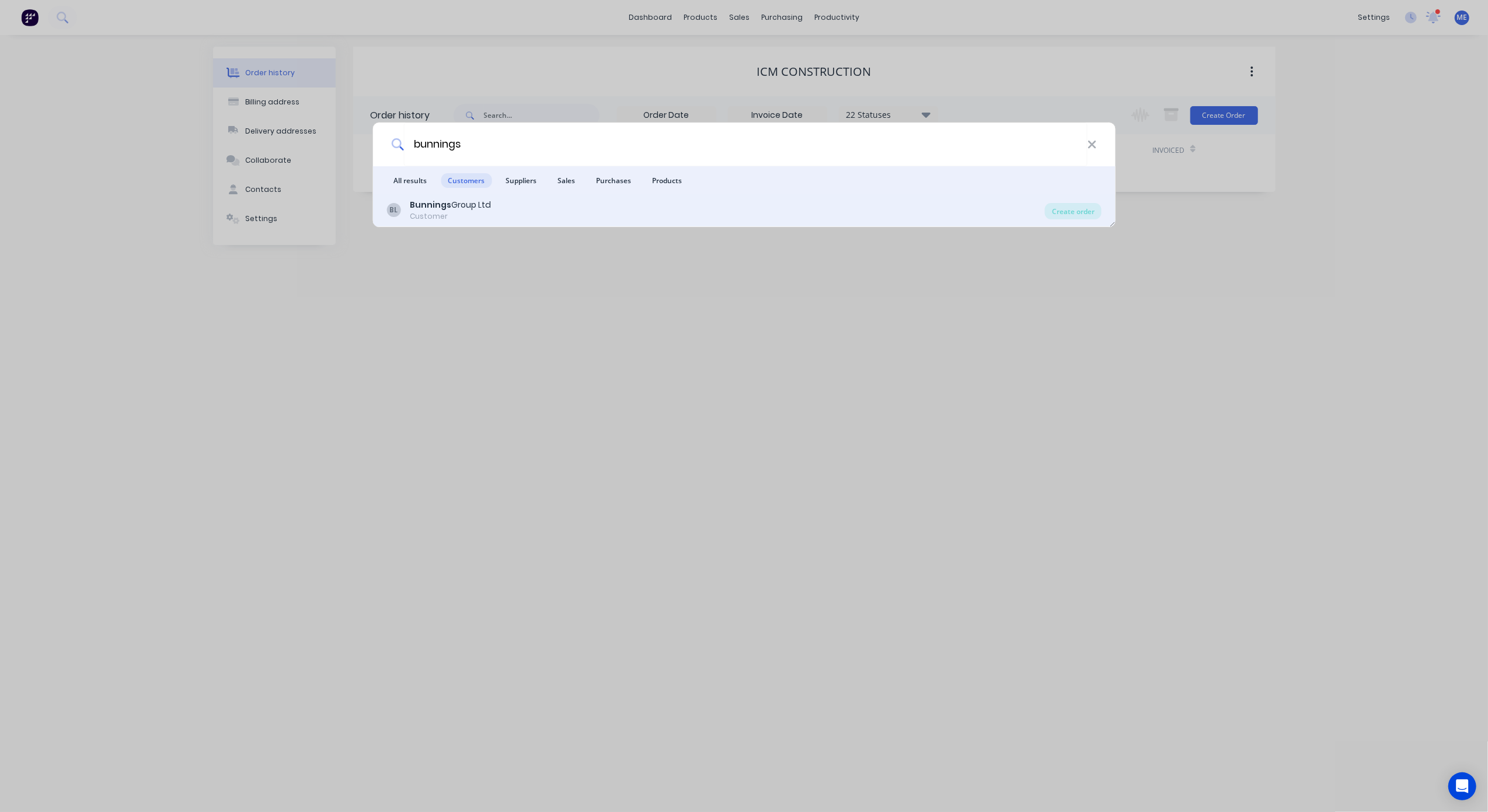
click at [465, 214] on div "Customer" at bounding box center [450, 217] width 81 height 10
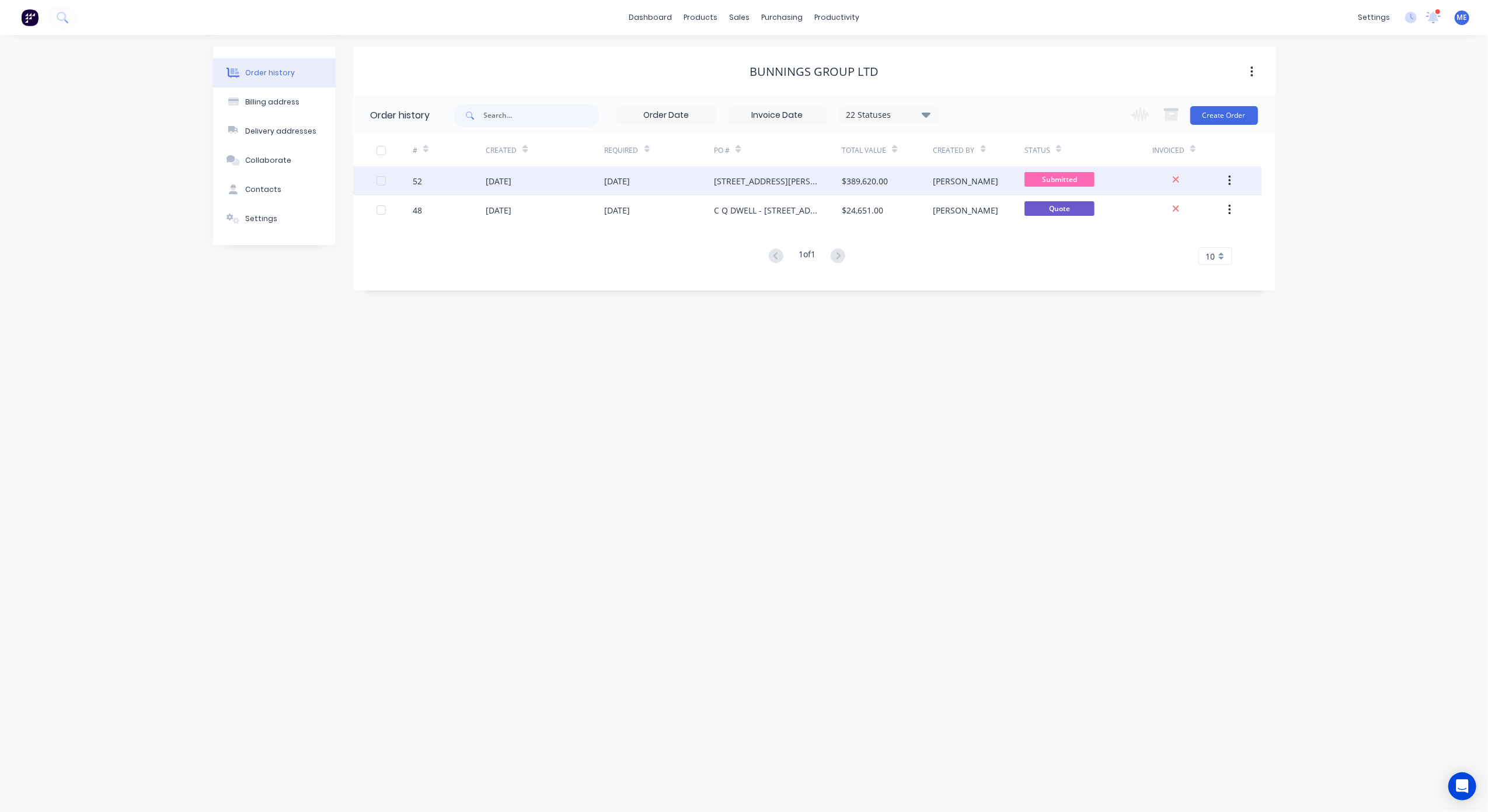
click at [748, 180] on div "[STREET_ADDRESS][PERSON_NAME]" at bounding box center [767, 181] width 105 height 12
